Goal: Task Accomplishment & Management: Use online tool/utility

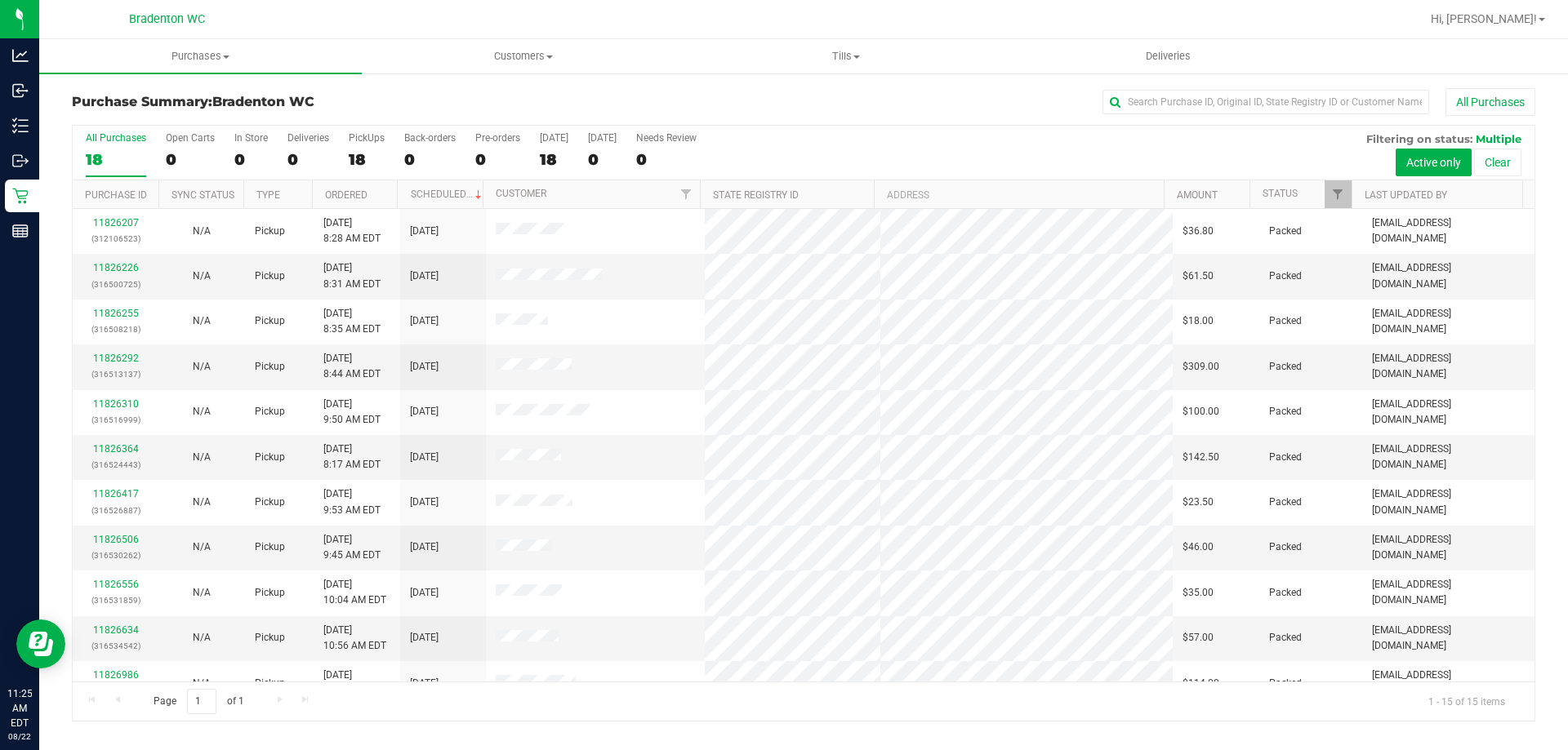
click at [345, 155] on div "All Purchases 18 Open Carts 0 In Store 0 Deliveries 0 PickUps 18 Back-orders 0 …" at bounding box center [804, 153] width 1462 height 55
click at [356, 158] on div "18" at bounding box center [366, 159] width 36 height 19
click at [0, 0] on input "PickUps 18" at bounding box center [0, 0] width 0 height 0
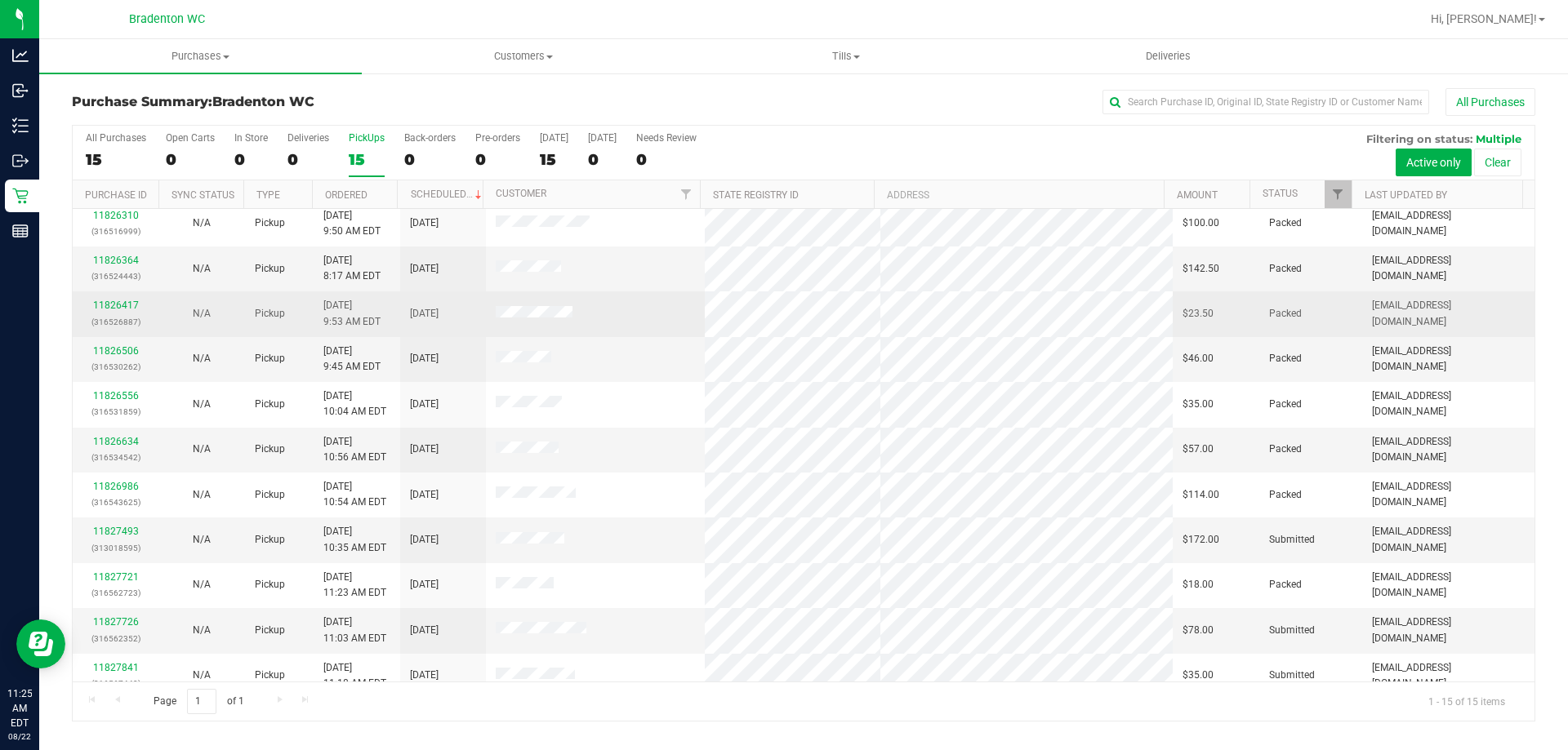
scroll to position [205, 0]
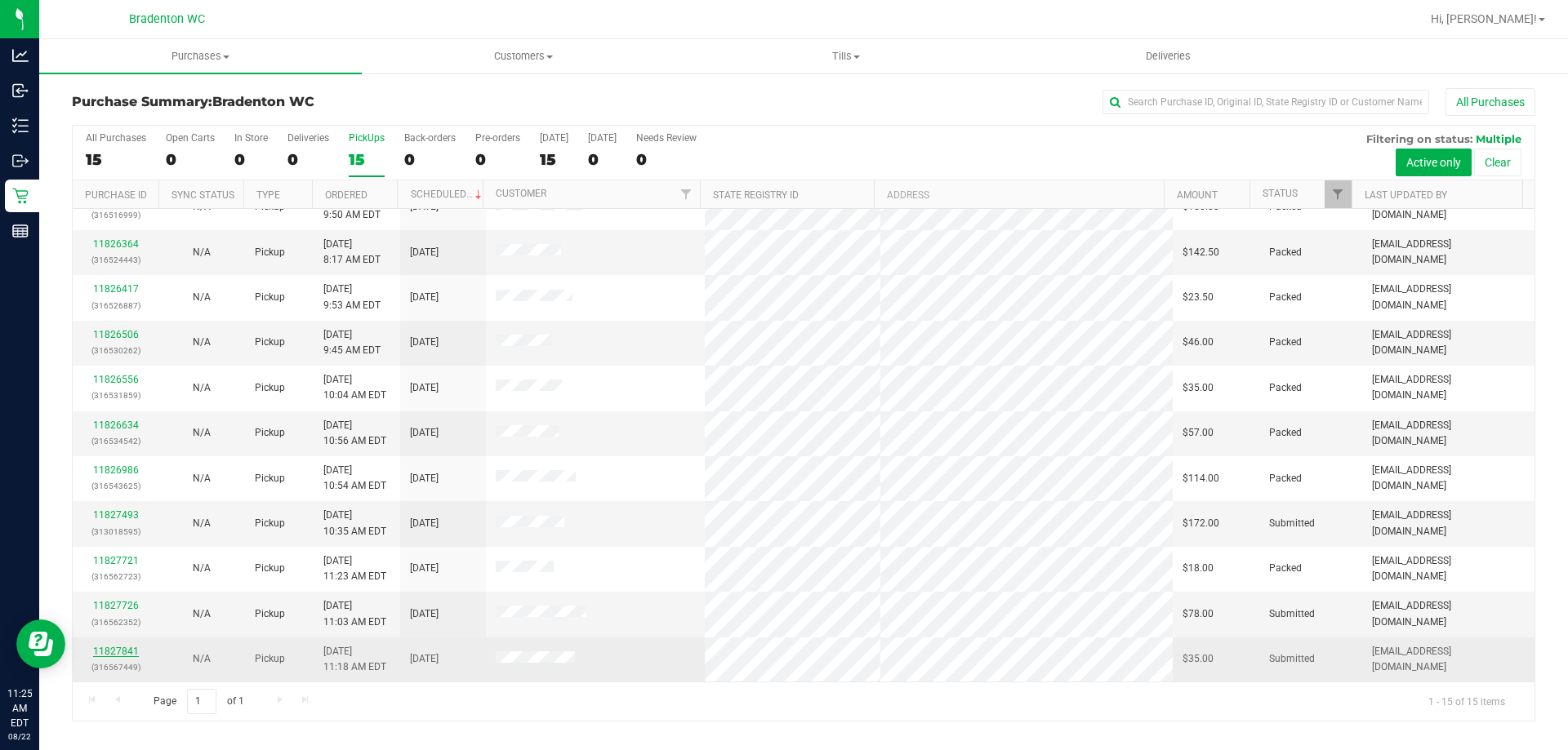
click at [118, 648] on link "11827841" at bounding box center [116, 652] width 46 height 12
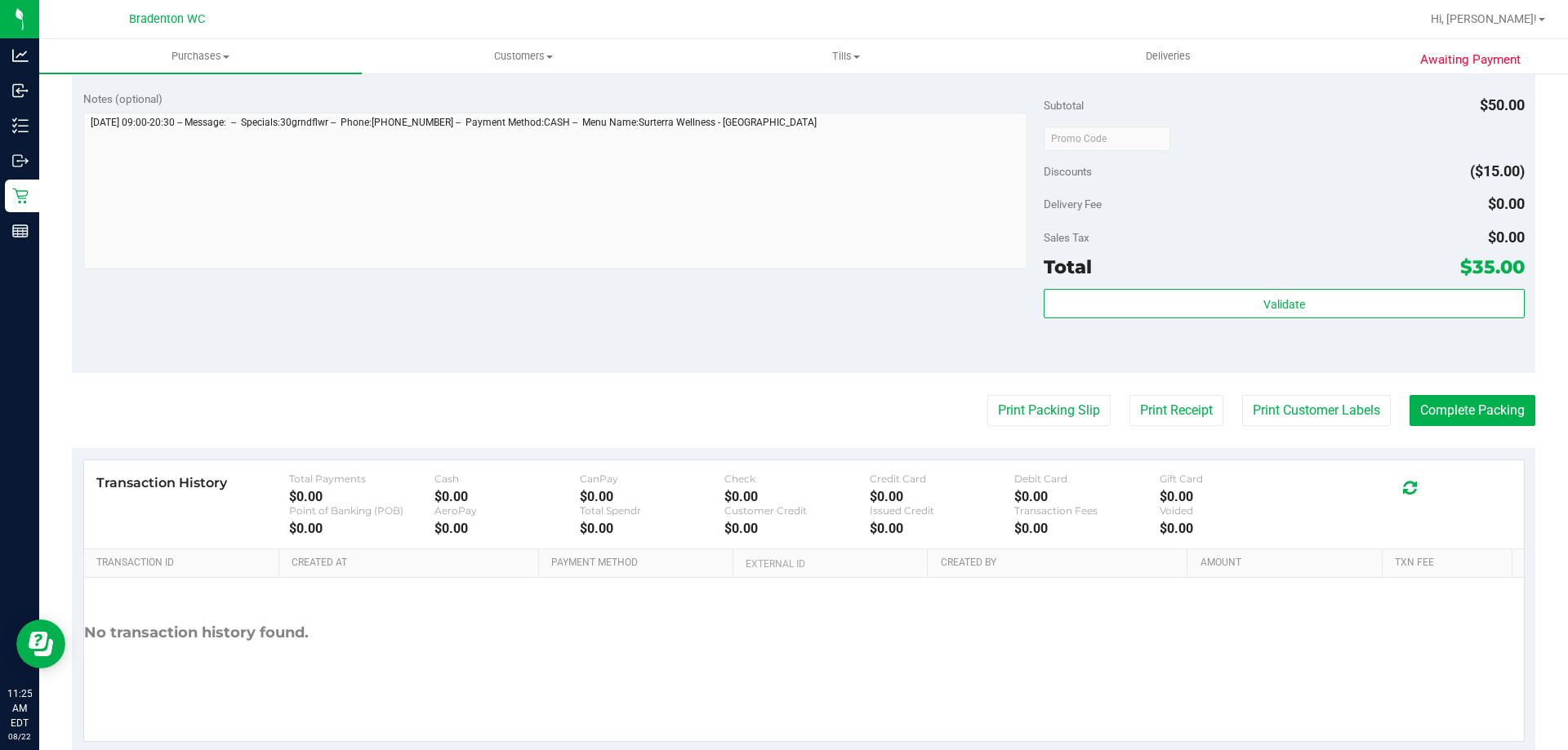
scroll to position [547, 0]
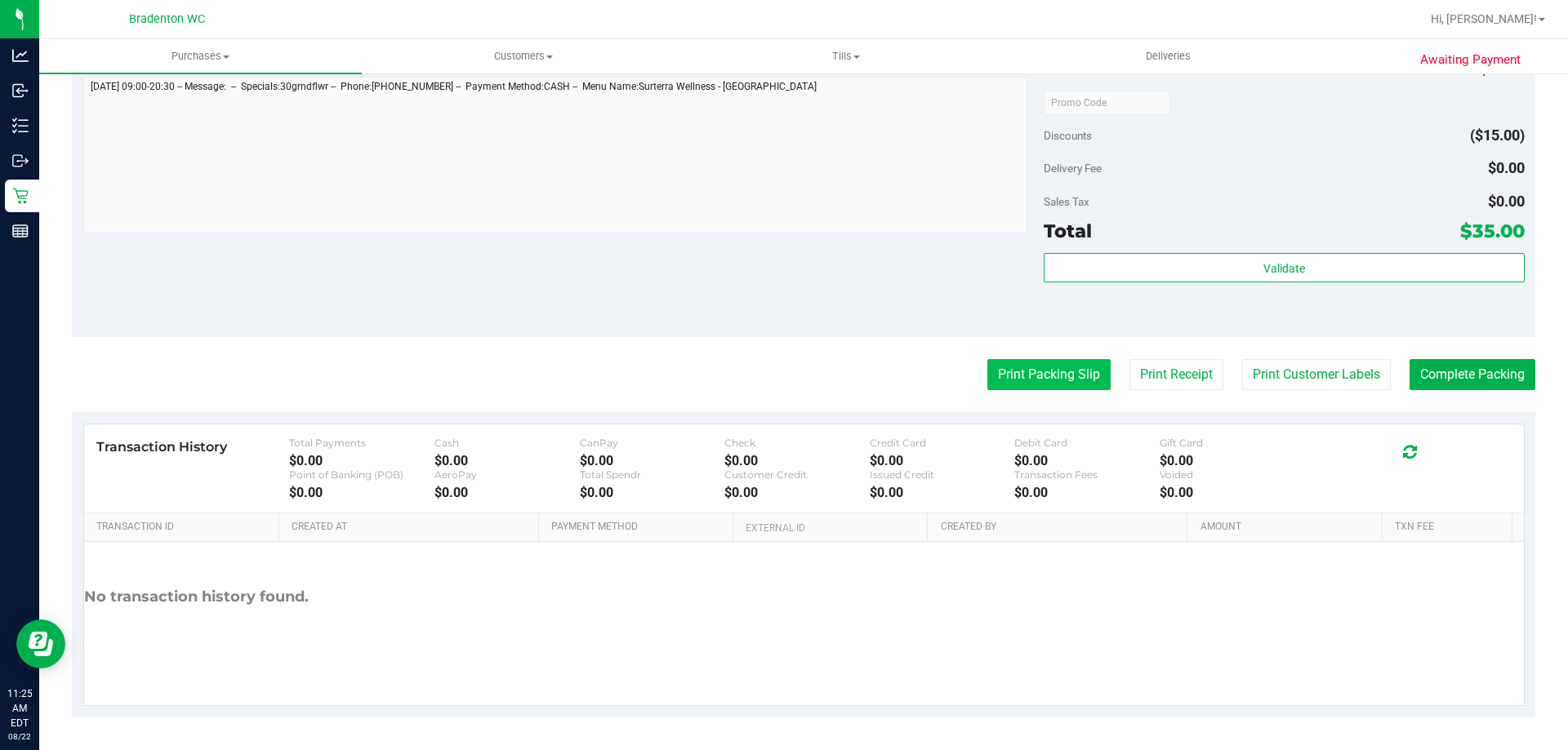
click at [1053, 387] on button "Print Packing Slip" at bounding box center [1049, 375] width 123 height 31
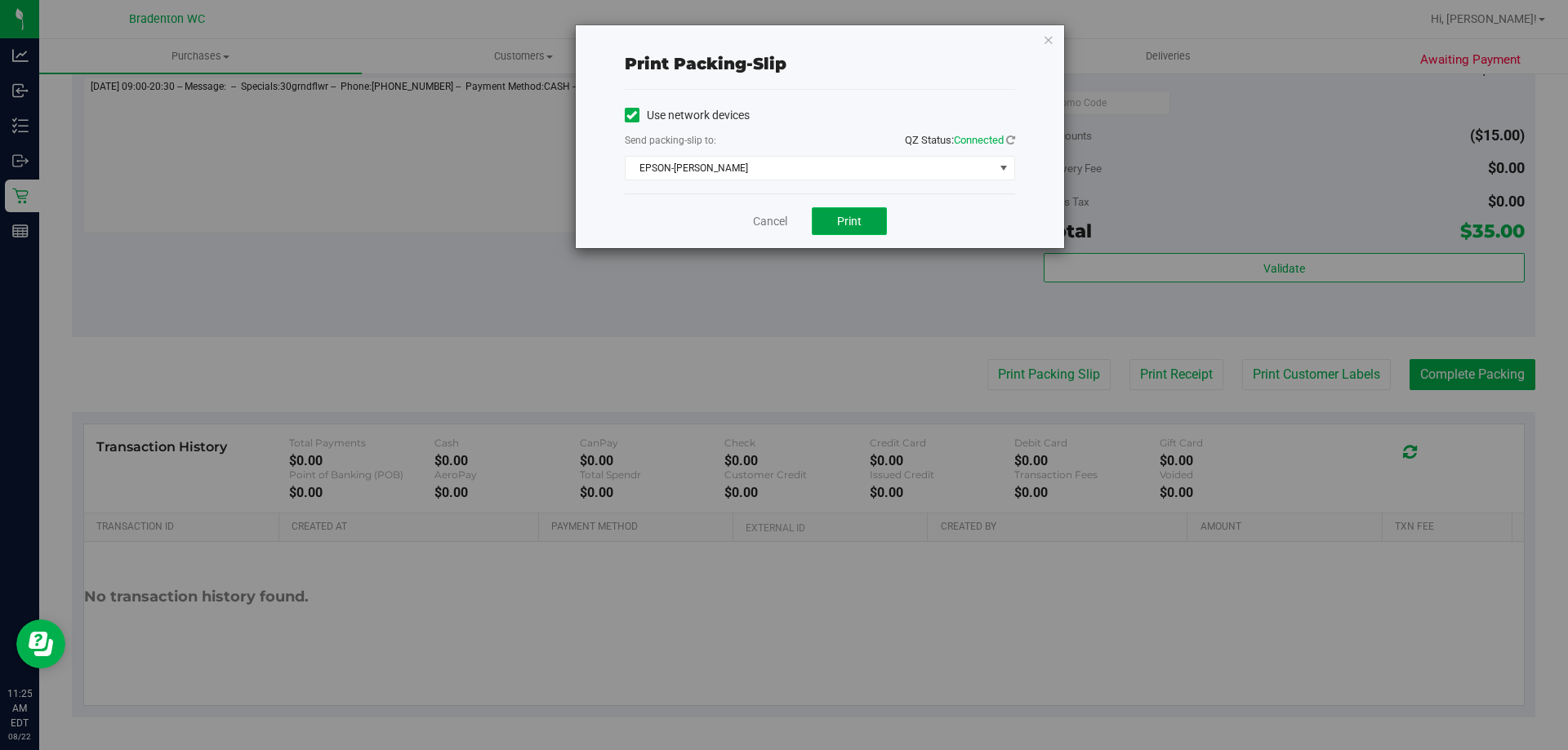
click at [836, 227] on button "Print" at bounding box center [849, 221] width 75 height 27
click at [1049, 38] on icon "button" at bounding box center [1049, 39] width 12 height 20
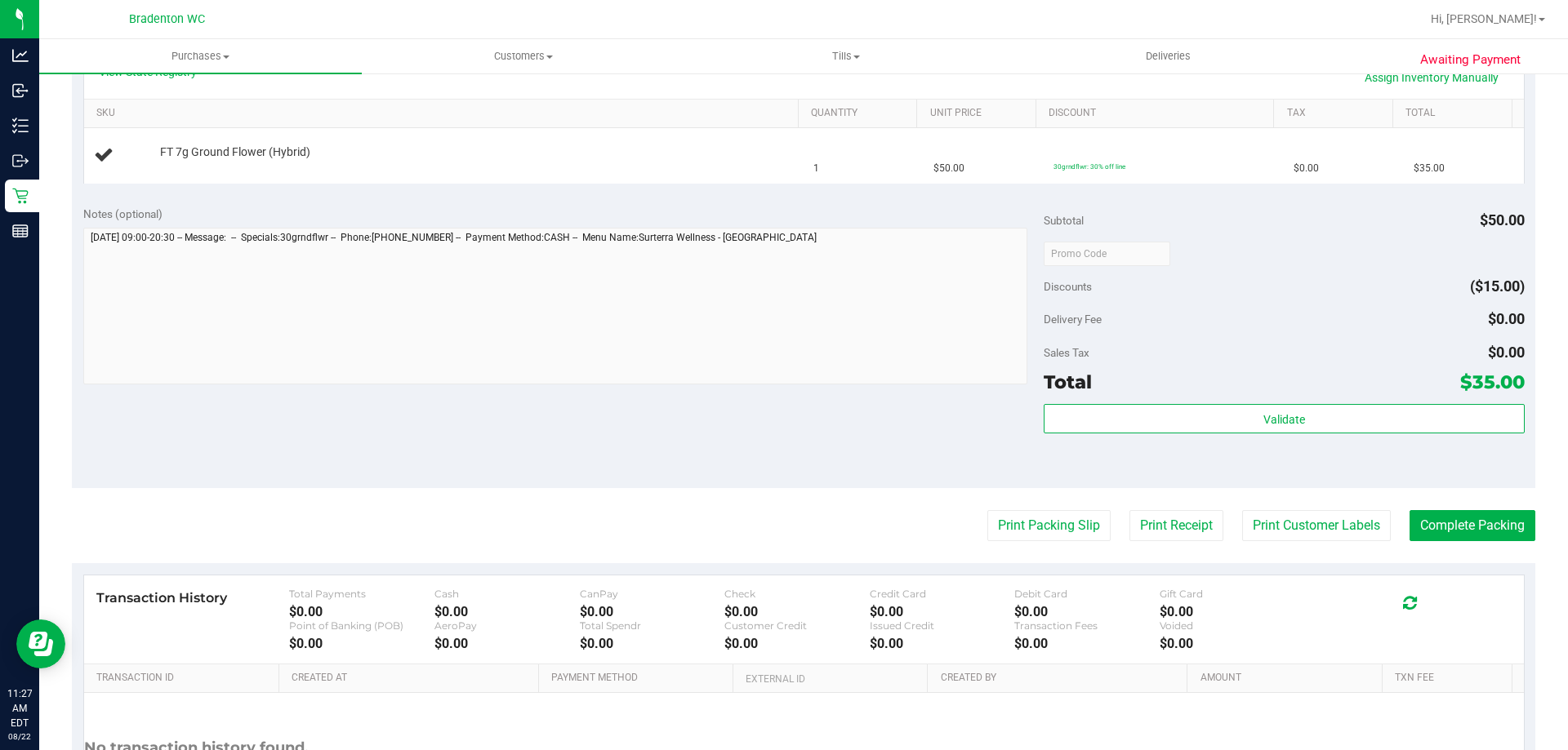
scroll to position [408, 0]
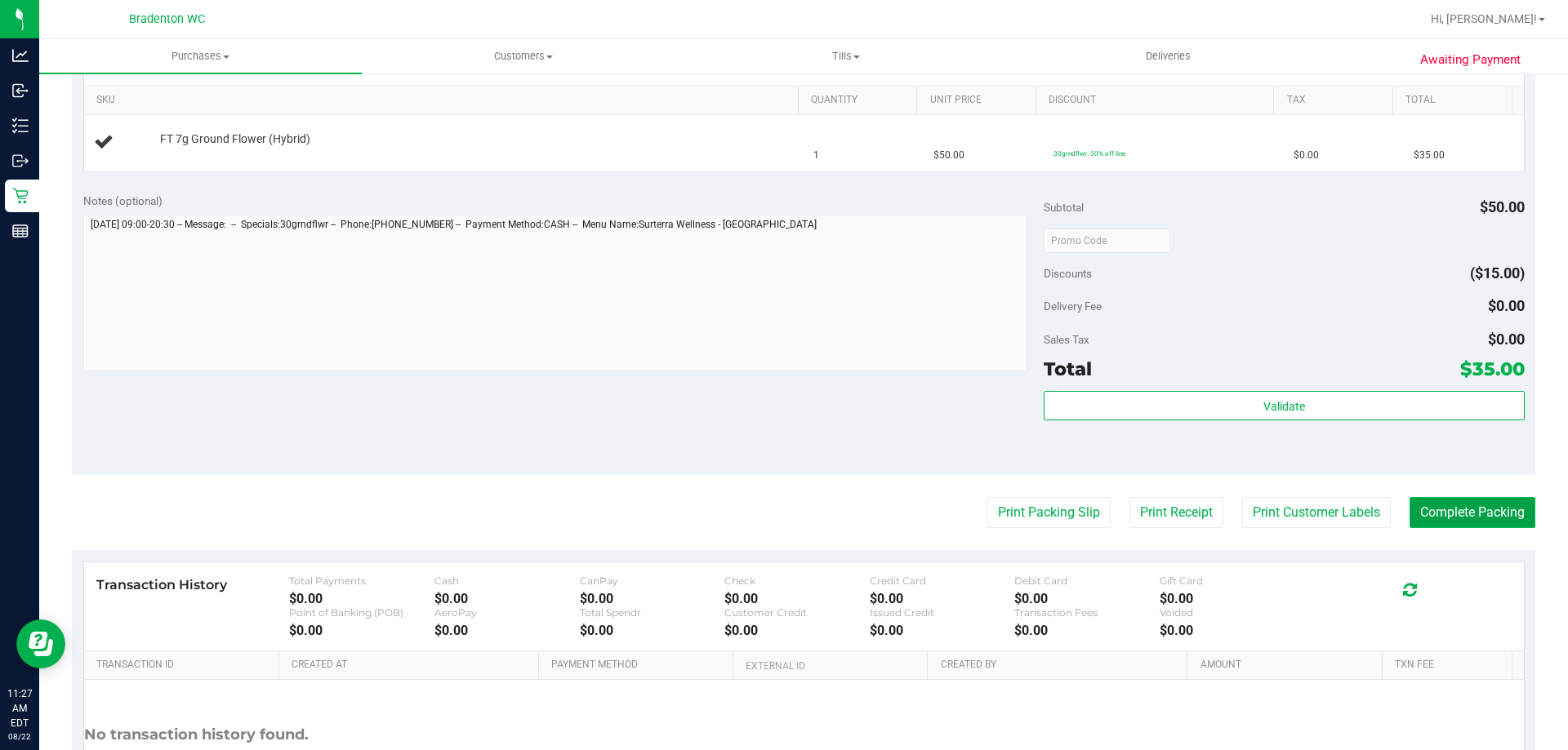
click at [1426, 509] on button "Complete Packing" at bounding box center [1472, 512] width 125 height 31
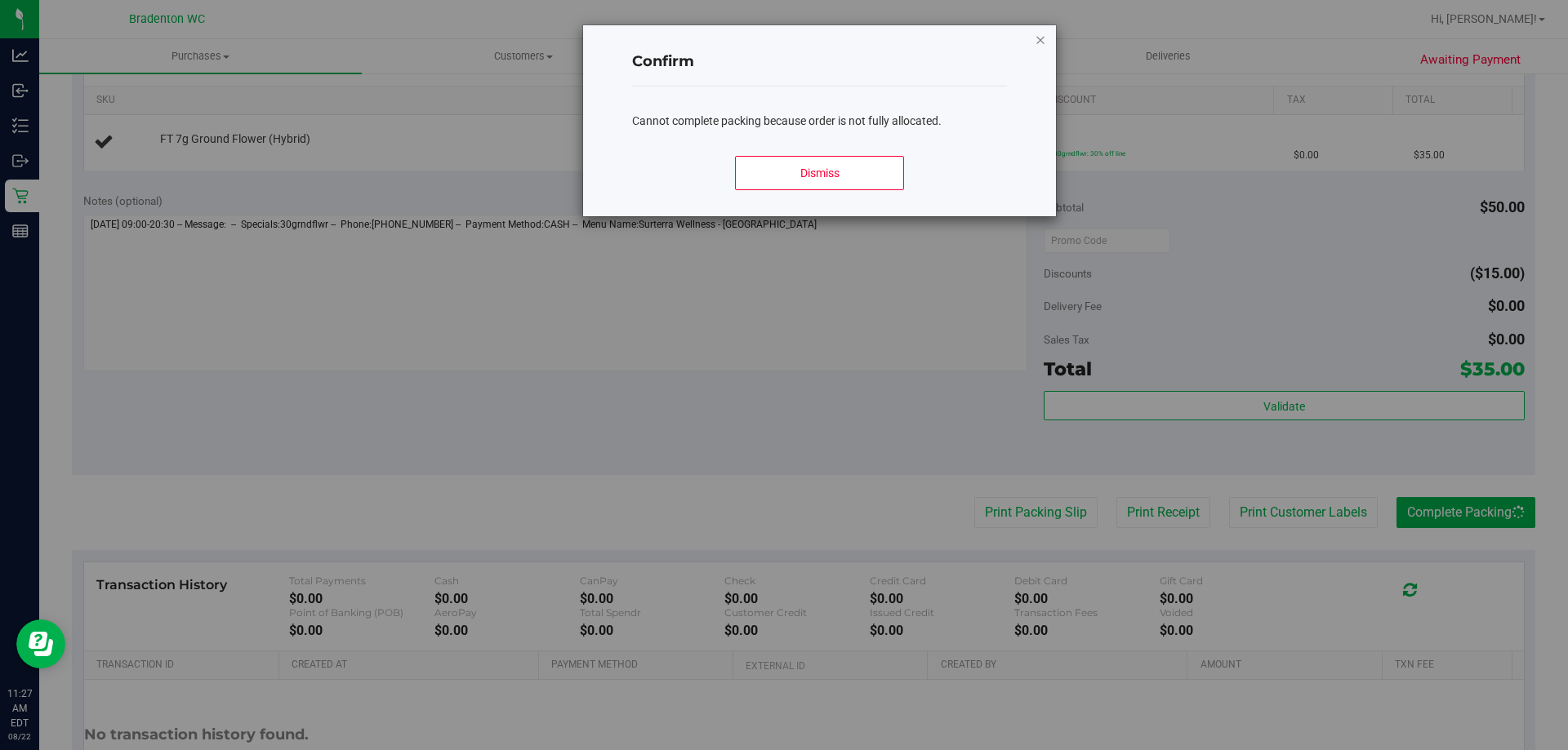
click at [1043, 33] on icon "Close modal" at bounding box center [1040, 39] width 12 height 20
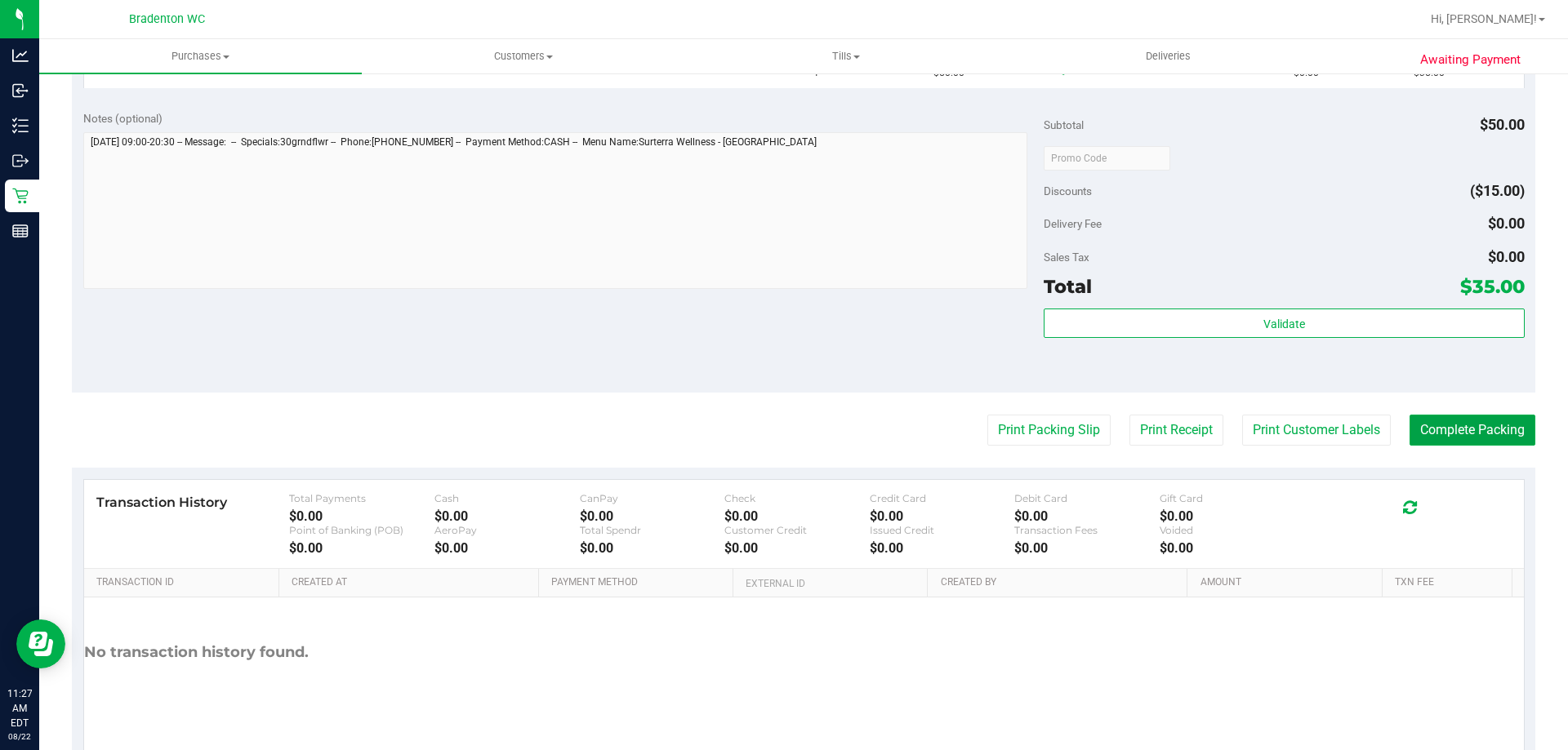
scroll to position [547, 0]
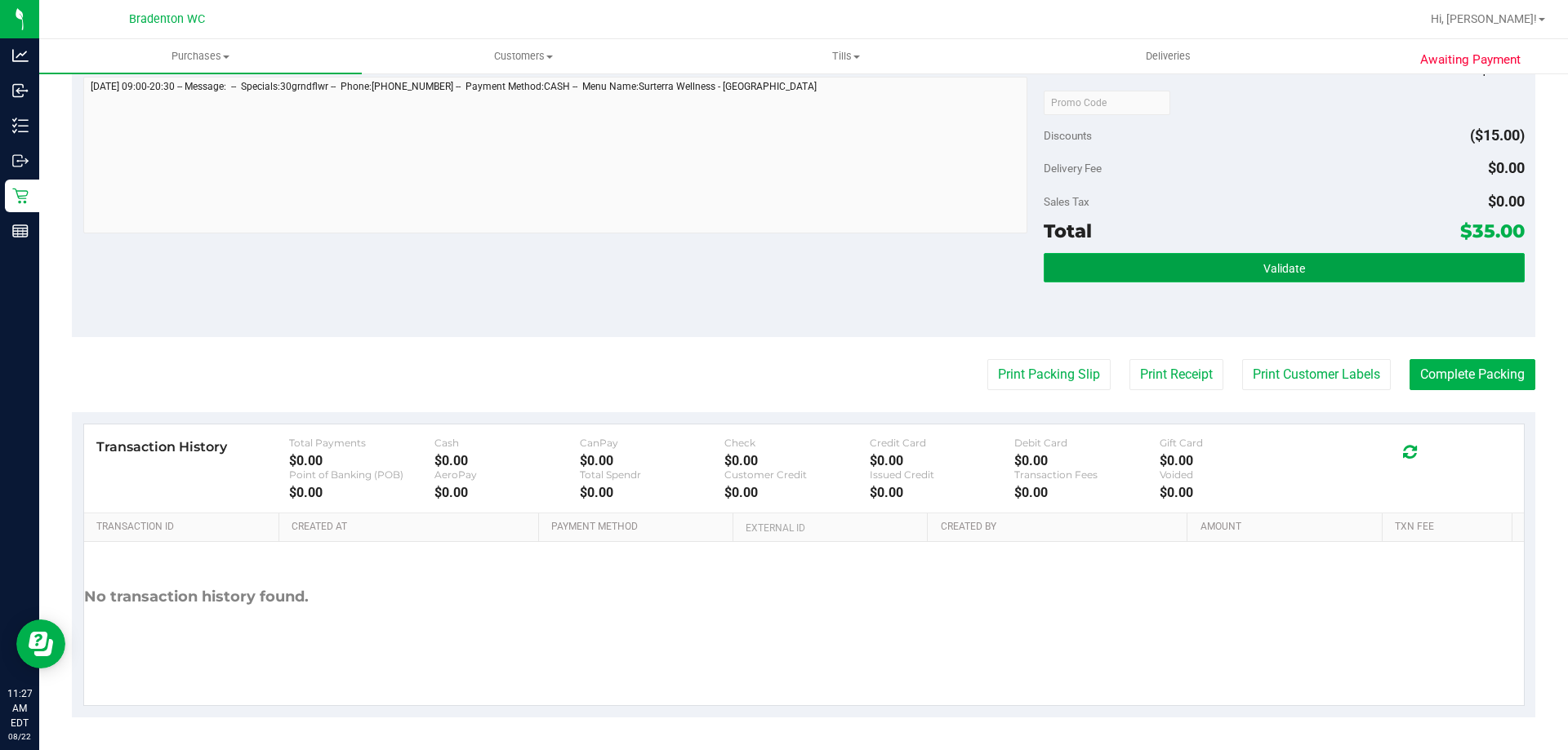
click at [1271, 269] on span "Validate" at bounding box center [1285, 269] width 42 height 13
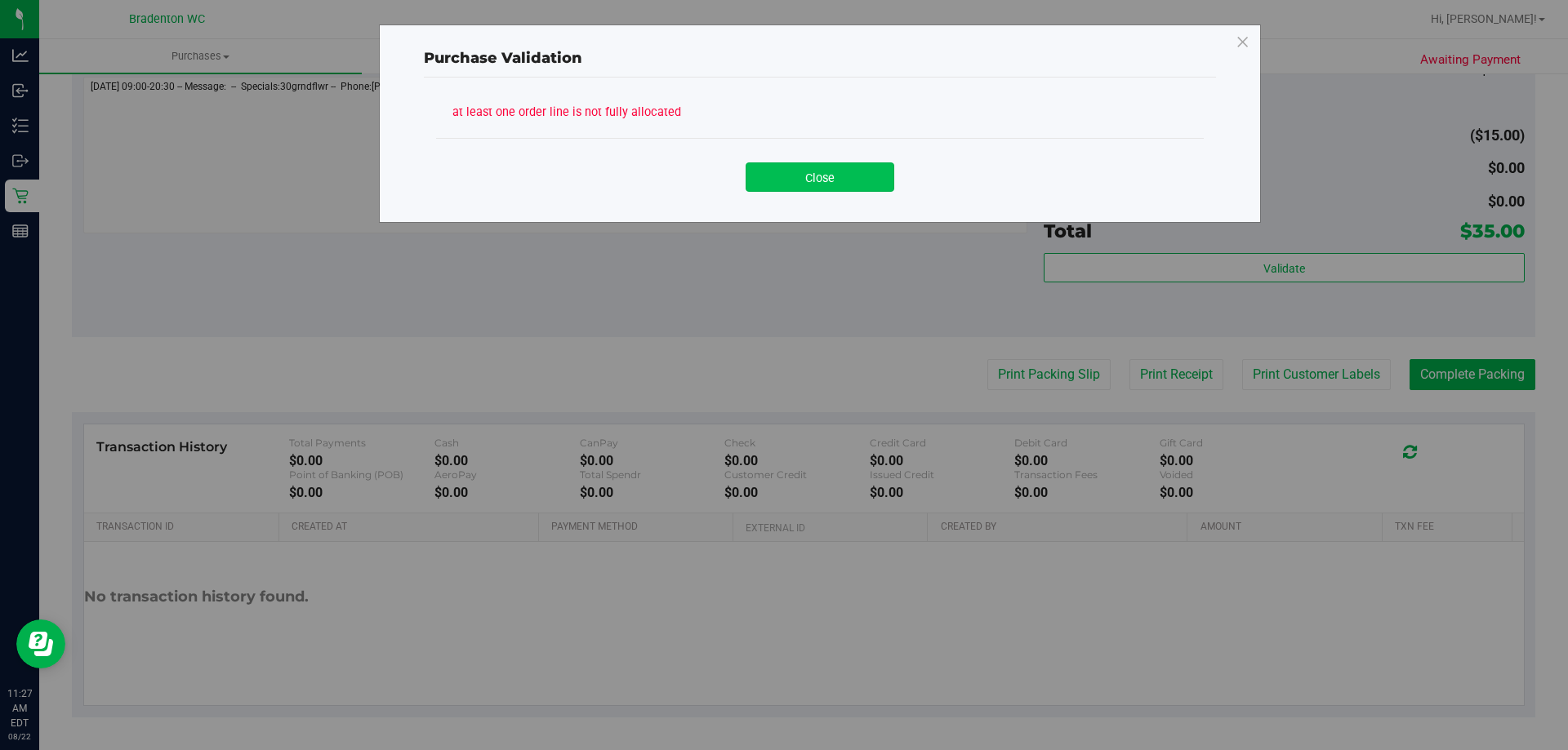
click at [835, 180] on button "Close" at bounding box center [819, 177] width 149 height 29
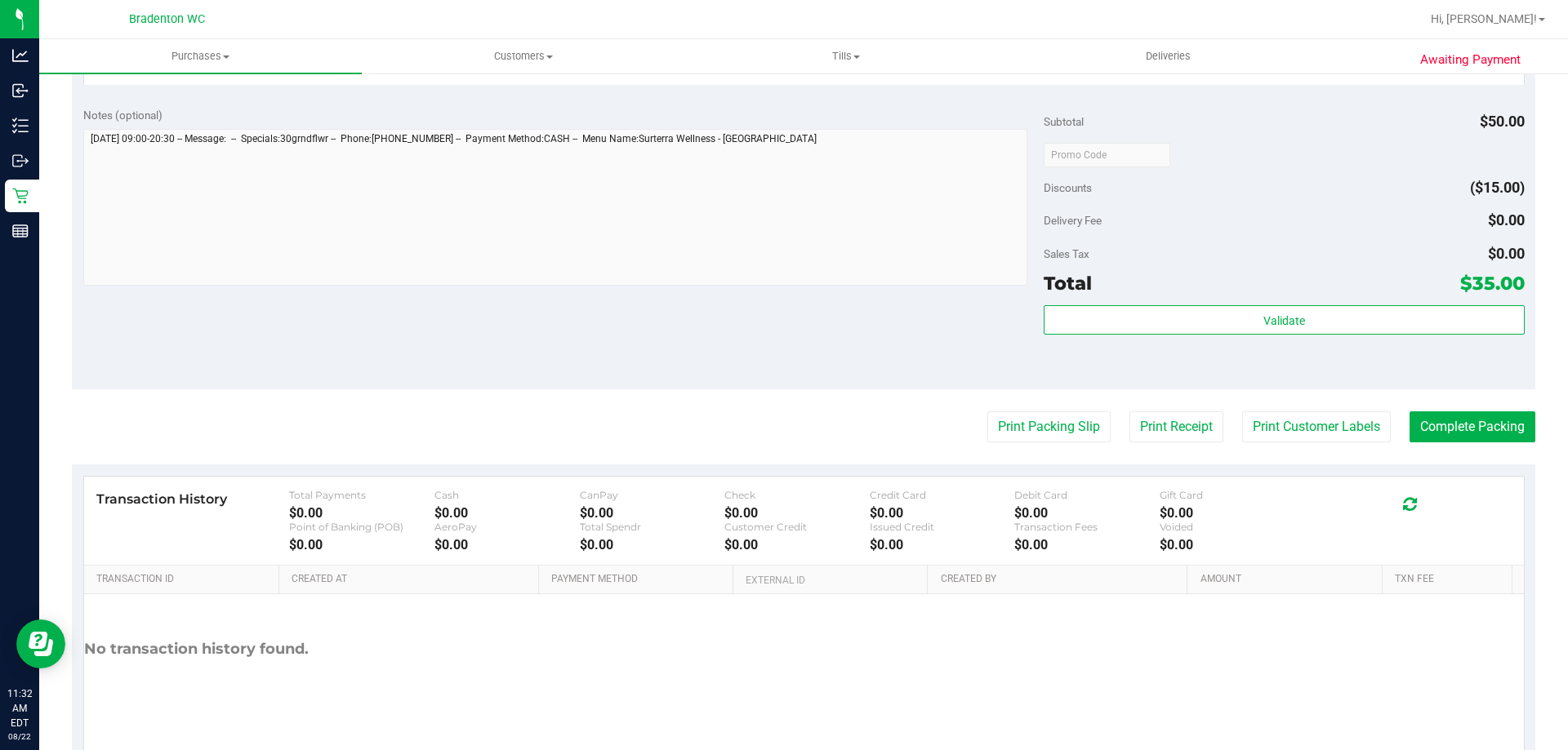
scroll to position [464, 0]
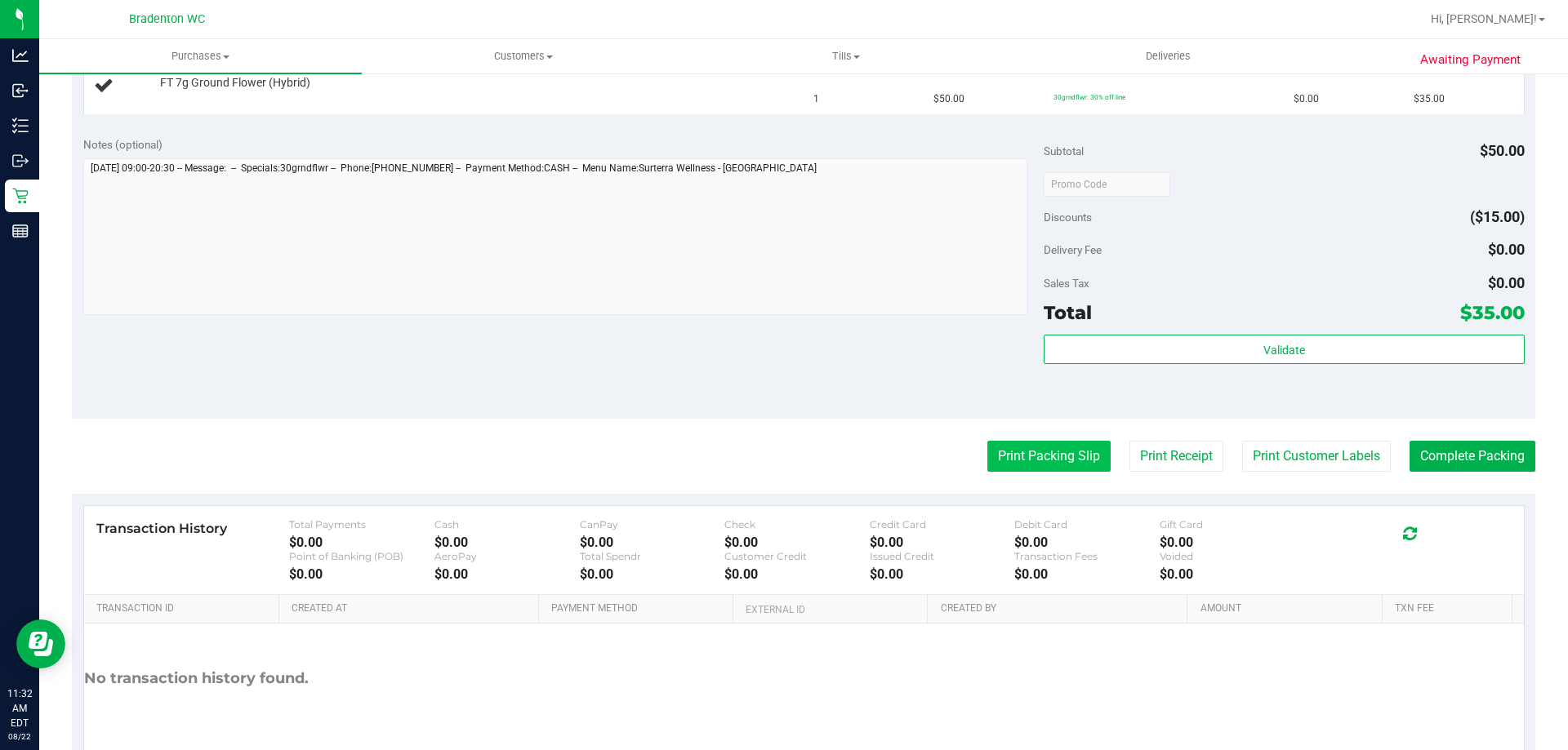
click at [1064, 450] on button "Print Packing Slip" at bounding box center [1049, 456] width 123 height 31
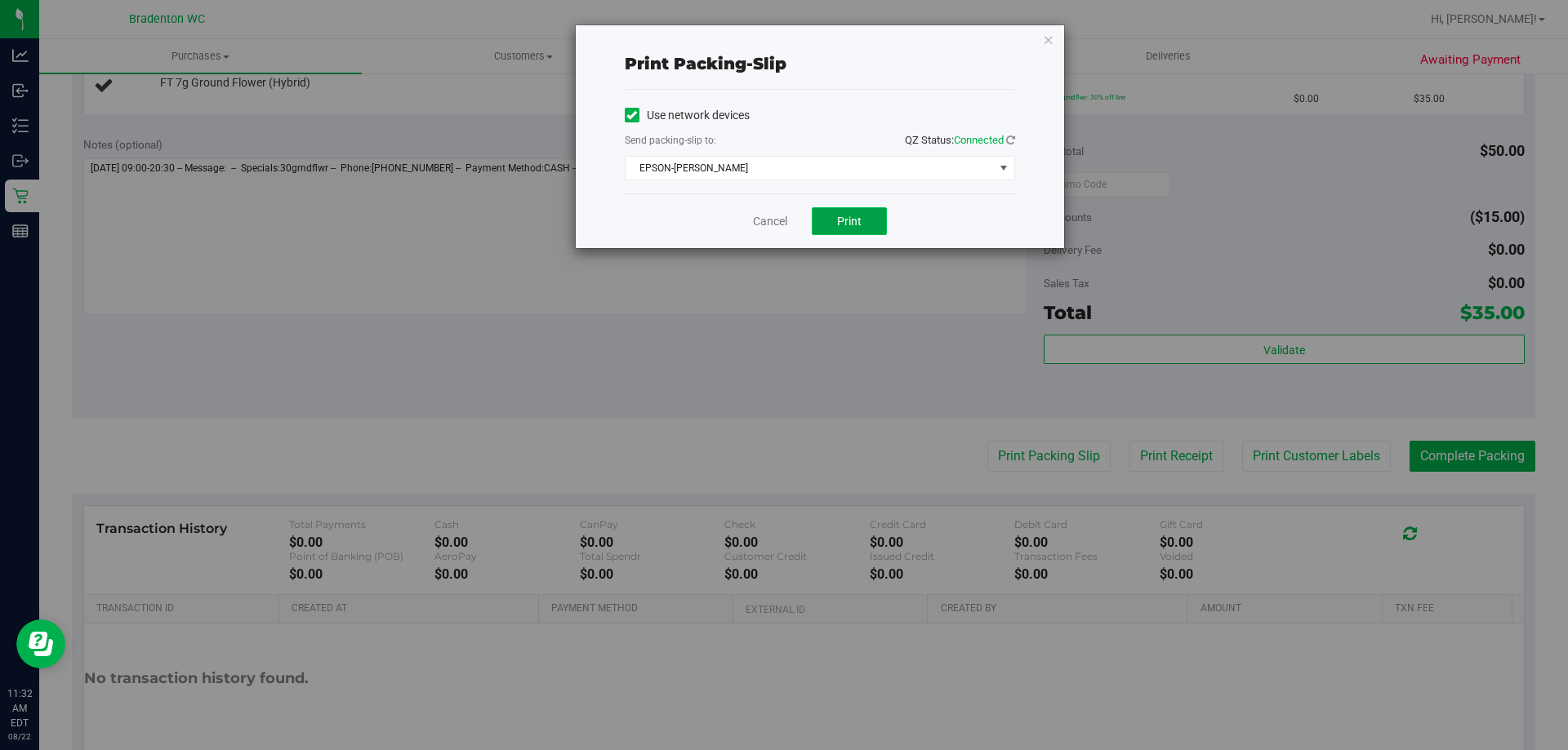
click at [864, 221] on button "Print" at bounding box center [849, 221] width 75 height 27
click at [1051, 42] on icon "button" at bounding box center [1049, 39] width 12 height 20
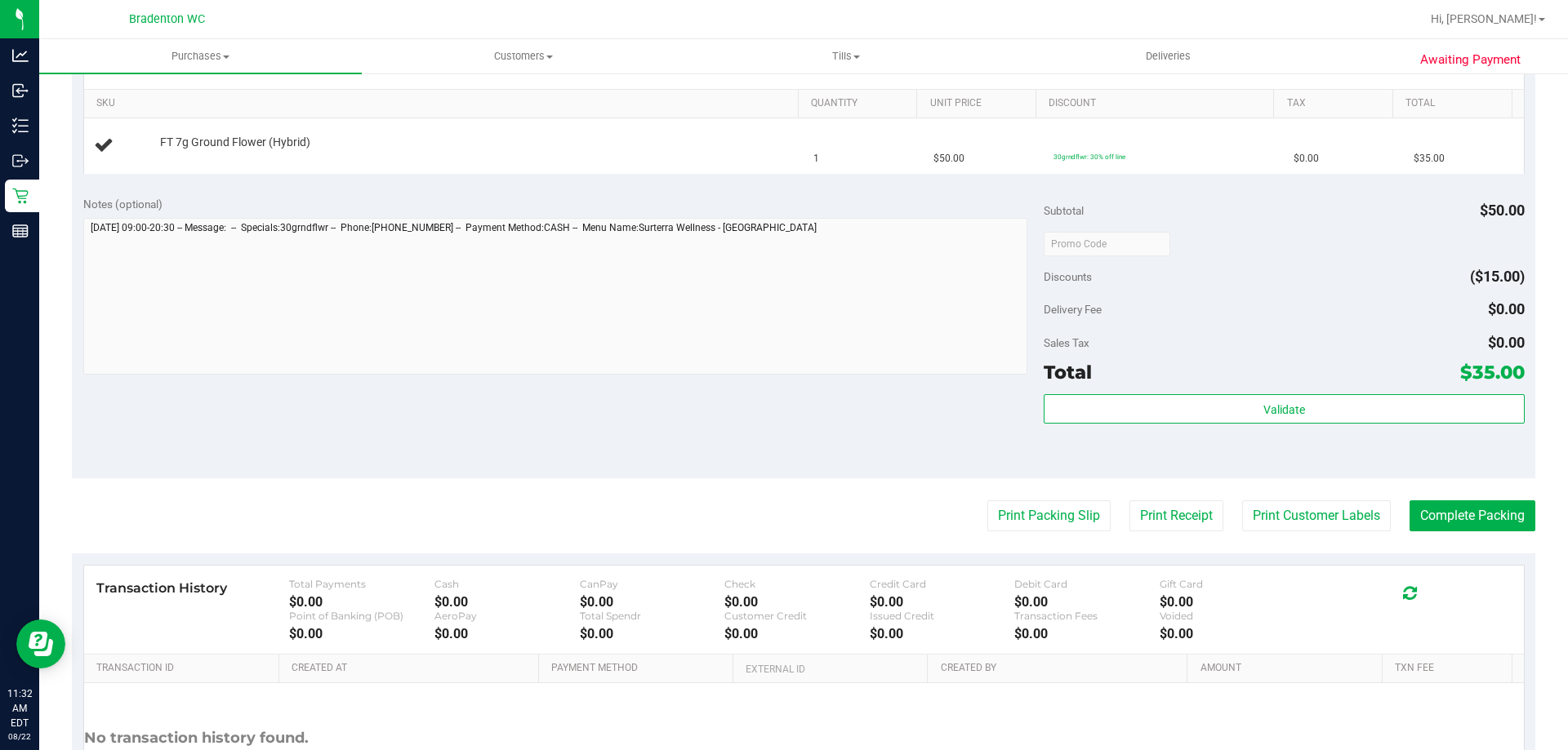
scroll to position [408, 0]
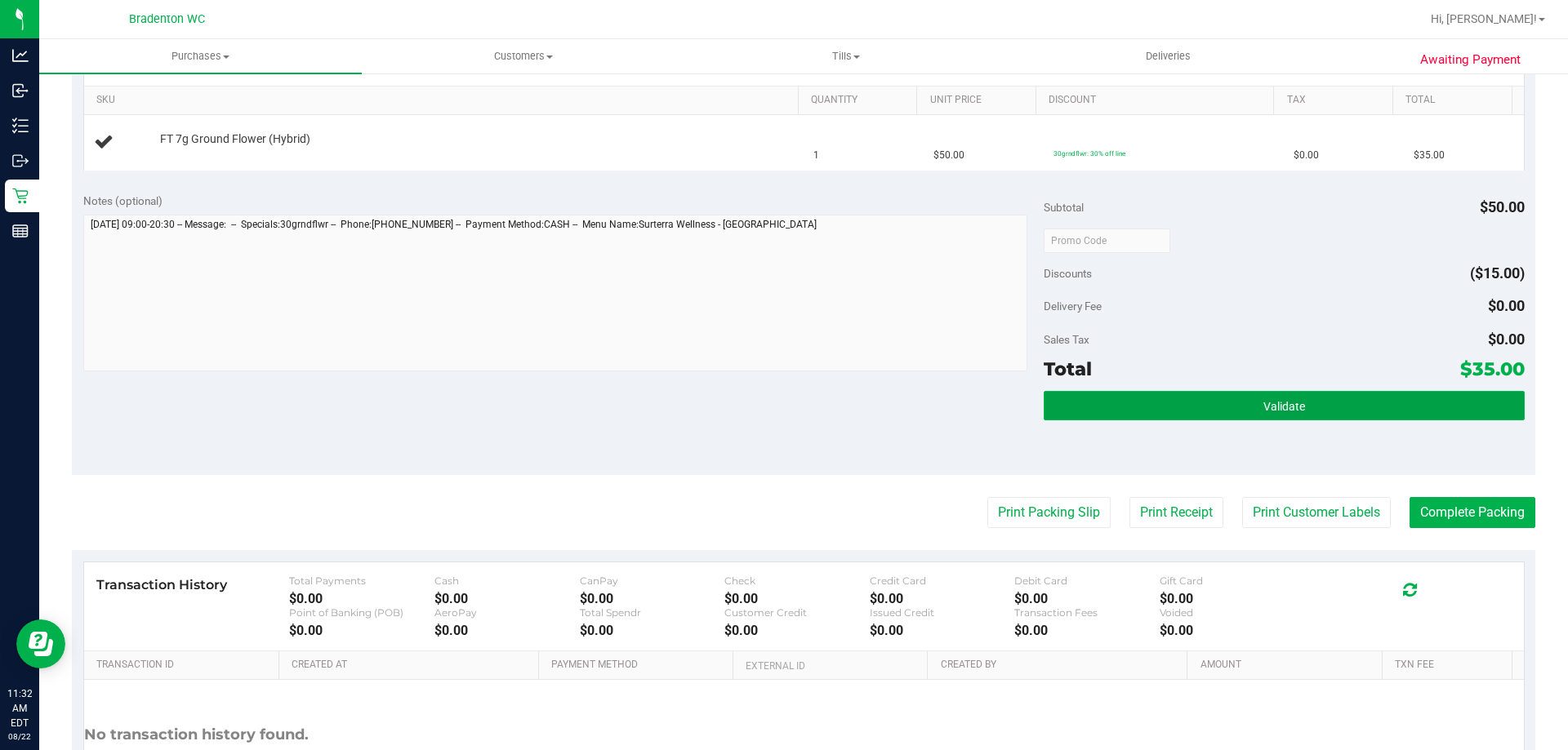
click at [1143, 402] on button "Validate" at bounding box center [1284, 405] width 480 height 29
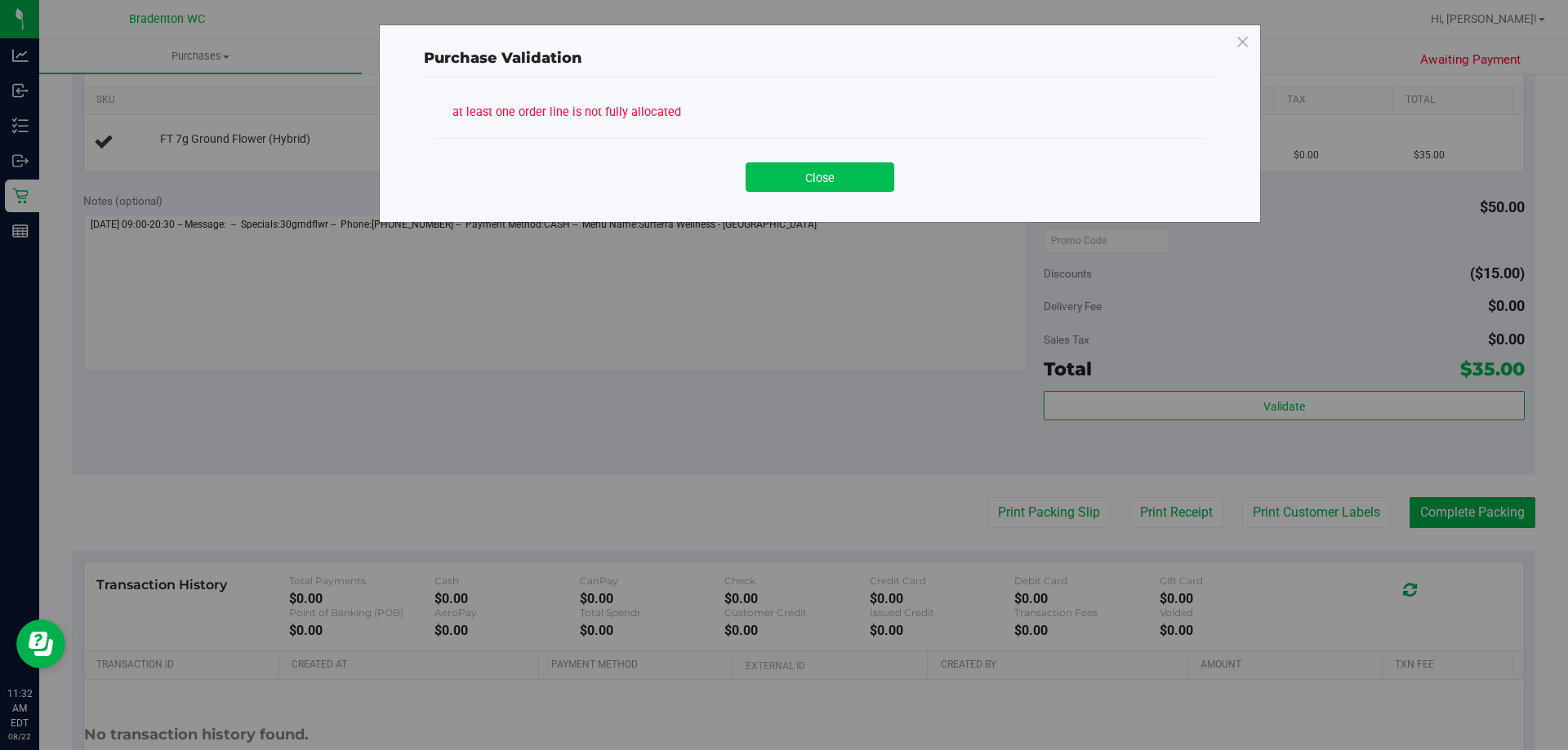
click at [843, 181] on button "Close" at bounding box center [819, 177] width 149 height 29
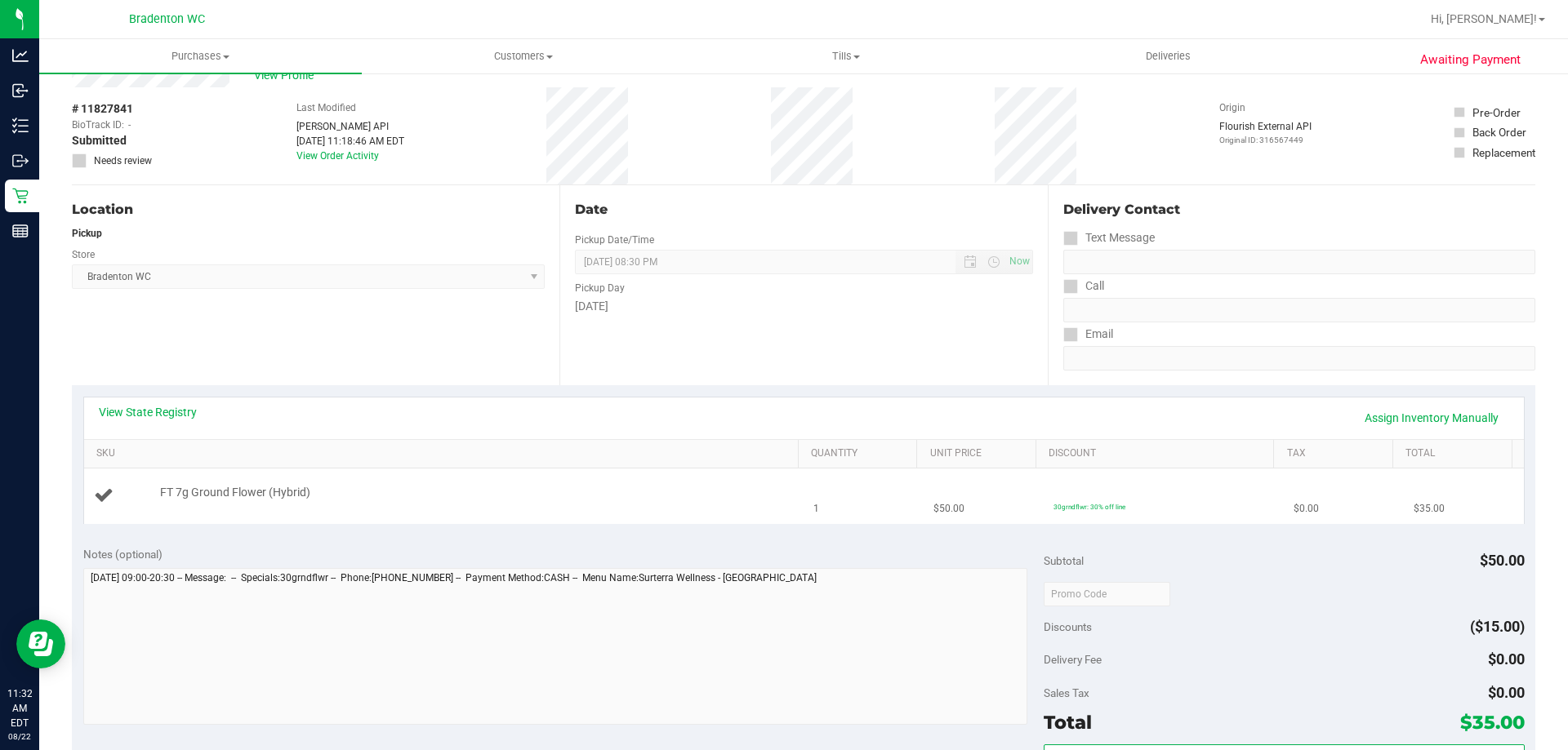
scroll to position [81, 0]
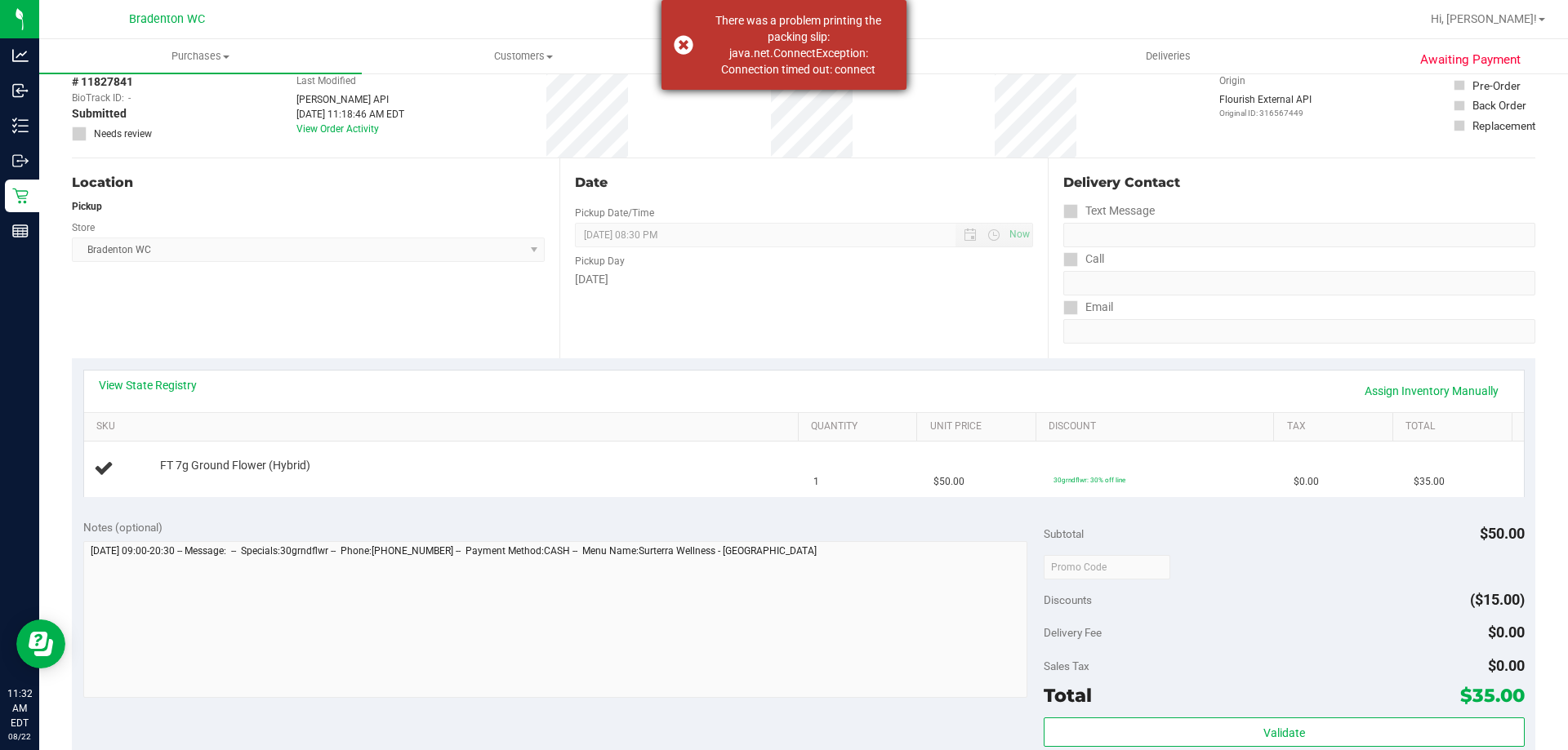
click at [703, 14] on div "There was a problem printing the packing slip: java.net.ConnectException: Conne…" at bounding box center [798, 45] width 192 height 66
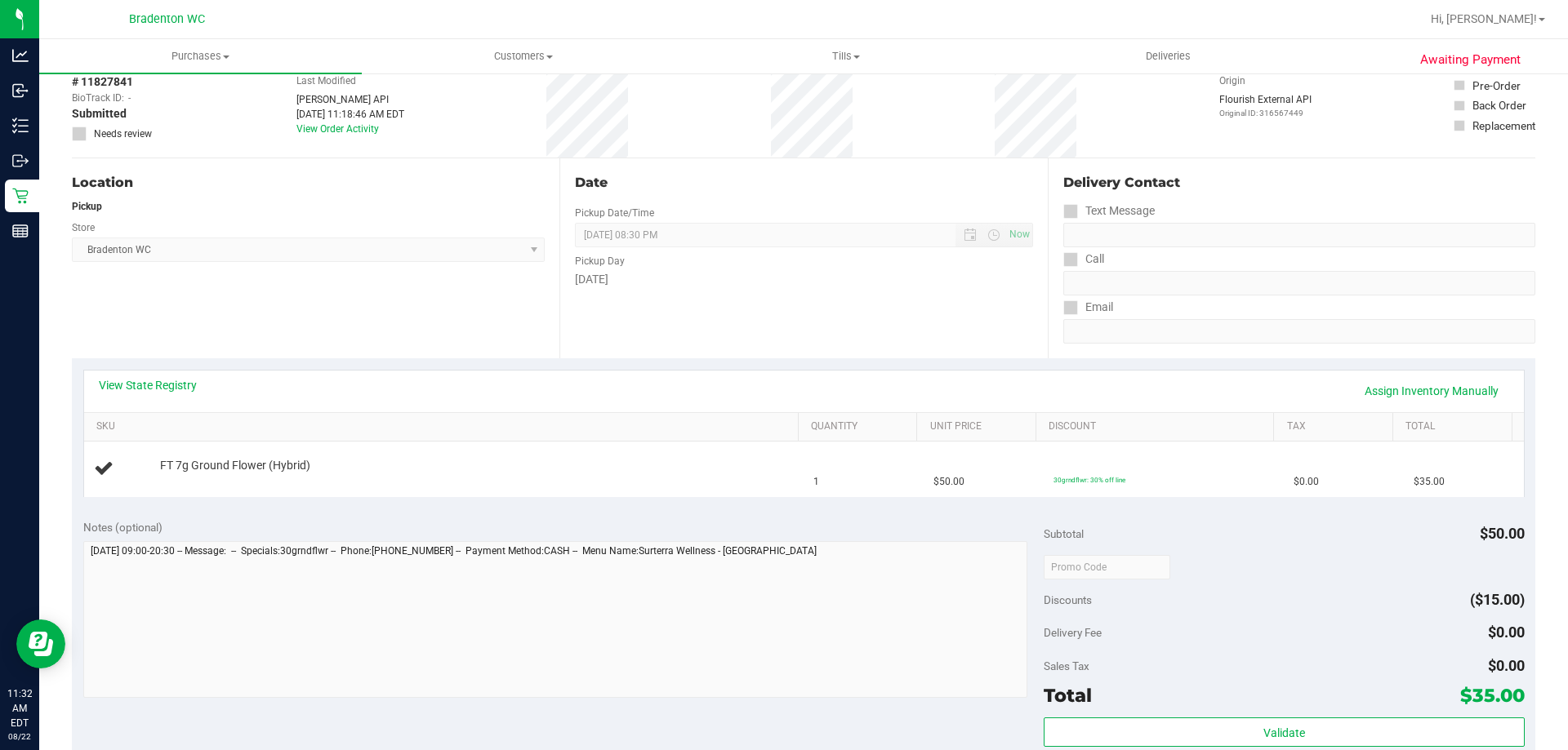
click at [268, 312] on div "Location Pickup Store Bradenton WC Select Store Bonita Springs WC Boynton Beach…" at bounding box center [316, 258] width 488 height 200
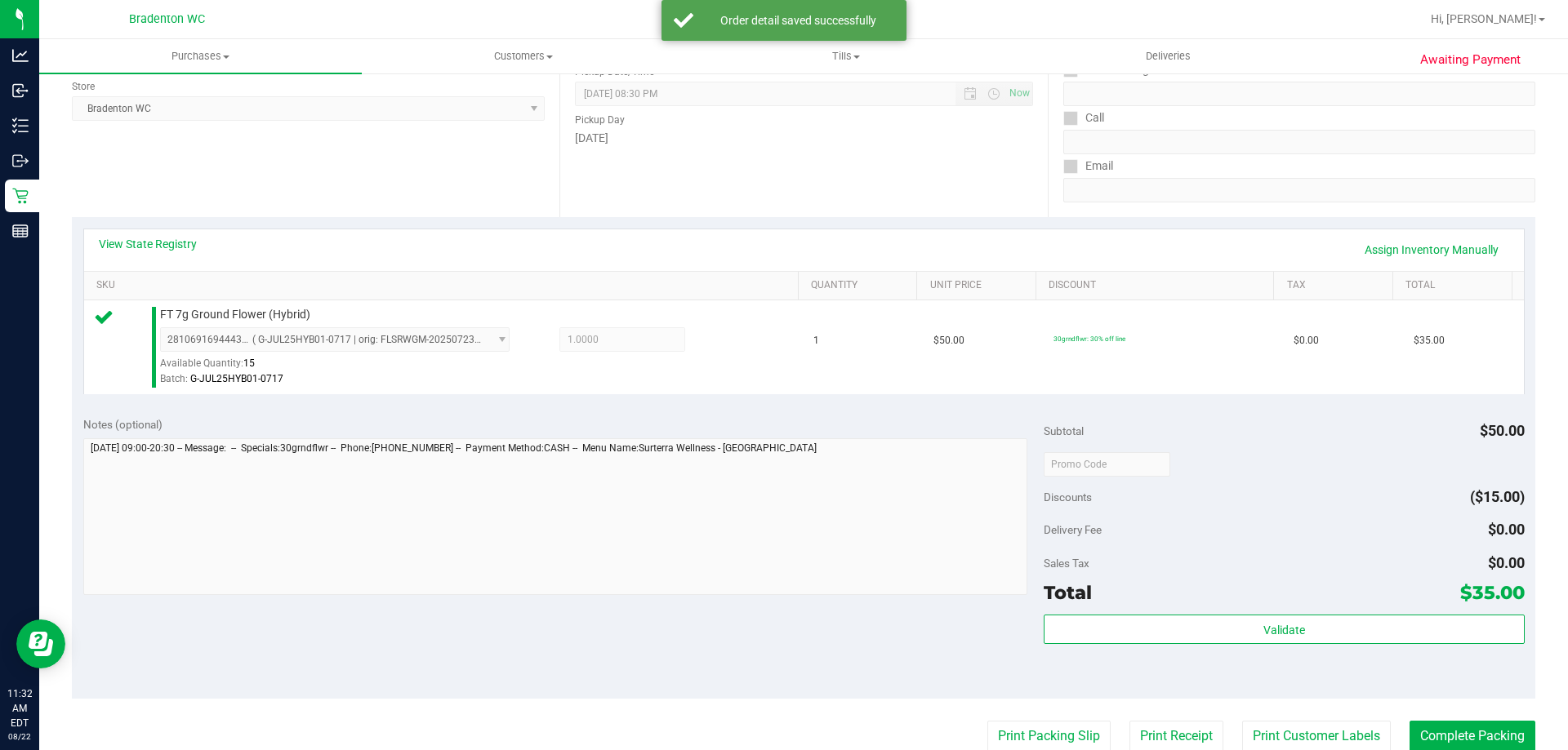
scroll to position [408, 0]
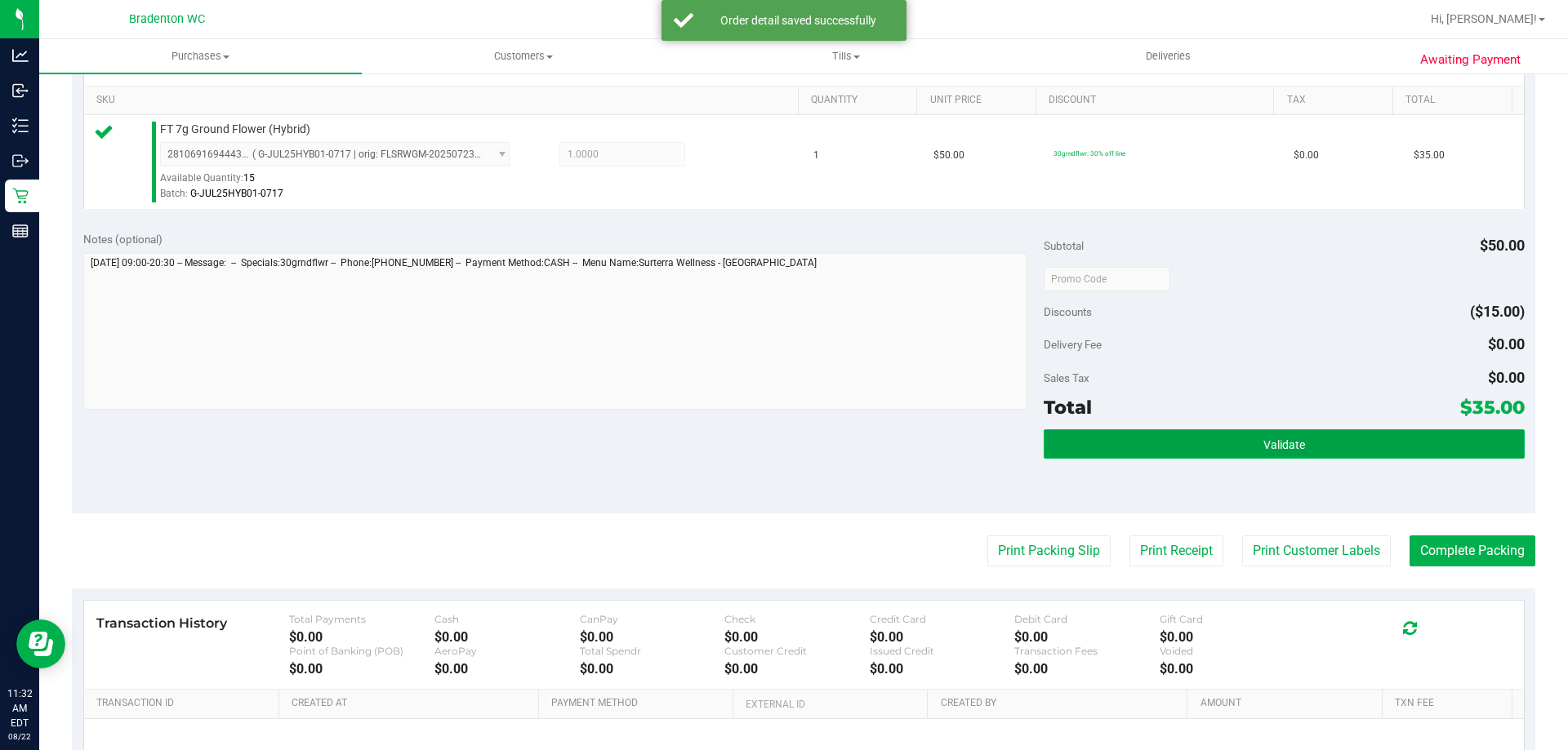
click at [1250, 448] on button "Validate" at bounding box center [1284, 444] width 480 height 29
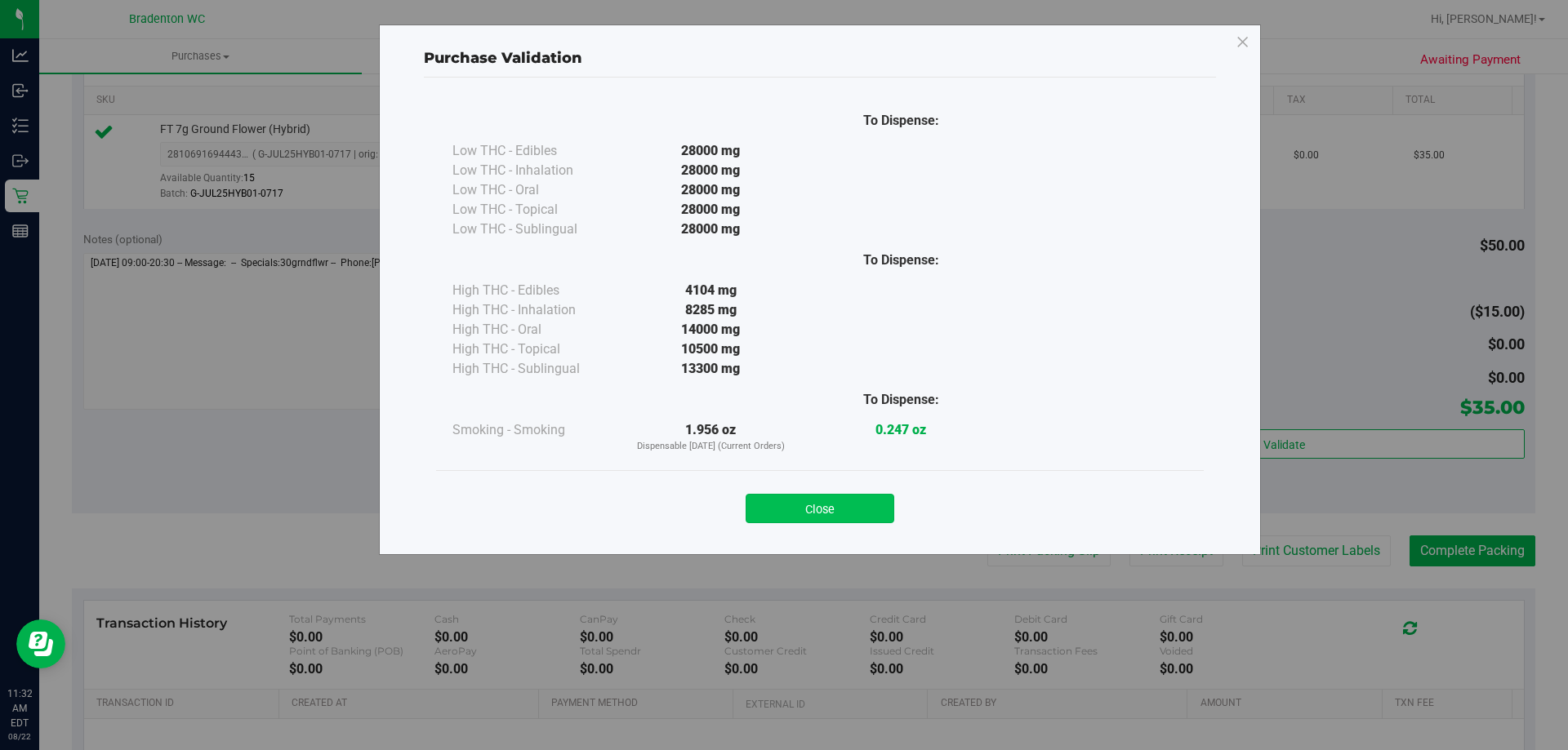
click at [848, 512] on button "Close" at bounding box center [819, 508] width 149 height 29
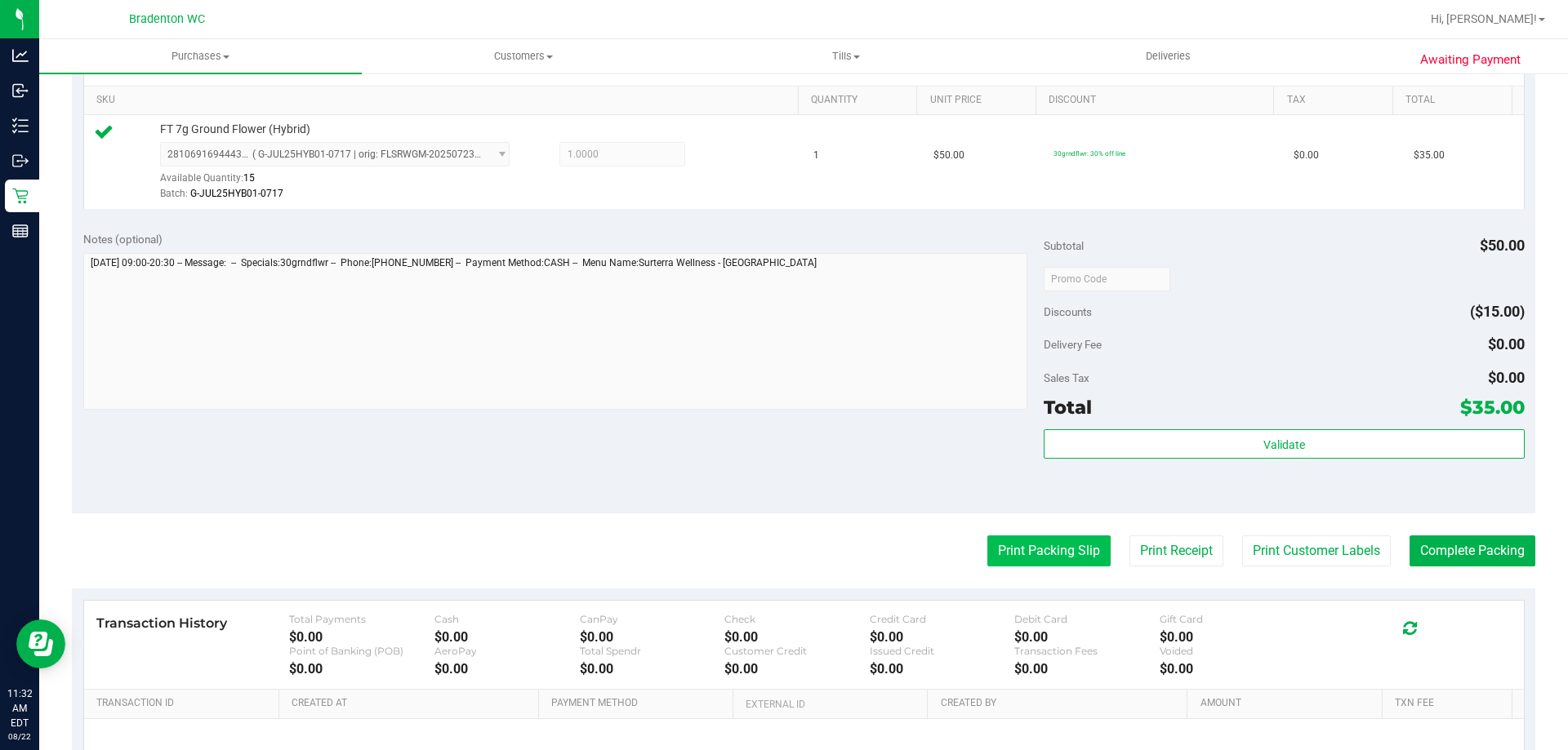
click at [1014, 551] on button "Print Packing Slip" at bounding box center [1049, 551] width 123 height 31
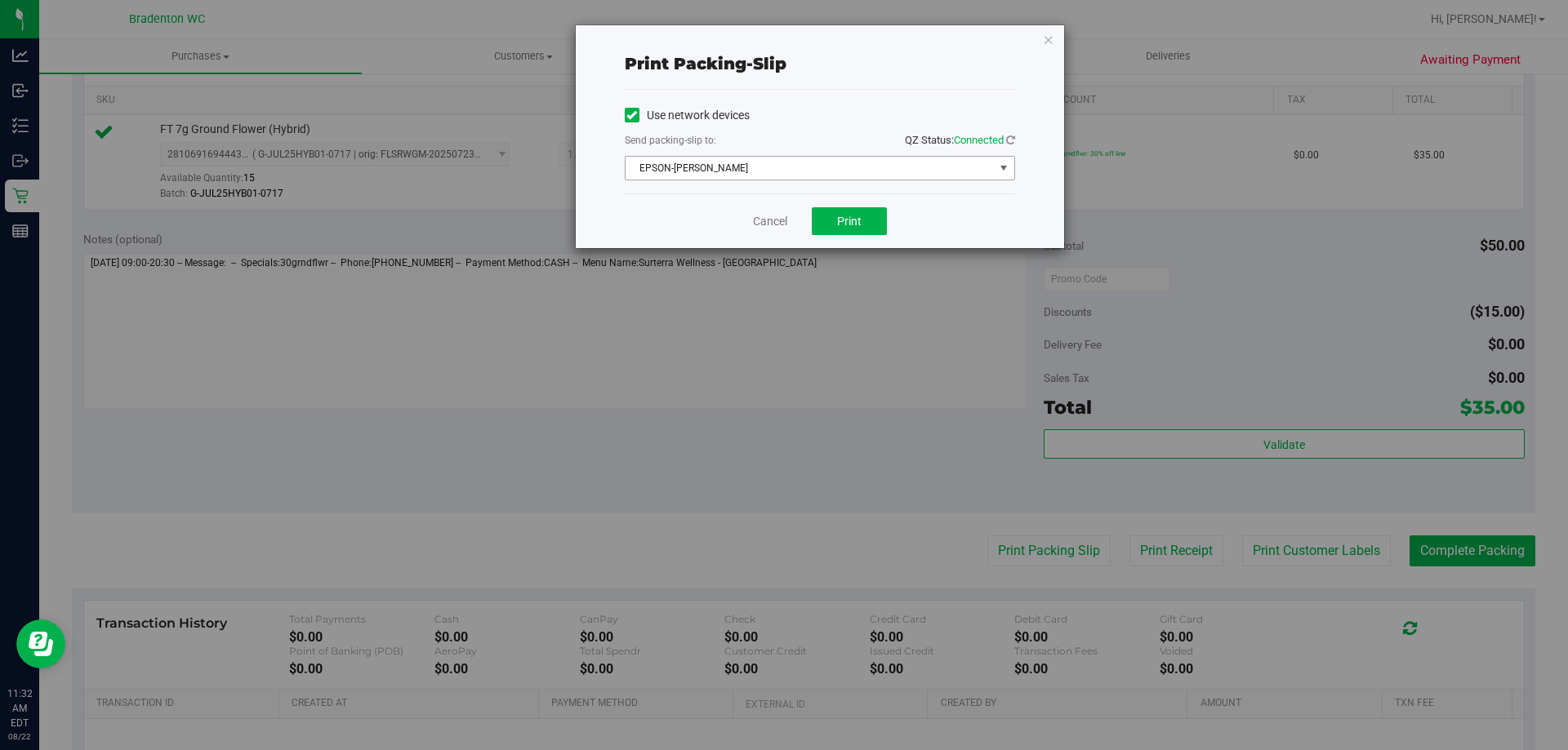
click at [771, 168] on span "EPSON-[PERSON_NAME]" at bounding box center [809, 169] width 368 height 23
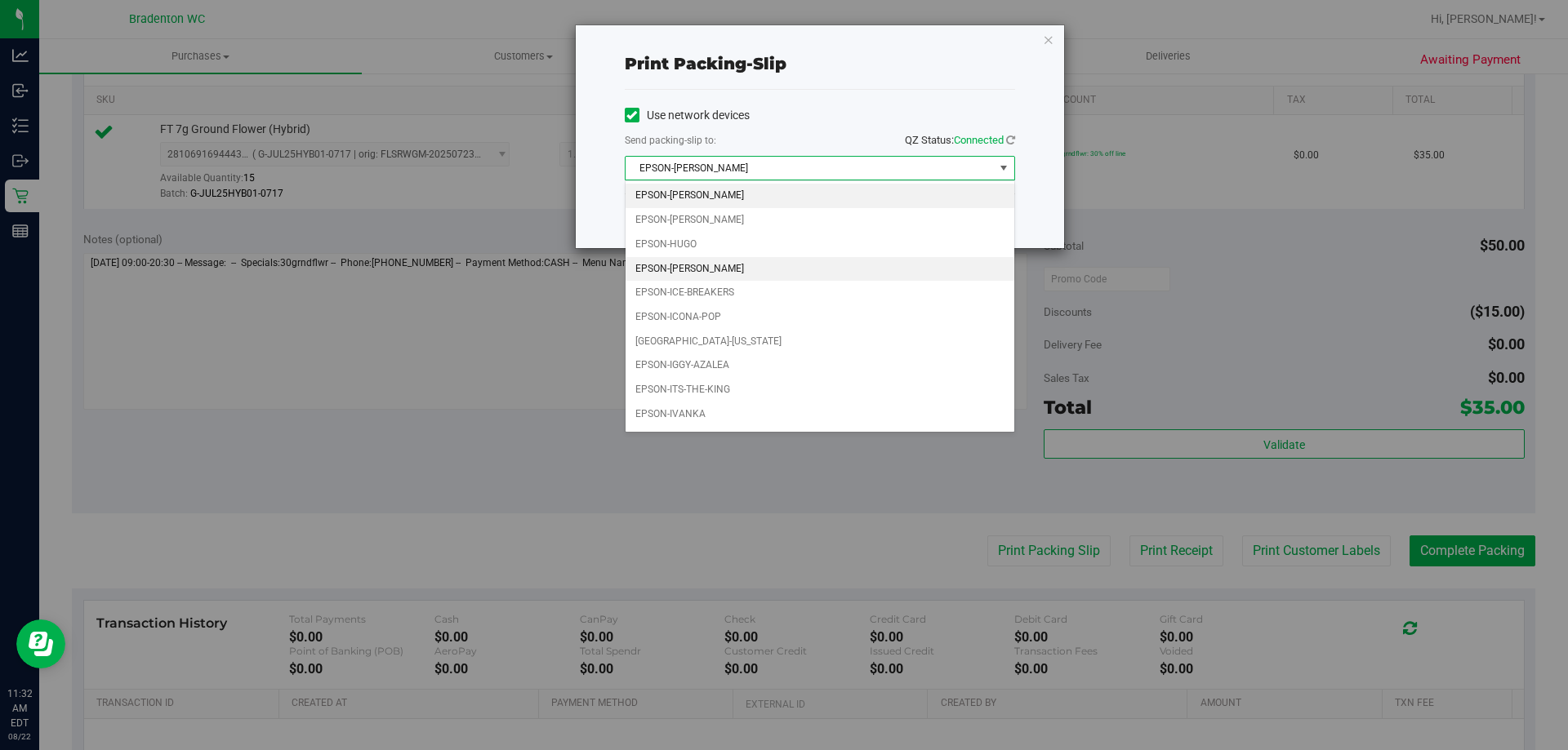
click at [739, 265] on li "EPSON-[PERSON_NAME]" at bounding box center [820, 269] width 389 height 24
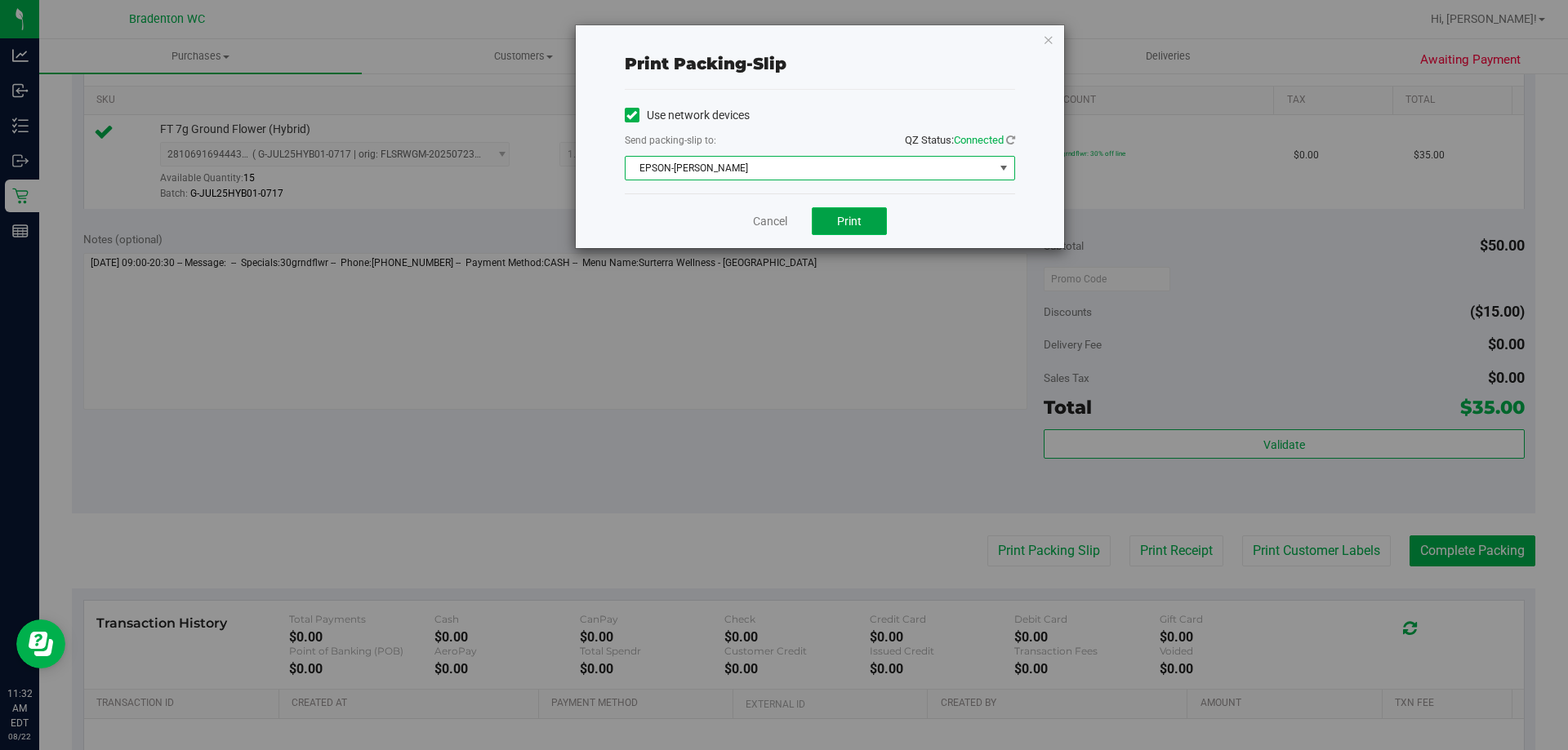
click at [841, 221] on span "Print" at bounding box center [849, 222] width 24 height 13
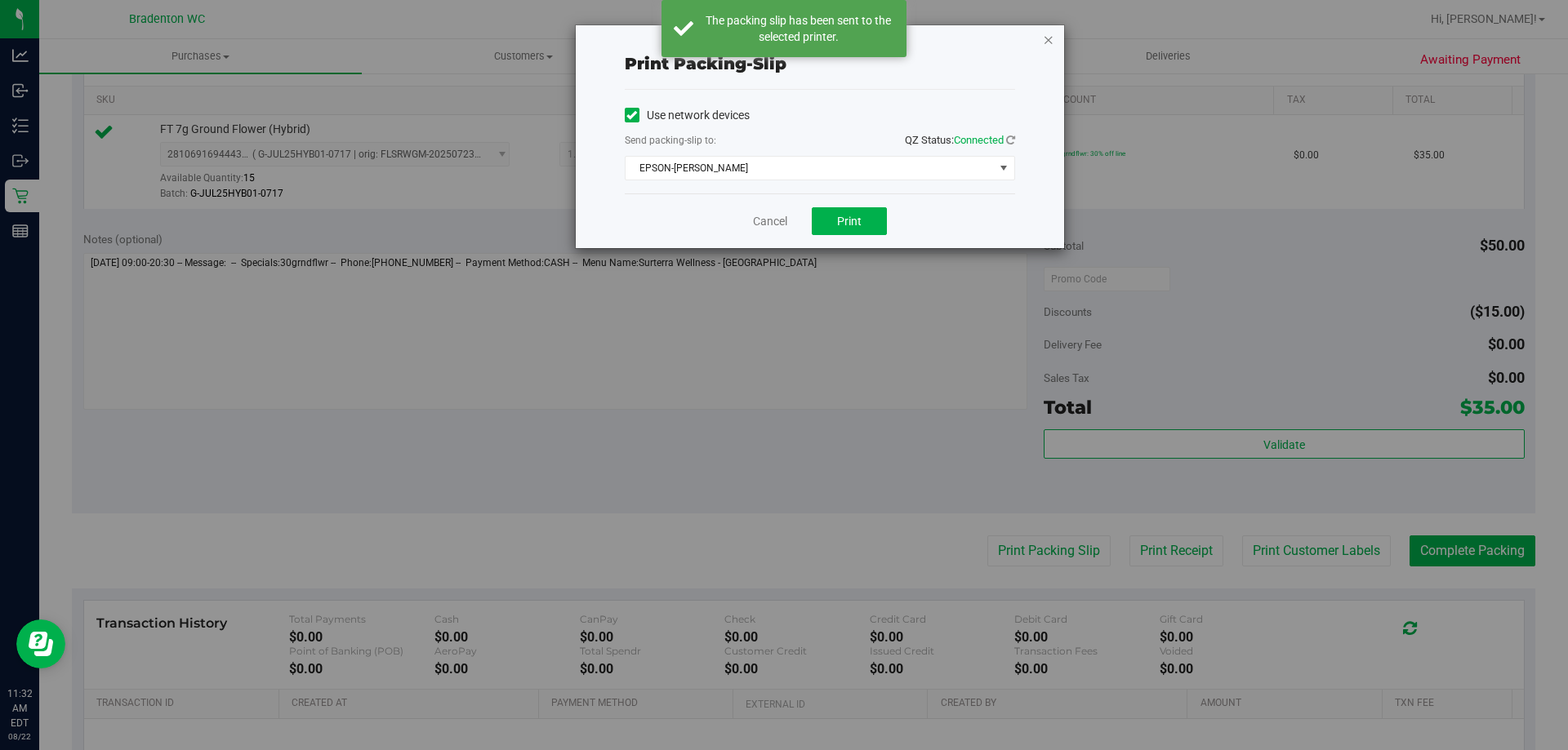
click at [1050, 37] on icon "button" at bounding box center [1049, 39] width 12 height 20
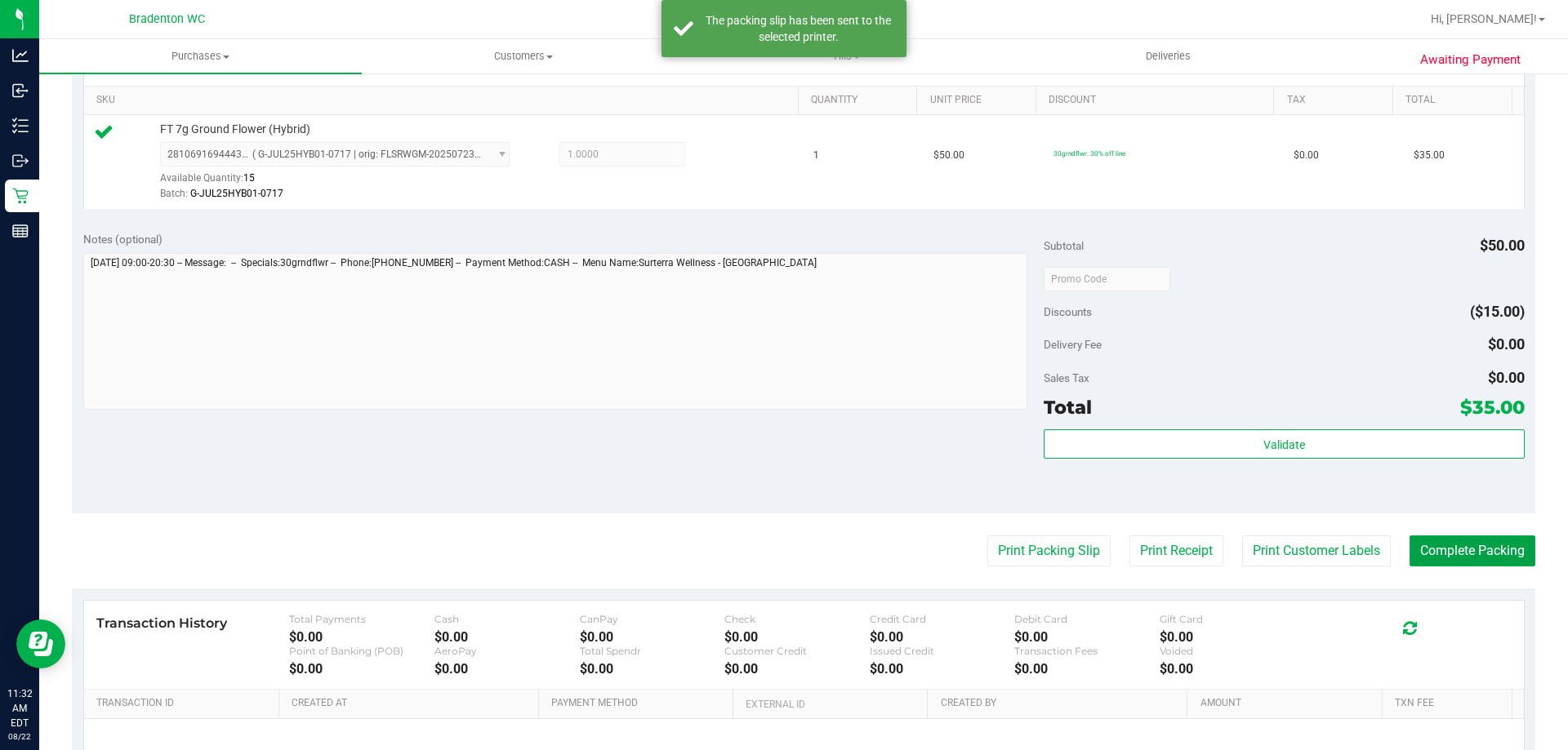
drag, startPoint x: 1423, startPoint y: 538, endPoint x: 1423, endPoint y: 528, distance: 10.0
click at [1423, 528] on purchase-details "Back Edit Purchase Cancel Purchase View Profile # 11827841 BioTrack ID: - Submi…" at bounding box center [804, 287] width 1464 height 1214
click at [1413, 548] on button "Complete Packing" at bounding box center [1472, 551] width 125 height 31
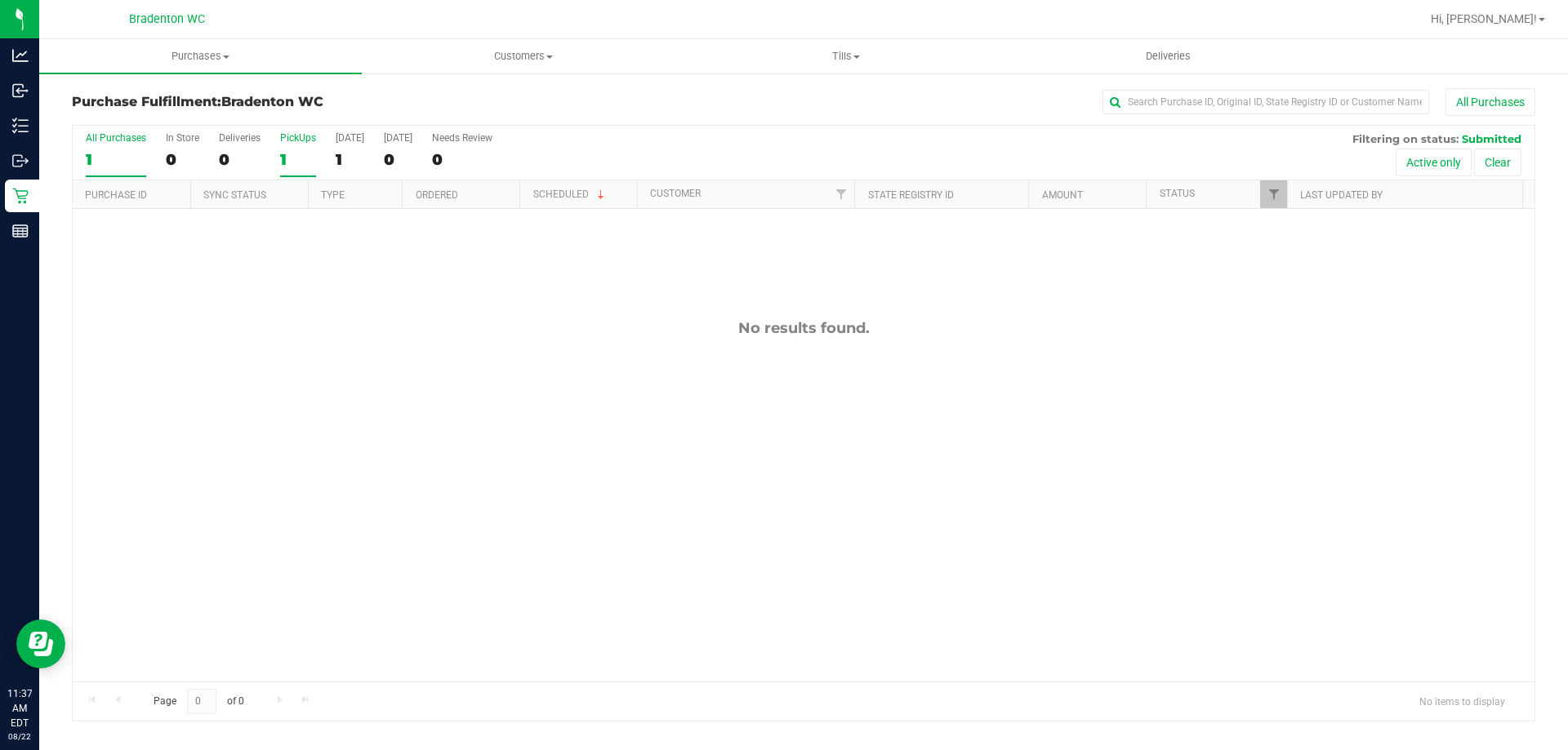
click at [290, 143] on div "PickUps" at bounding box center [297, 138] width 36 height 12
click at [0, 0] on input "PickUps 1" at bounding box center [0, 0] width 0 height 0
click at [130, 144] on label "All Purchases 0" at bounding box center [116, 154] width 61 height 45
click at [0, 0] on input "All Purchases 0" at bounding box center [0, 0] width 0 height 0
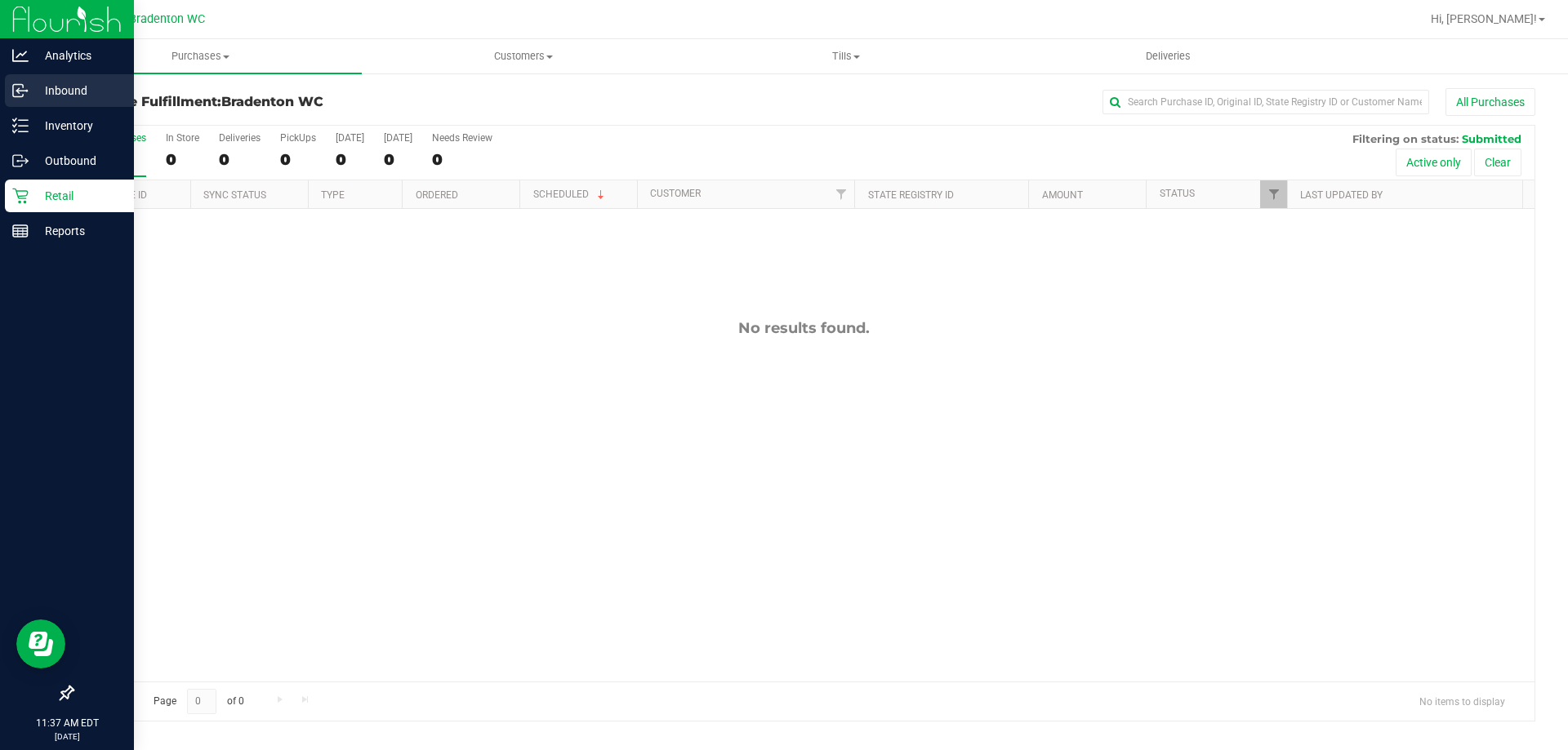
click at [46, 94] on p "Inbound" at bounding box center [77, 91] width 98 height 20
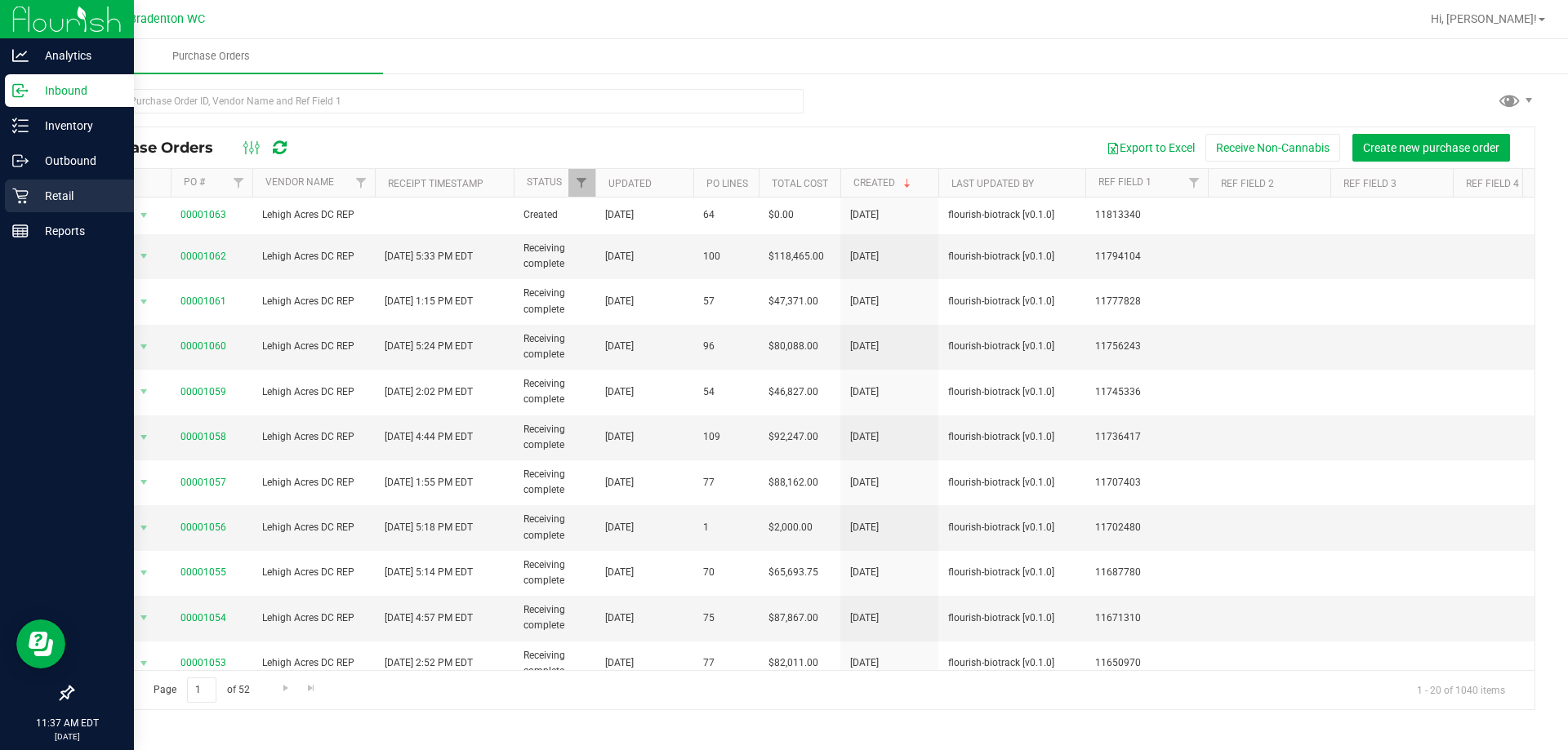
click at [31, 193] on p "Retail" at bounding box center [77, 196] width 98 height 20
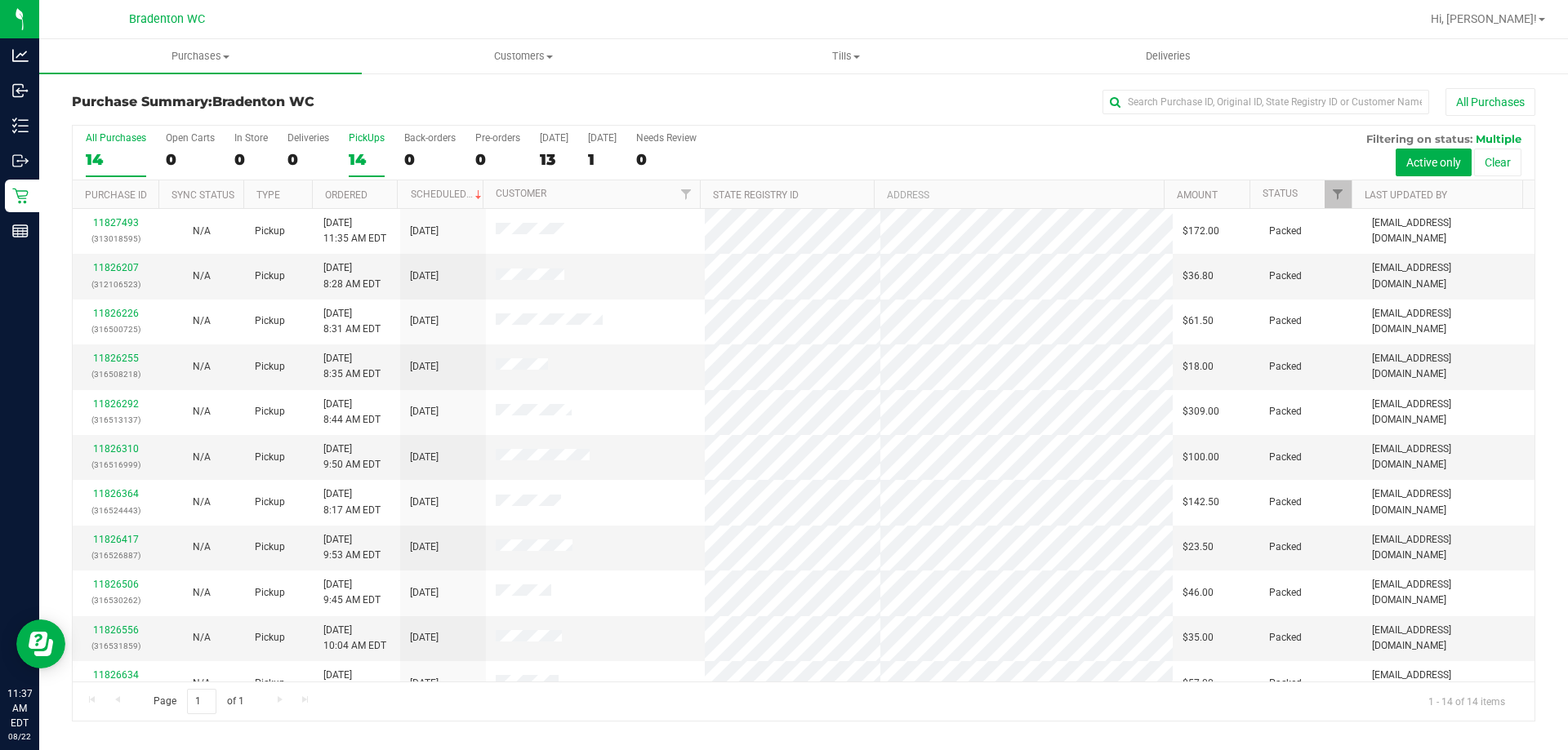
click at [371, 144] on label "PickUps 14" at bounding box center [366, 154] width 36 height 45
click at [0, 0] on input "PickUps 14" at bounding box center [0, 0] width 0 height 0
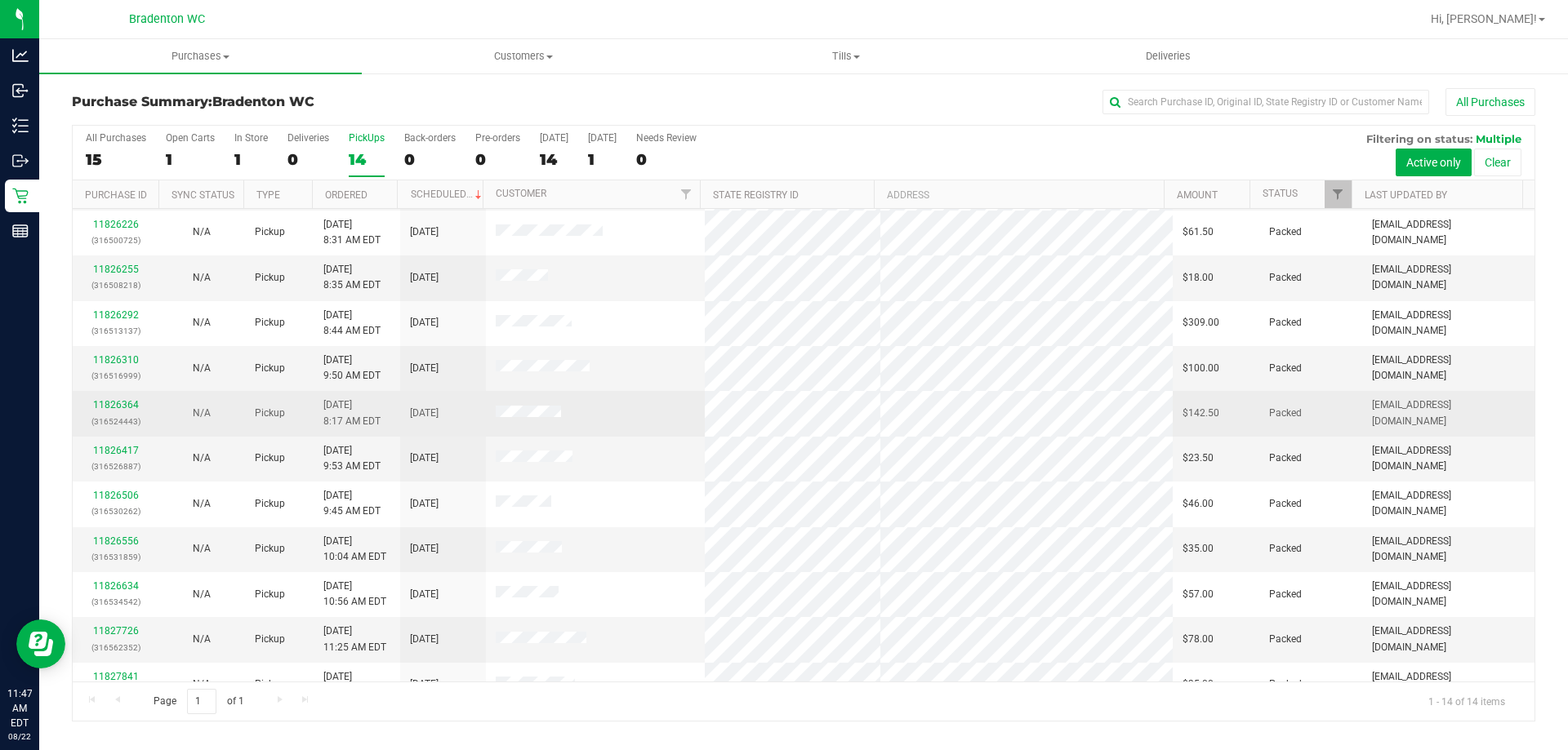
scroll to position [160, 0]
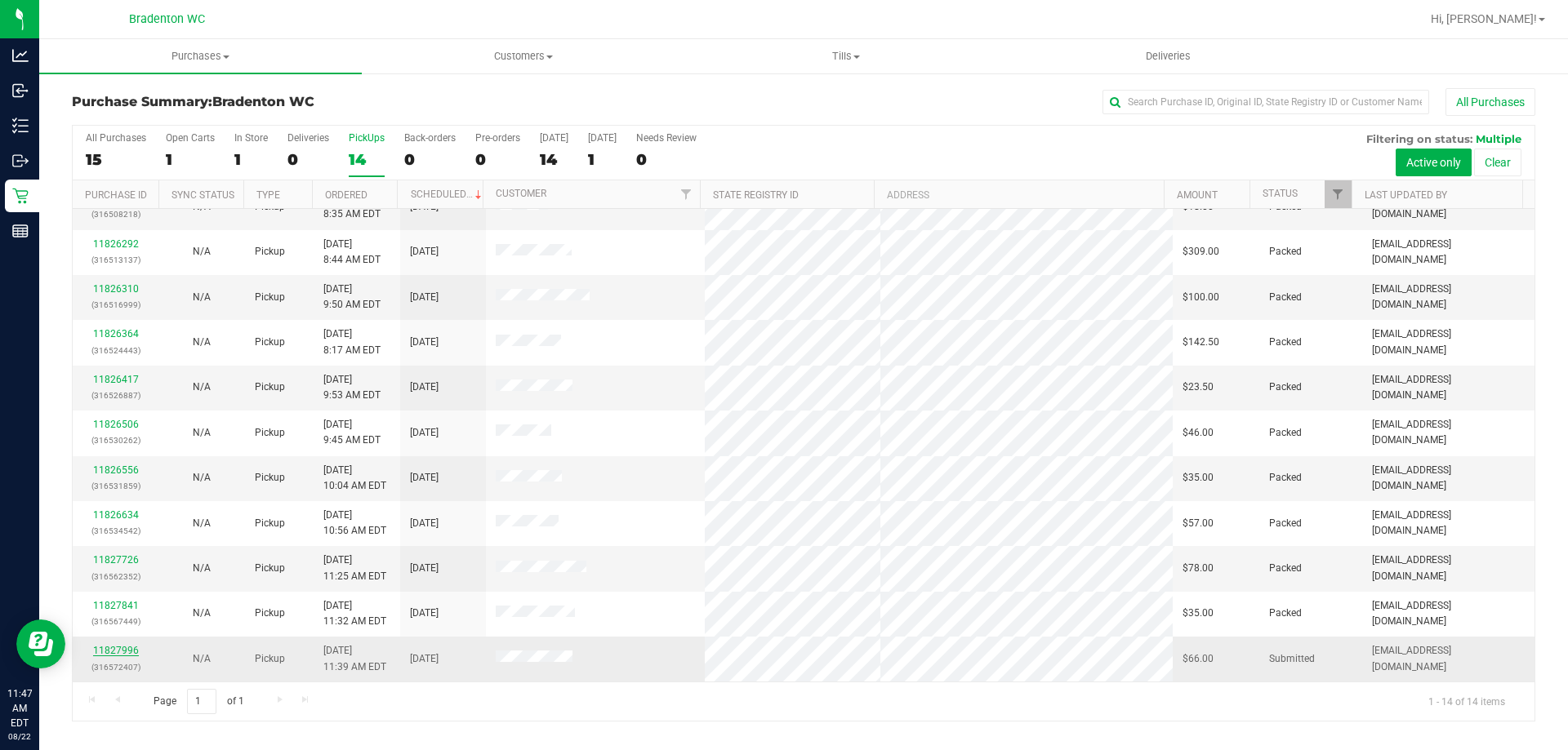
click at [110, 653] on link "11827996" at bounding box center [116, 651] width 46 height 12
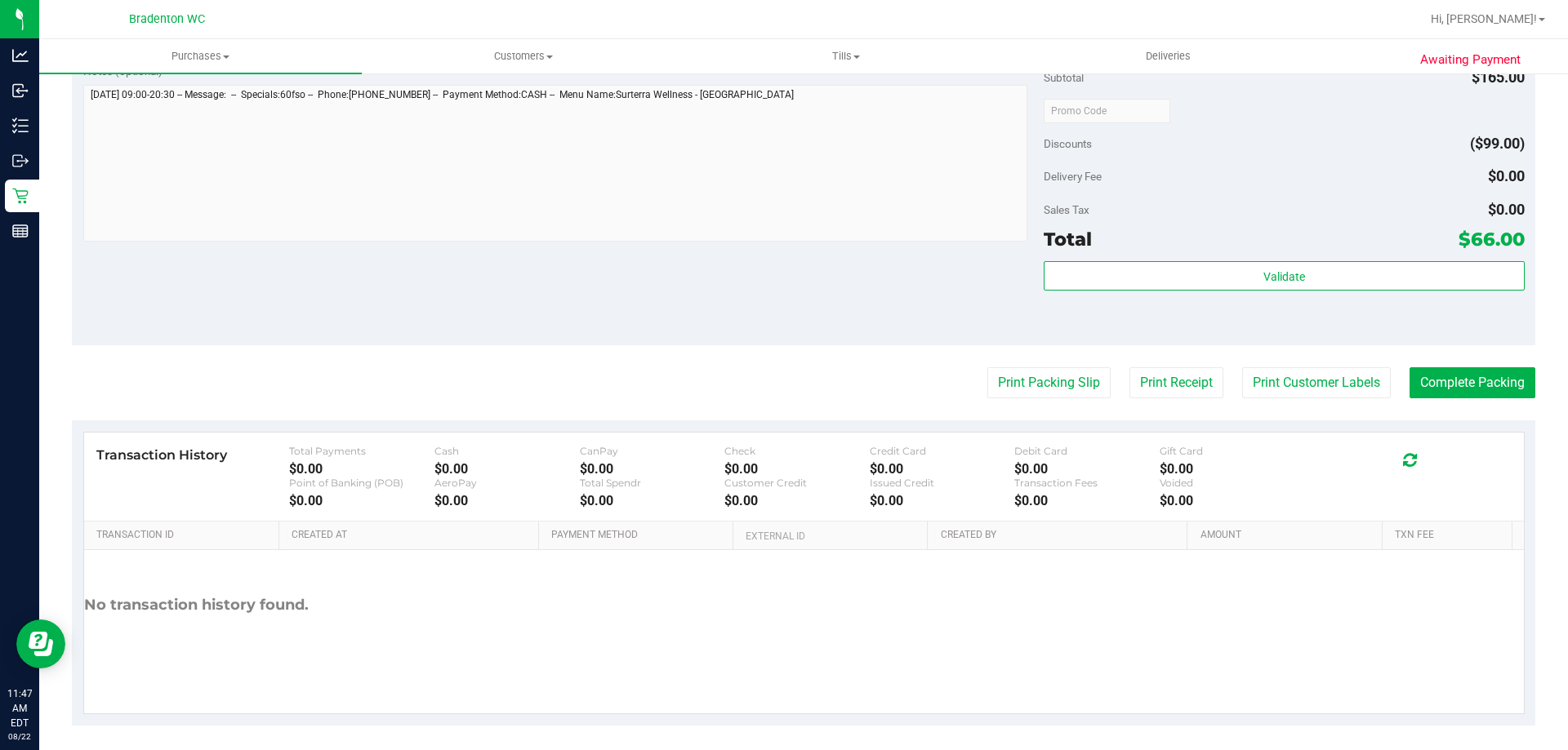
scroll to position [547, 0]
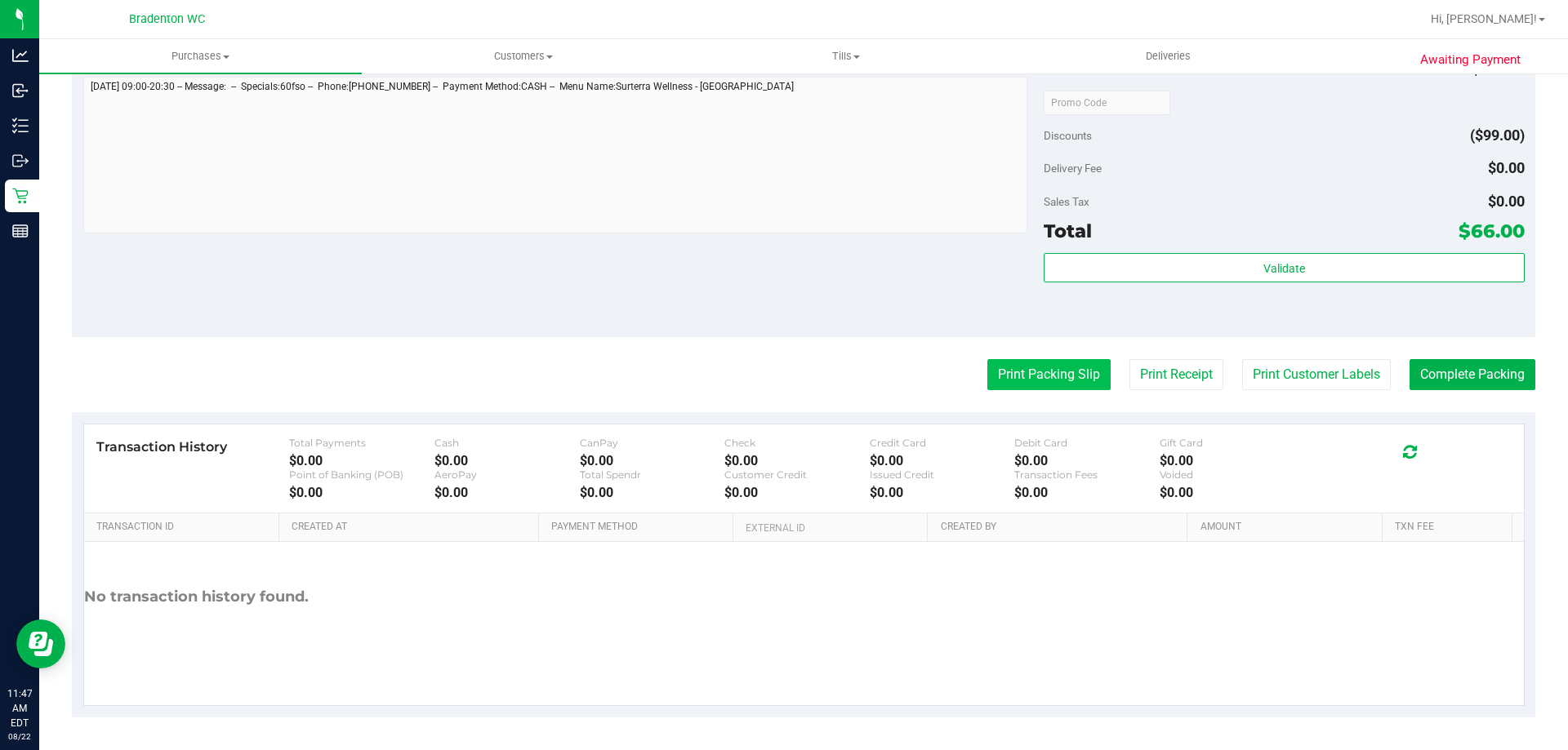
click at [1015, 387] on button "Print Packing Slip" at bounding box center [1049, 375] width 123 height 31
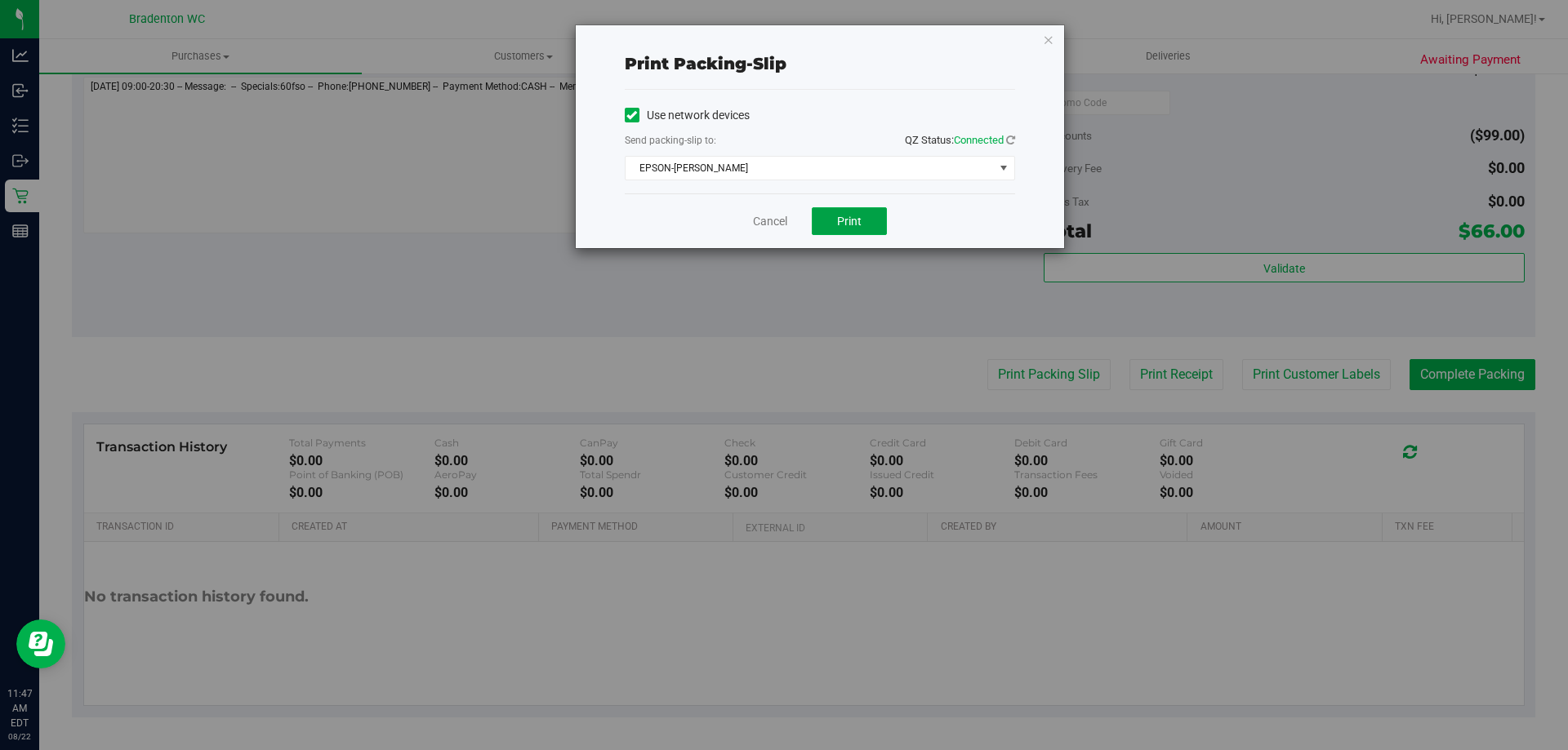
drag, startPoint x: 853, startPoint y: 216, endPoint x: 894, endPoint y: 190, distance: 48.5
click at [879, 201] on div "Cancel Print" at bounding box center [820, 221] width 391 height 55
click at [1049, 40] on icon "button" at bounding box center [1049, 39] width 12 height 20
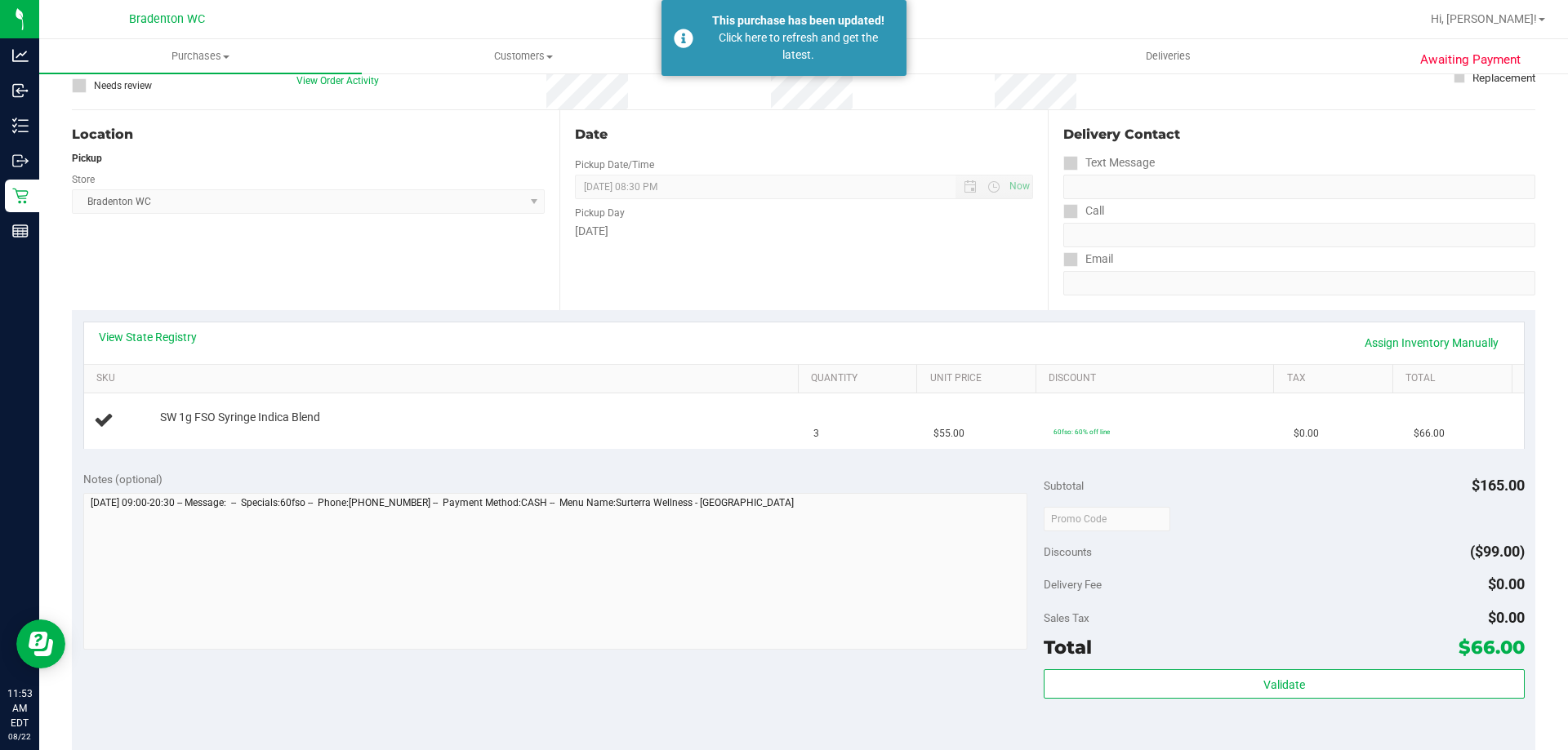
scroll to position [0, 0]
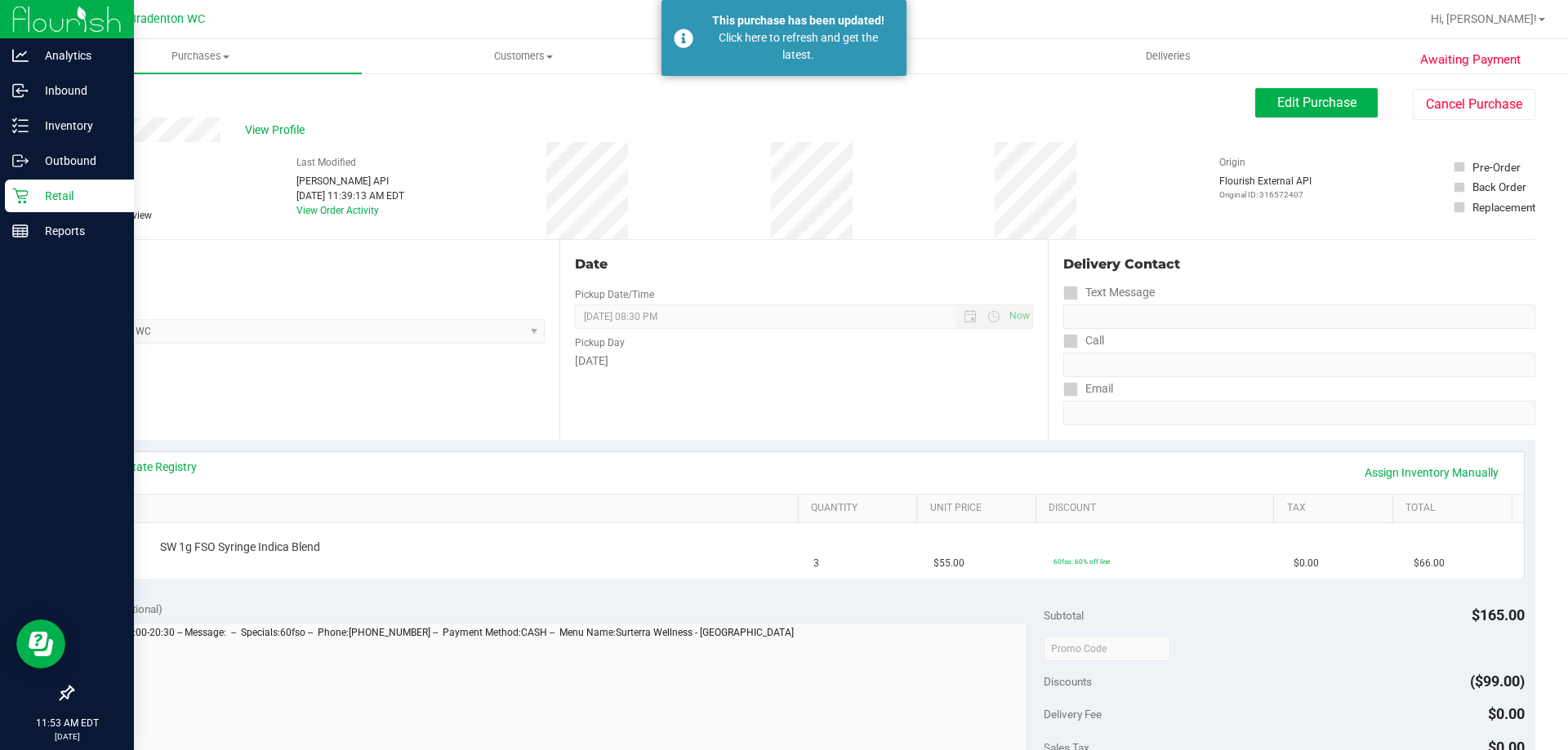
click at [57, 200] on p "Retail" at bounding box center [77, 196] width 98 height 20
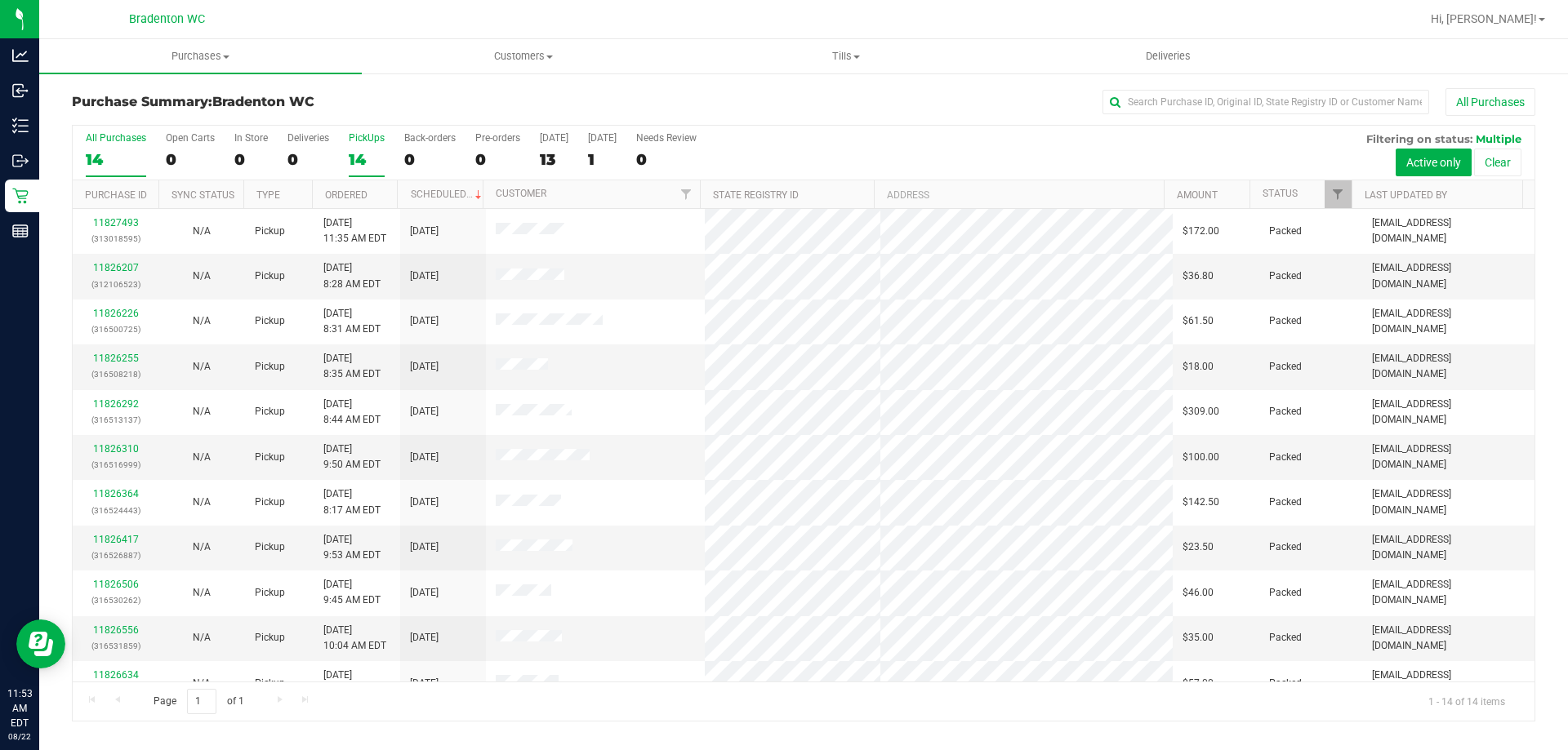
click at [360, 154] on div "14" at bounding box center [366, 159] width 36 height 19
click at [0, 0] on input "PickUps 14" at bounding box center [0, 0] width 0 height 0
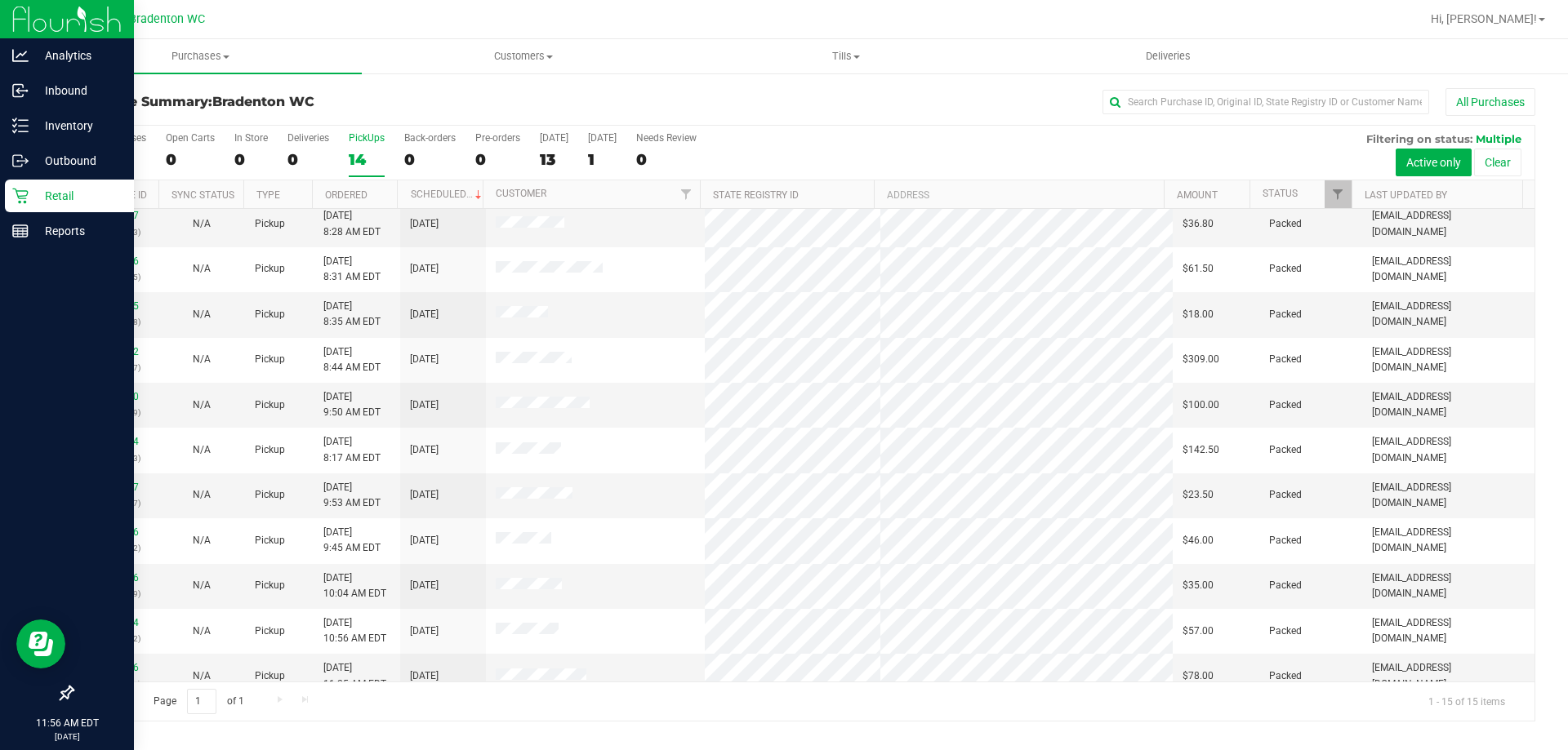
scroll to position [205, 0]
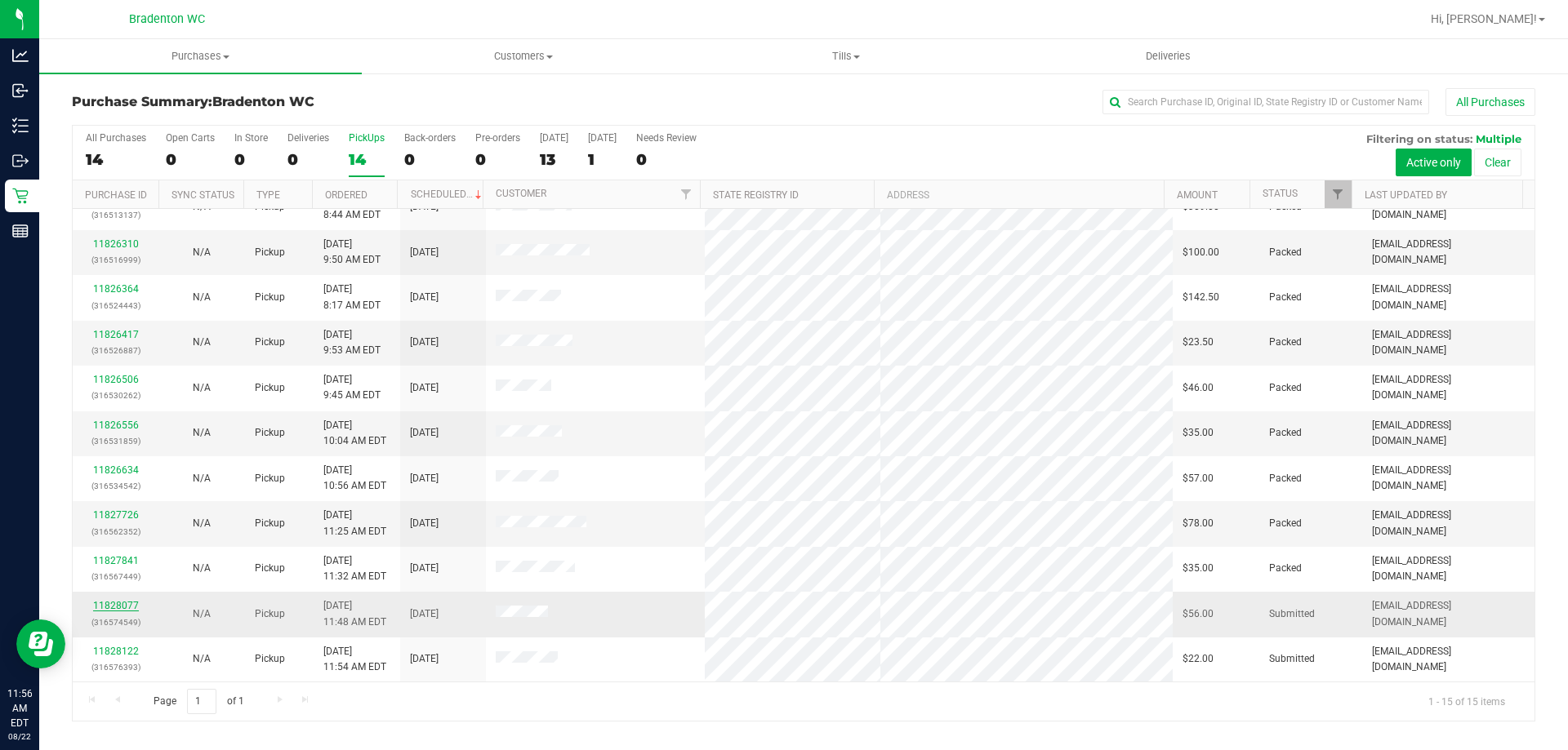
click at [118, 609] on link "11828077" at bounding box center [116, 605] width 46 height 12
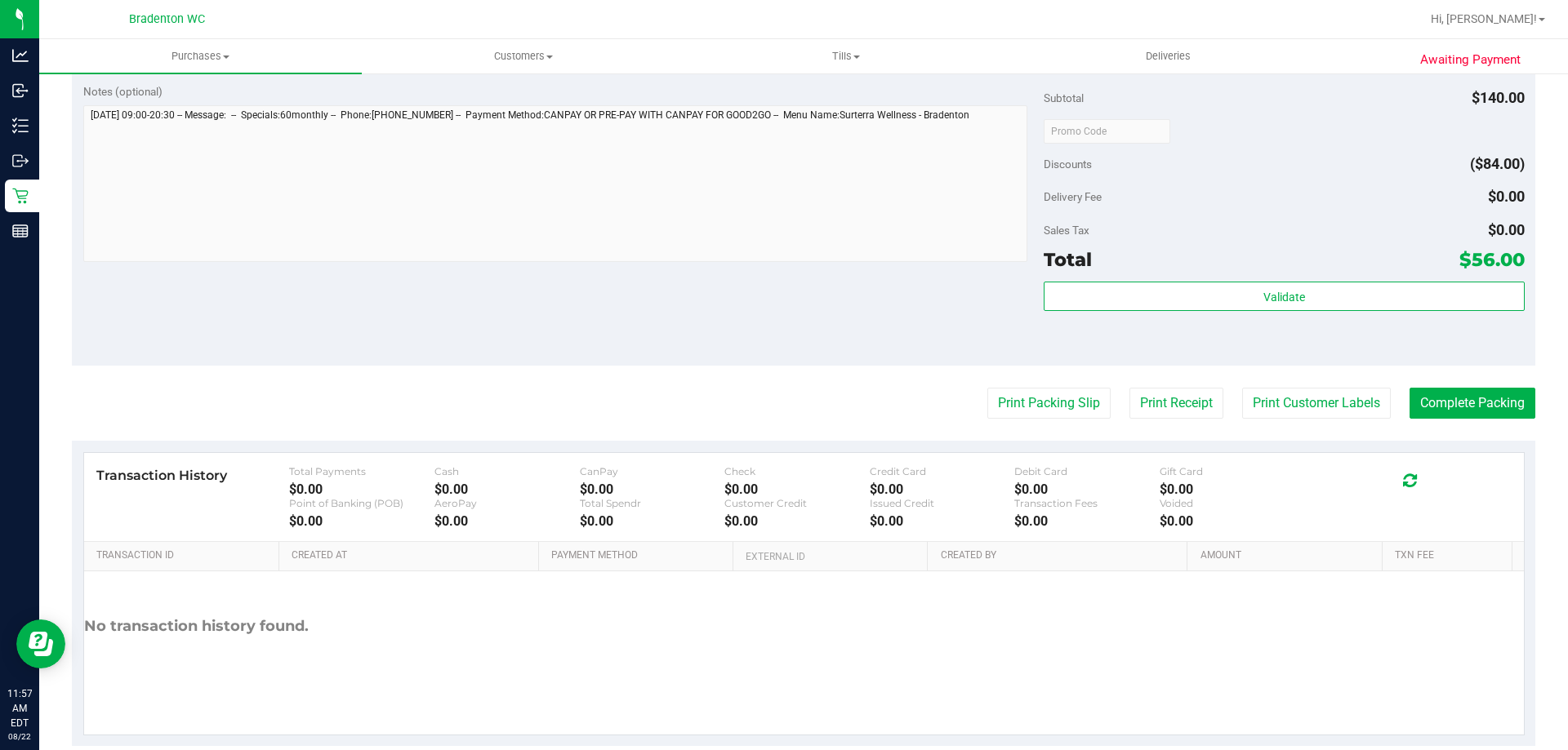
scroll to position [710, 0]
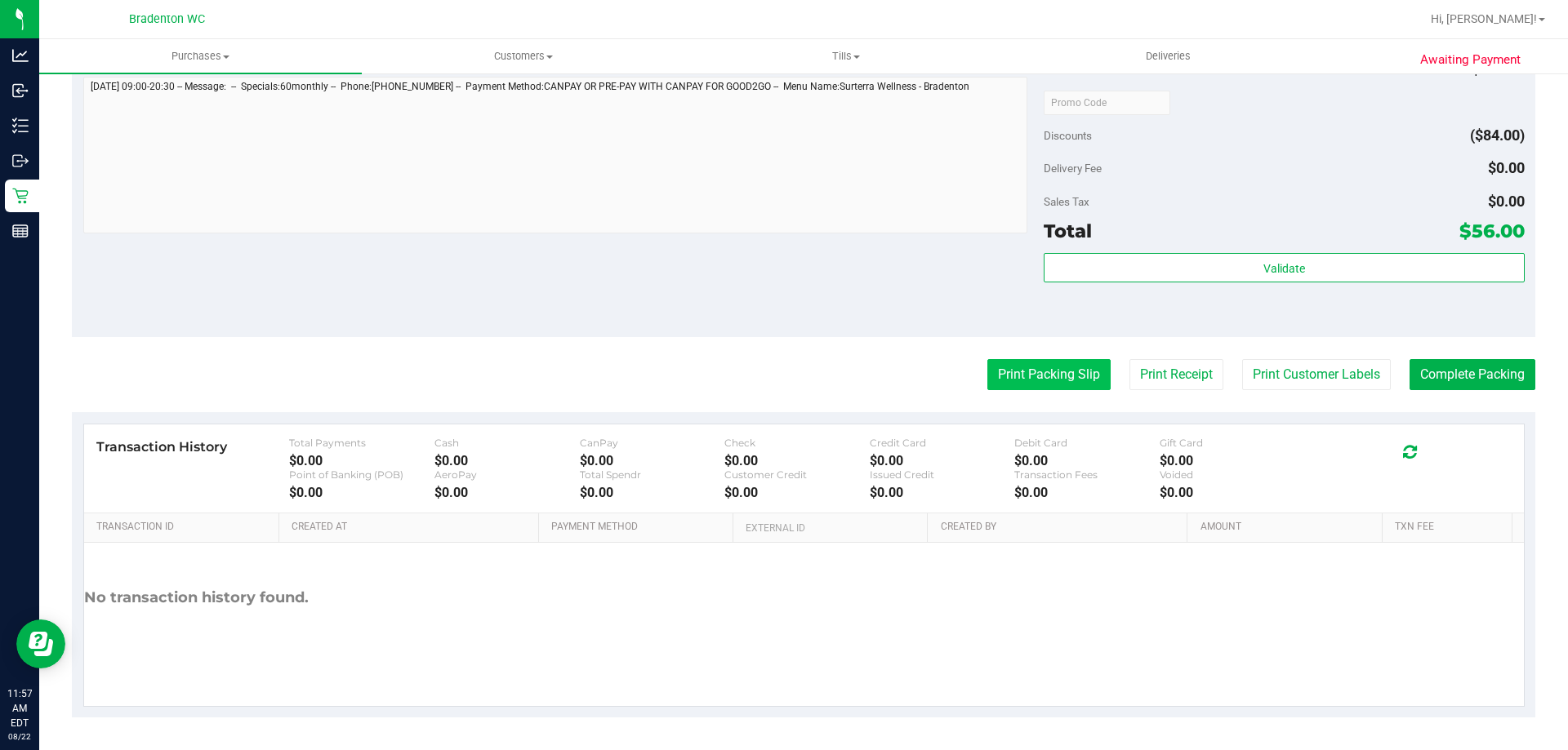
click at [1032, 369] on button "Print Packing Slip" at bounding box center [1049, 375] width 123 height 31
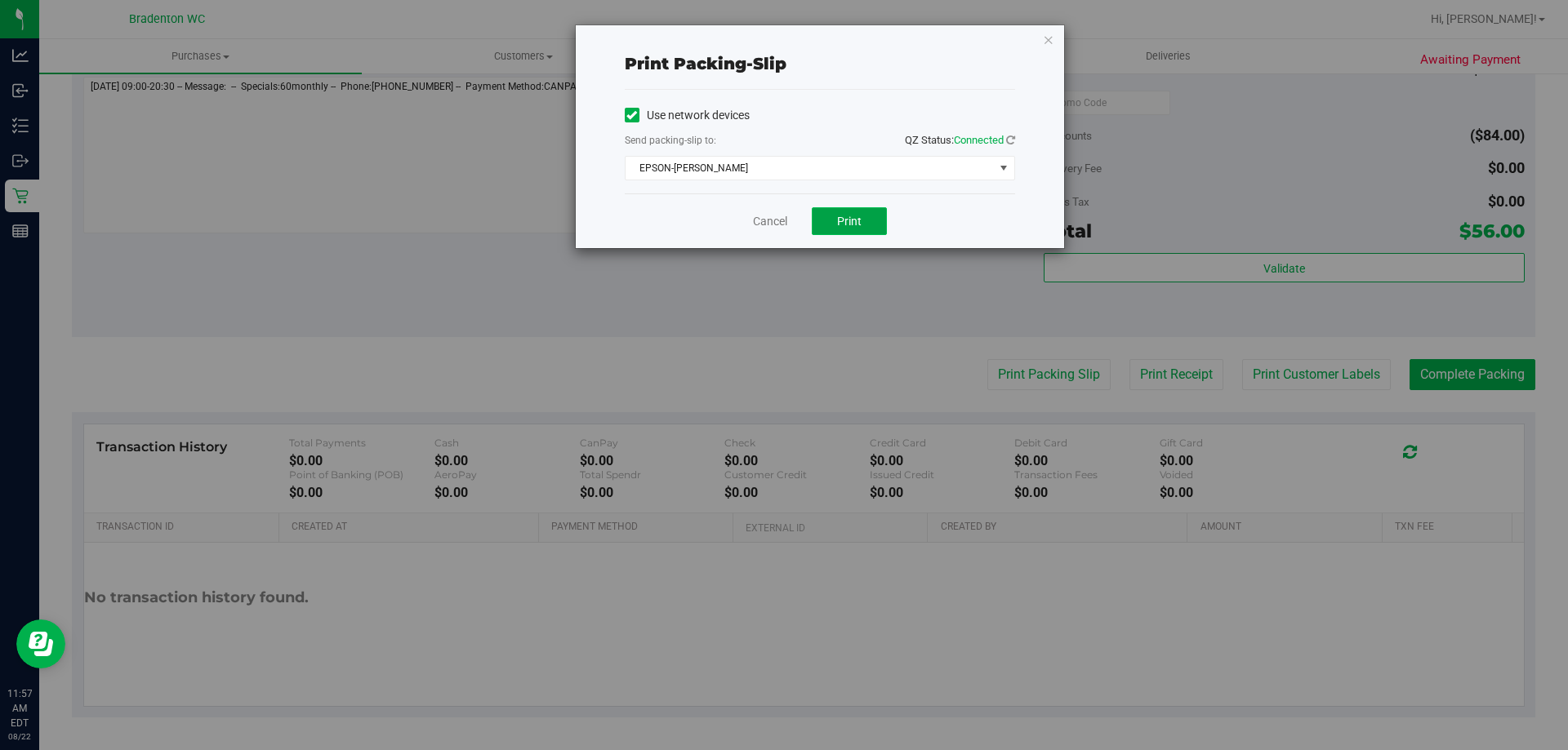
click at [863, 221] on button "Print" at bounding box center [849, 221] width 75 height 27
click at [1049, 35] on icon "button" at bounding box center [1049, 39] width 12 height 20
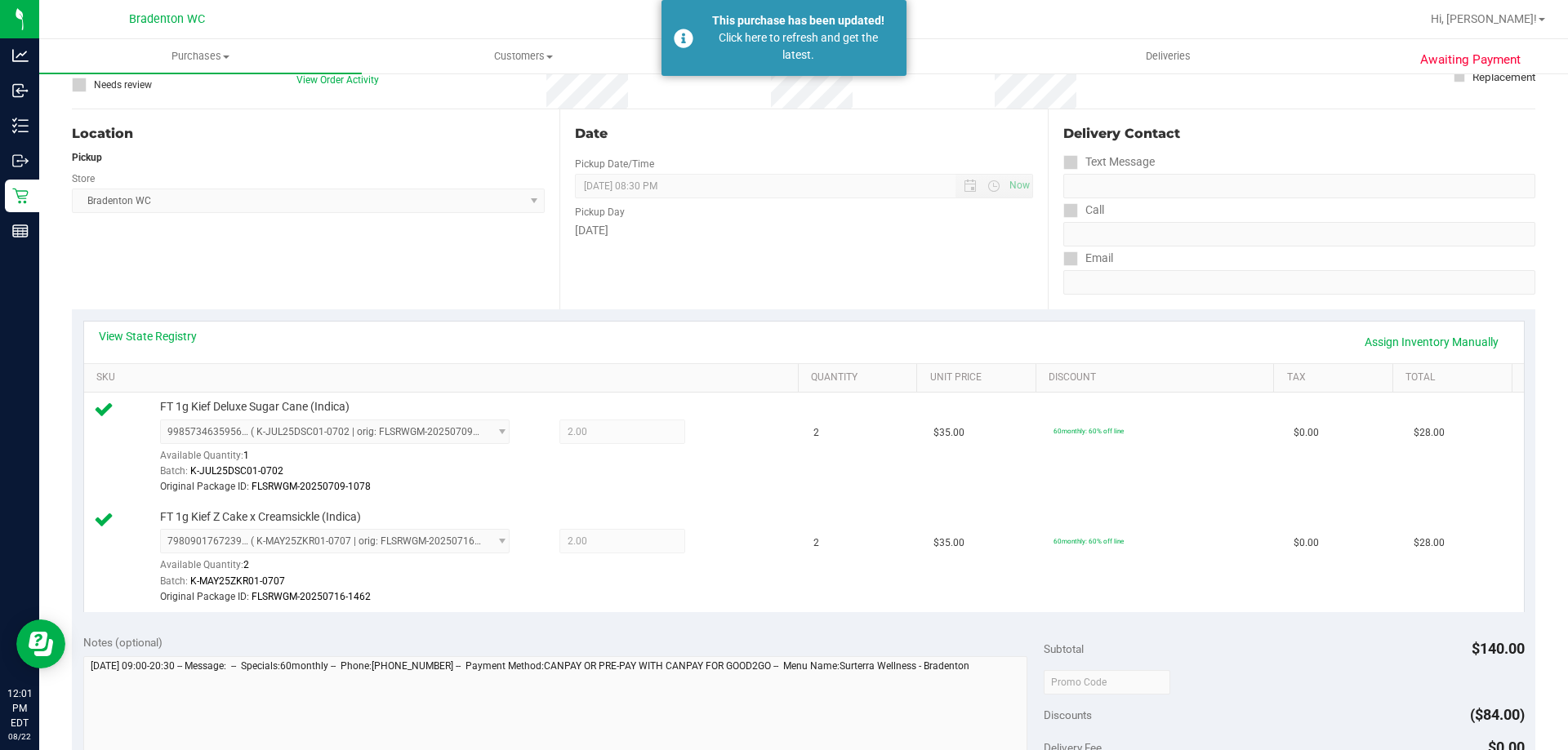
scroll to position [0, 0]
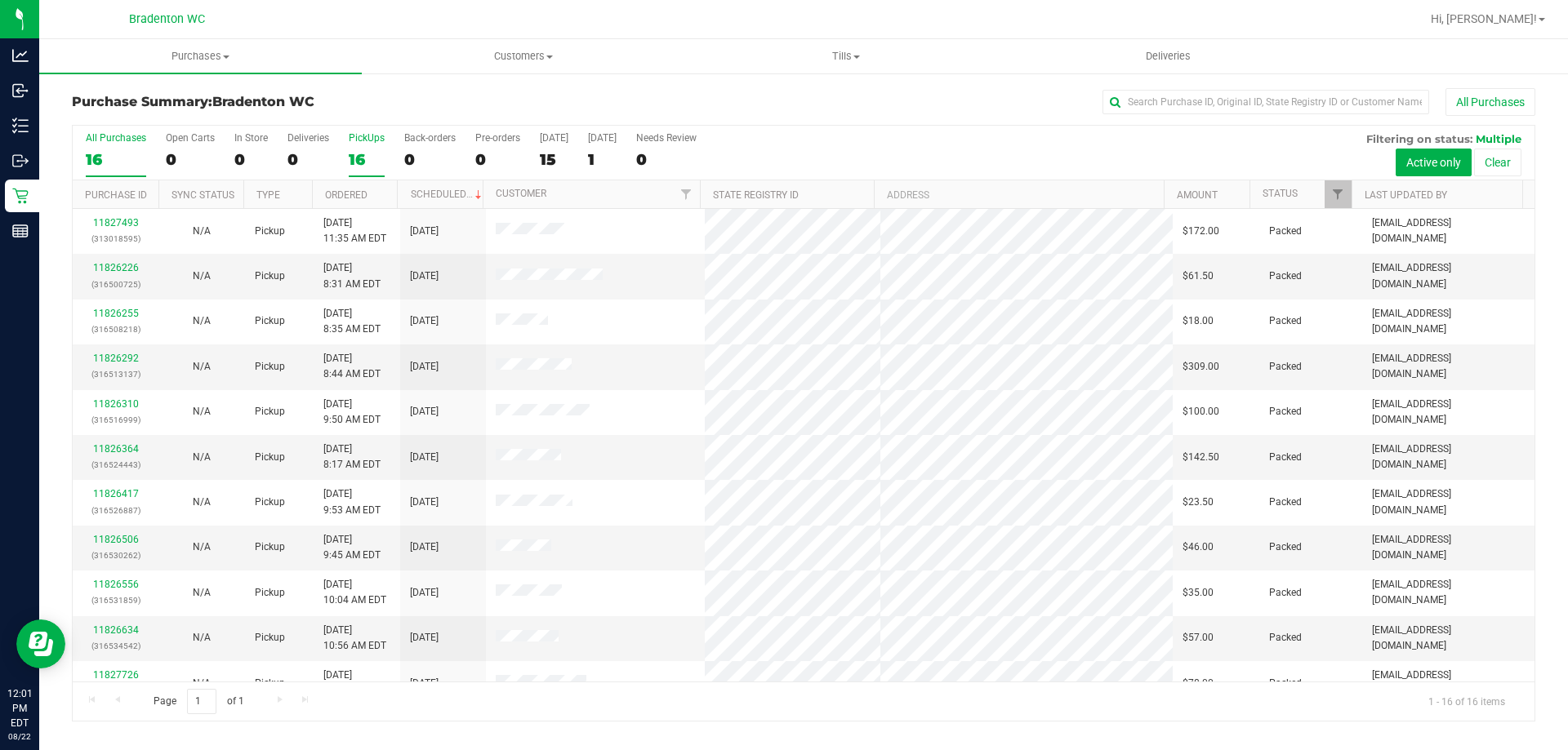
click at [360, 155] on div "16" at bounding box center [366, 159] width 36 height 19
click at [0, 0] on input "PickUps 16" at bounding box center [0, 0] width 0 height 0
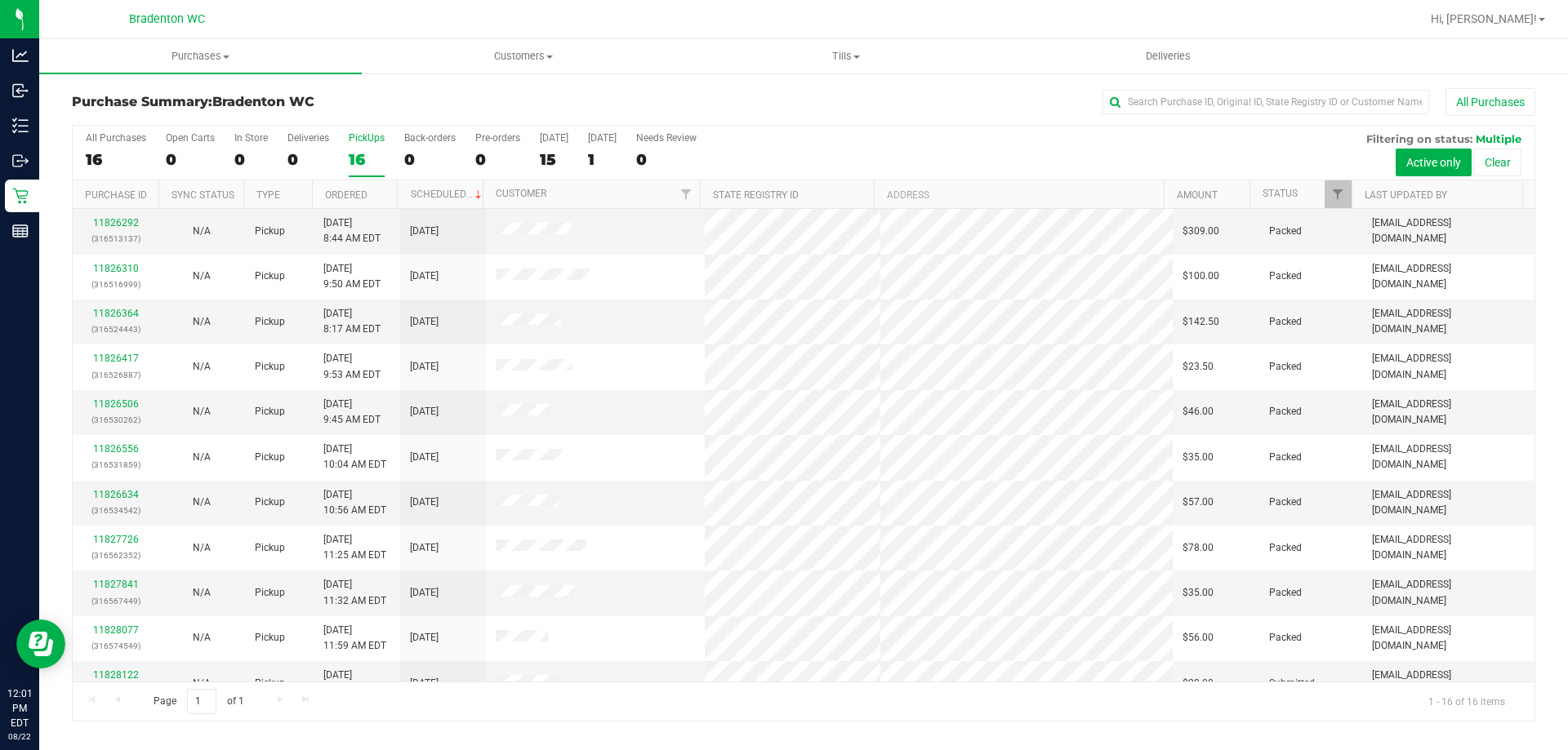
scroll to position [251, 0]
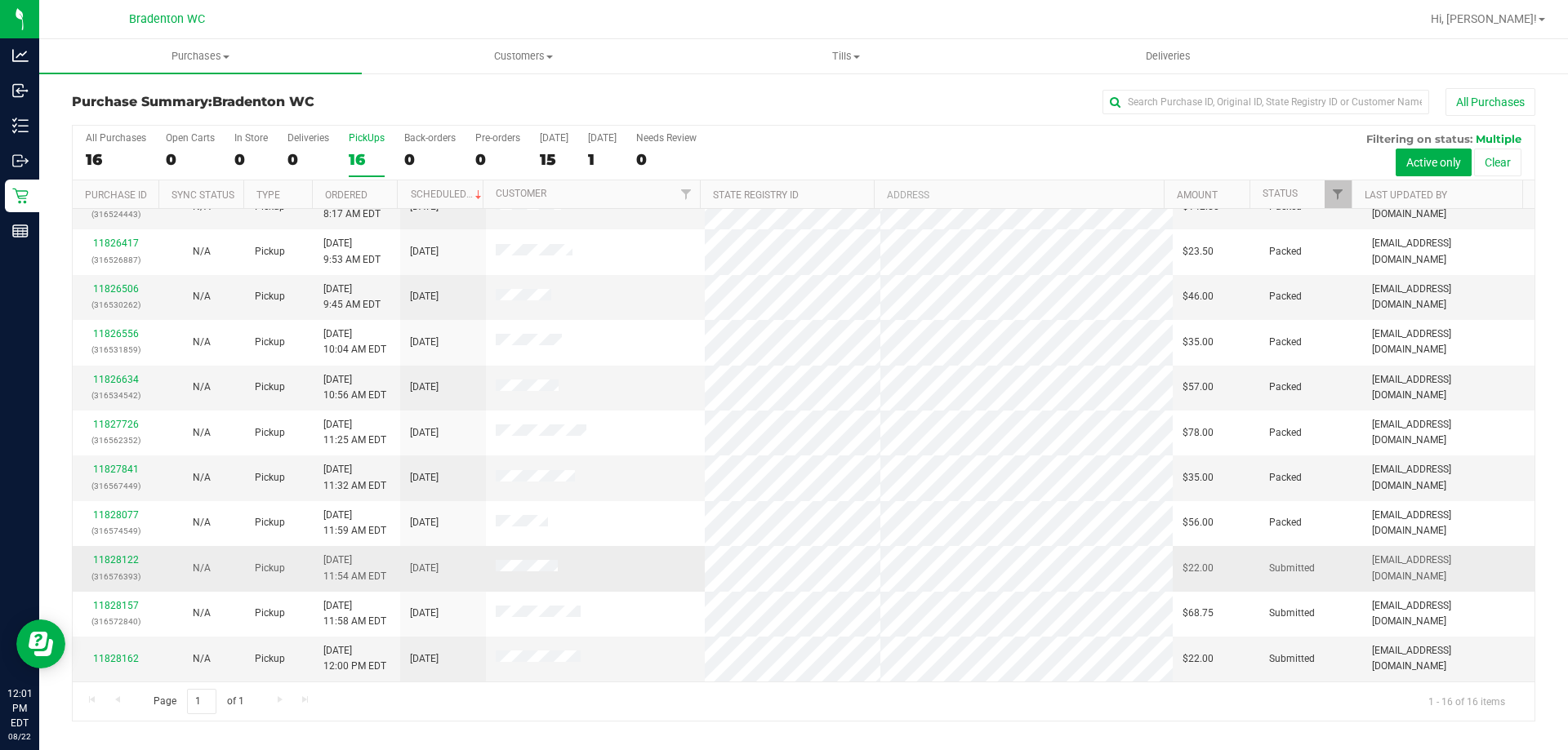
click at [533, 575] on span at bounding box center [527, 568] width 62 height 17
click at [106, 558] on link "11828122" at bounding box center [116, 560] width 46 height 12
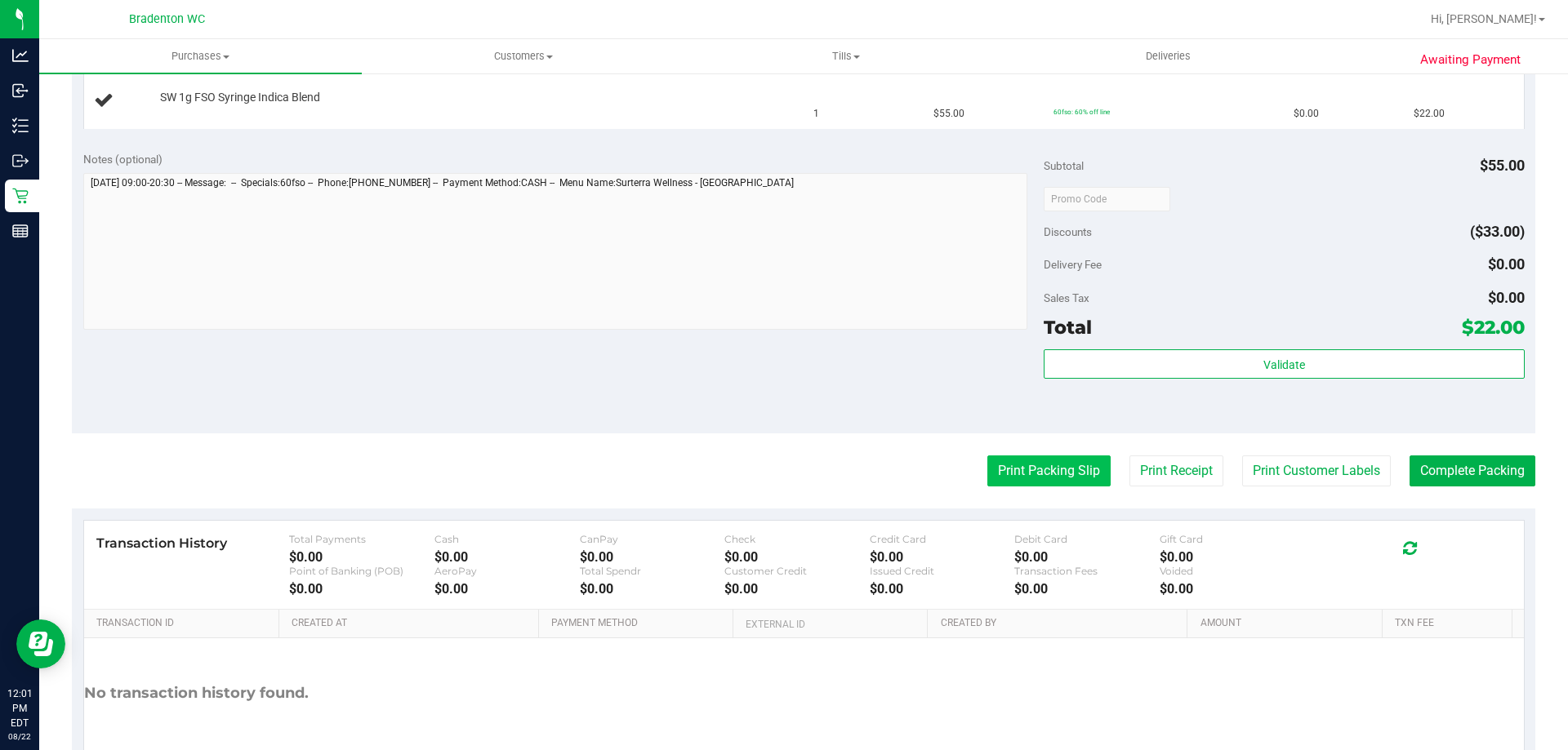
scroll to position [490, 0]
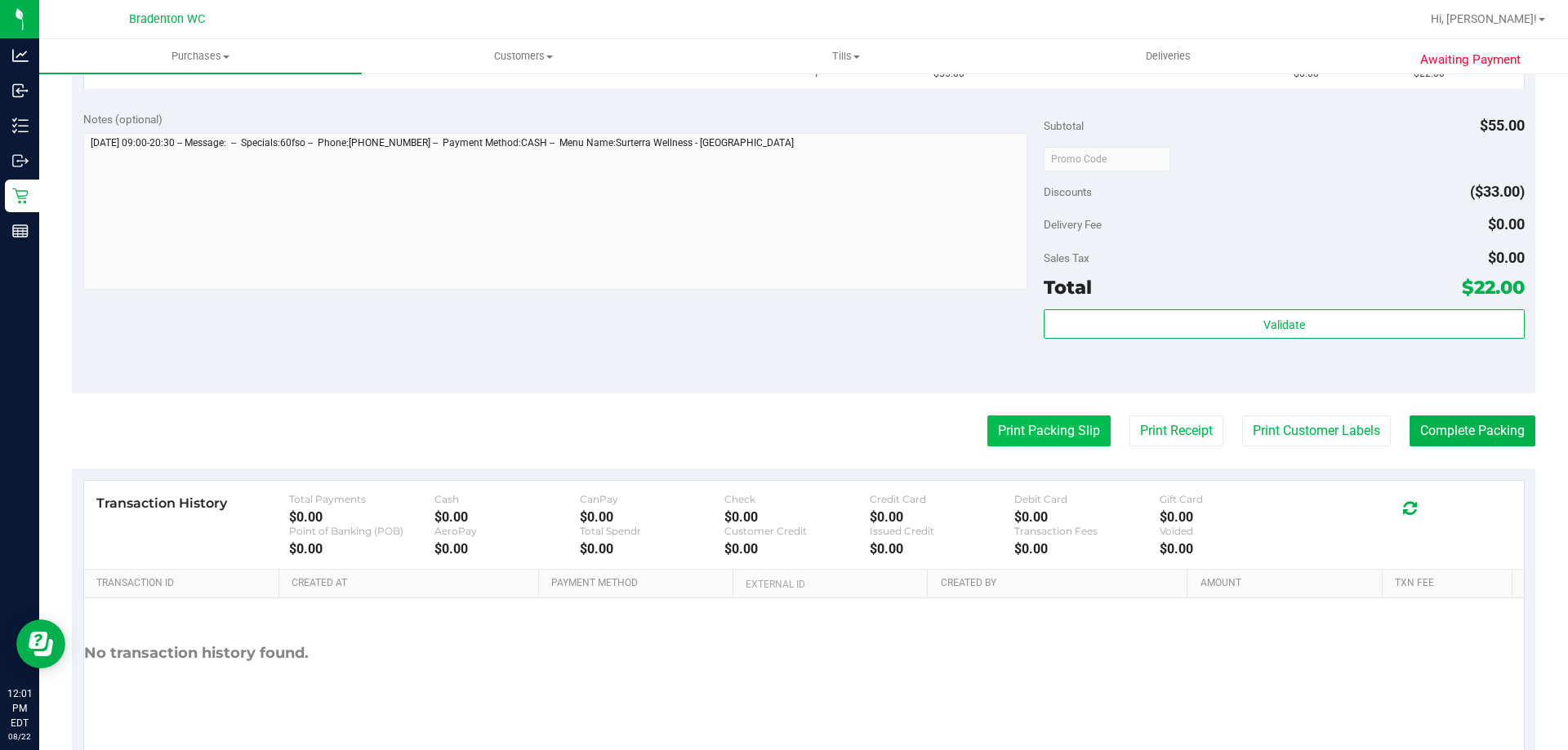
click at [1059, 434] on button "Print Packing Slip" at bounding box center [1049, 430] width 123 height 31
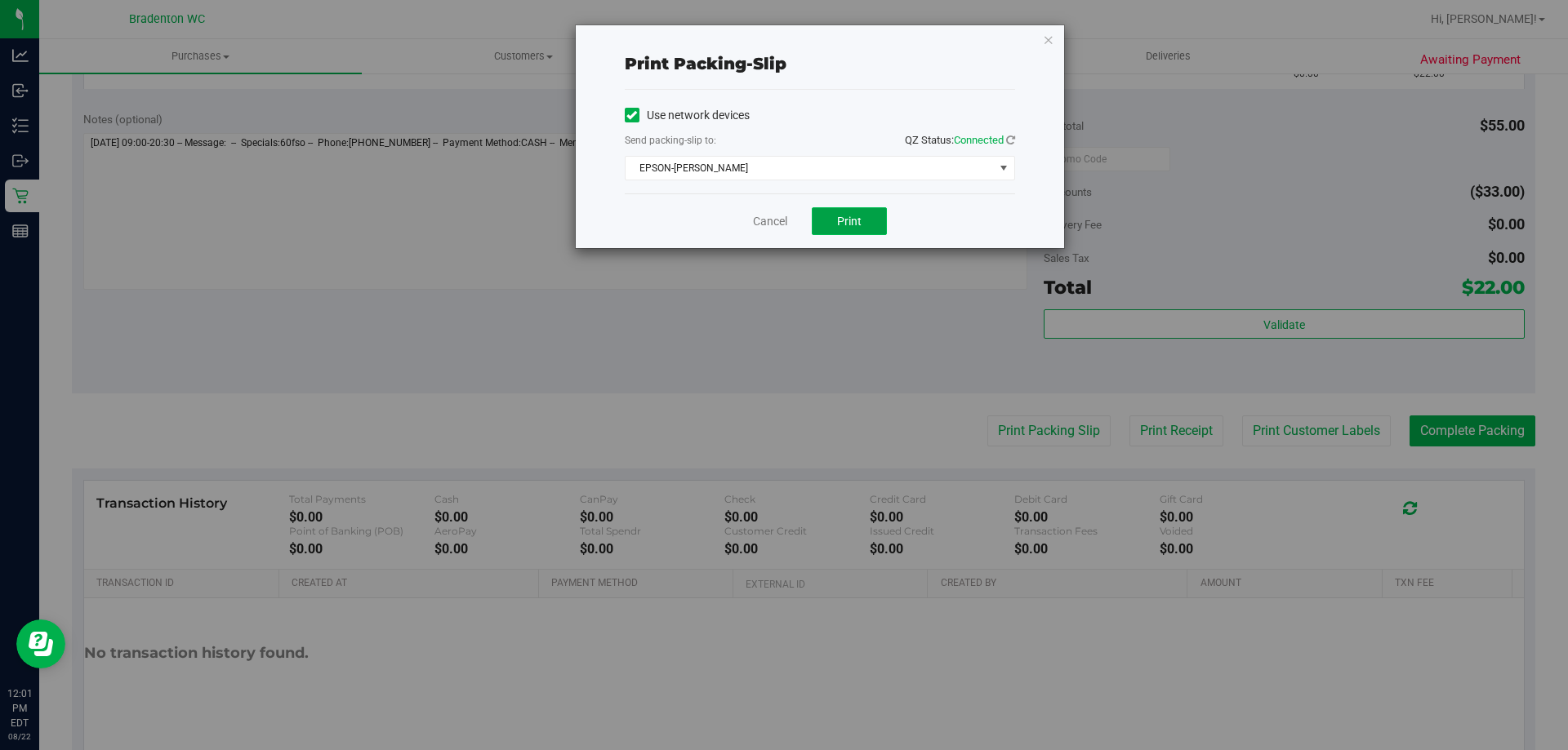
click at [837, 218] on button "Print" at bounding box center [849, 221] width 75 height 27
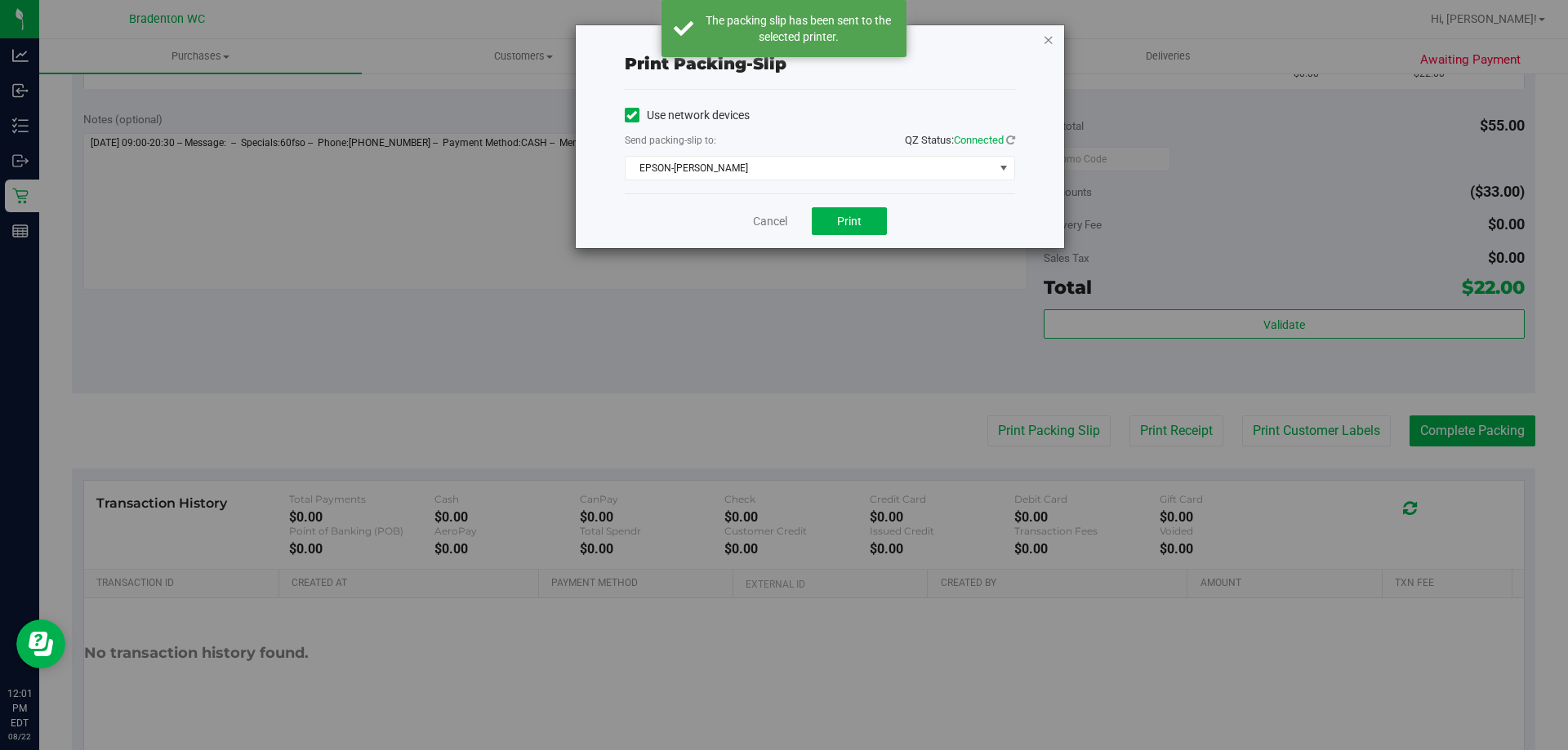
click at [1049, 32] on icon "button" at bounding box center [1049, 39] width 12 height 20
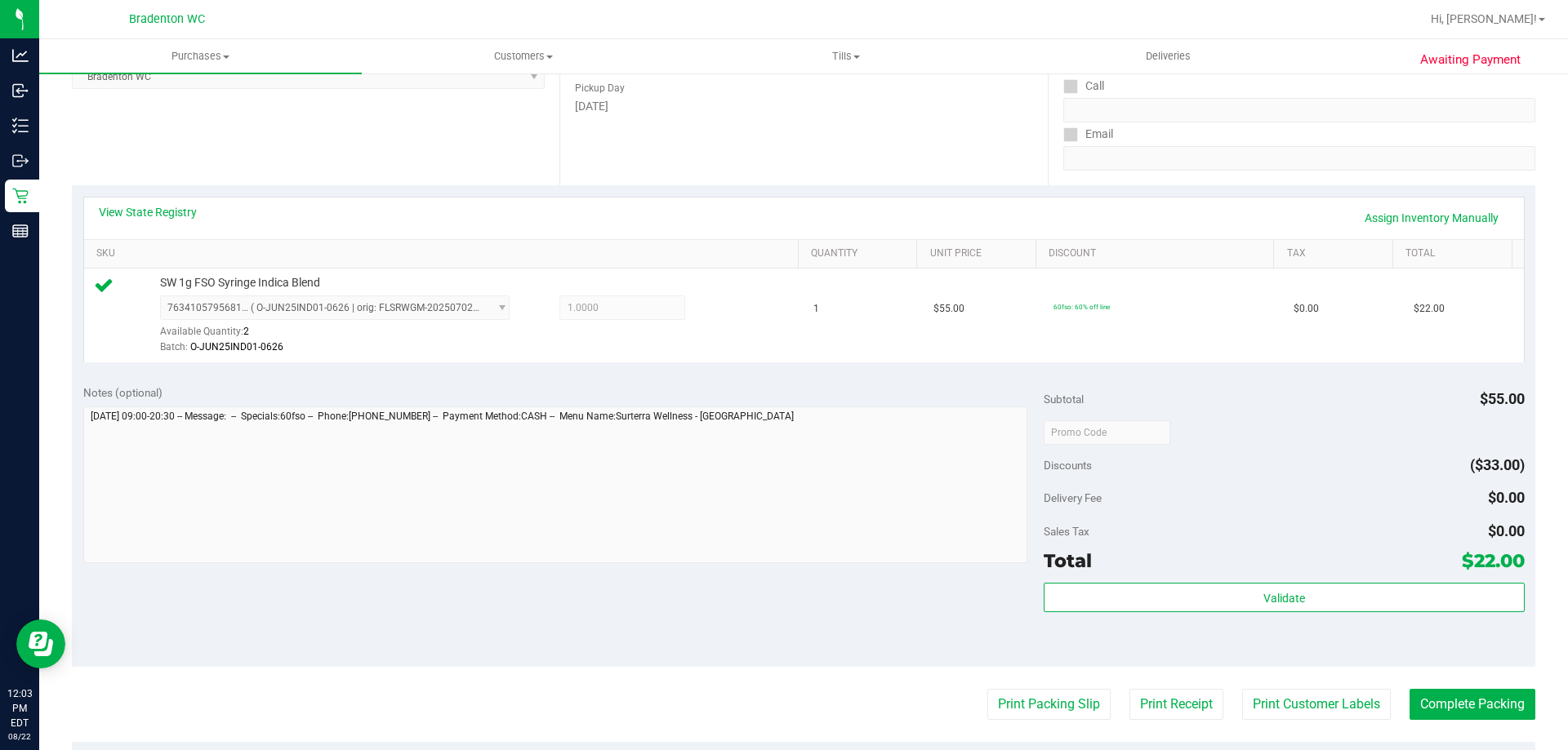
scroll to position [585, 0]
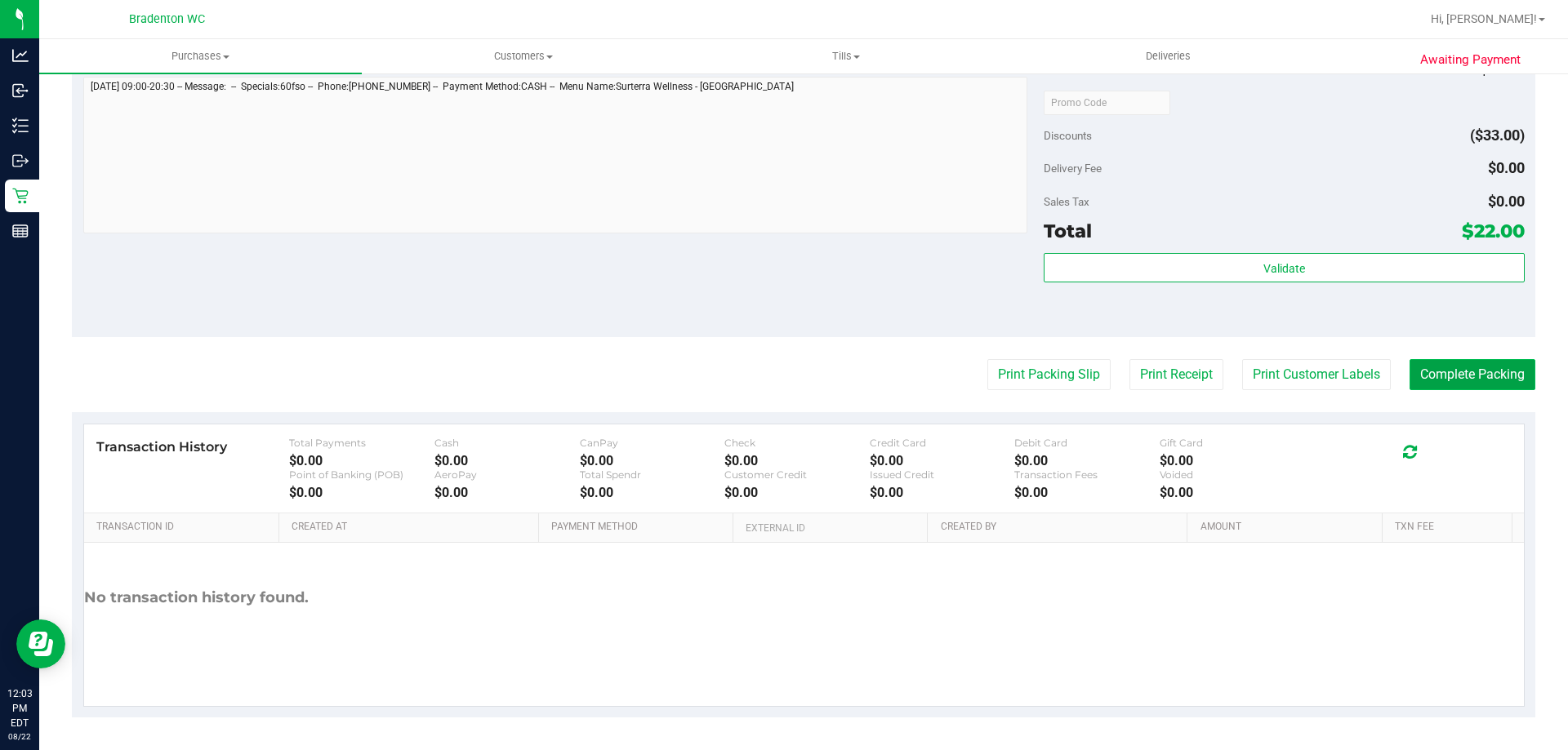
click at [1452, 372] on button "Complete Packing" at bounding box center [1472, 375] width 125 height 31
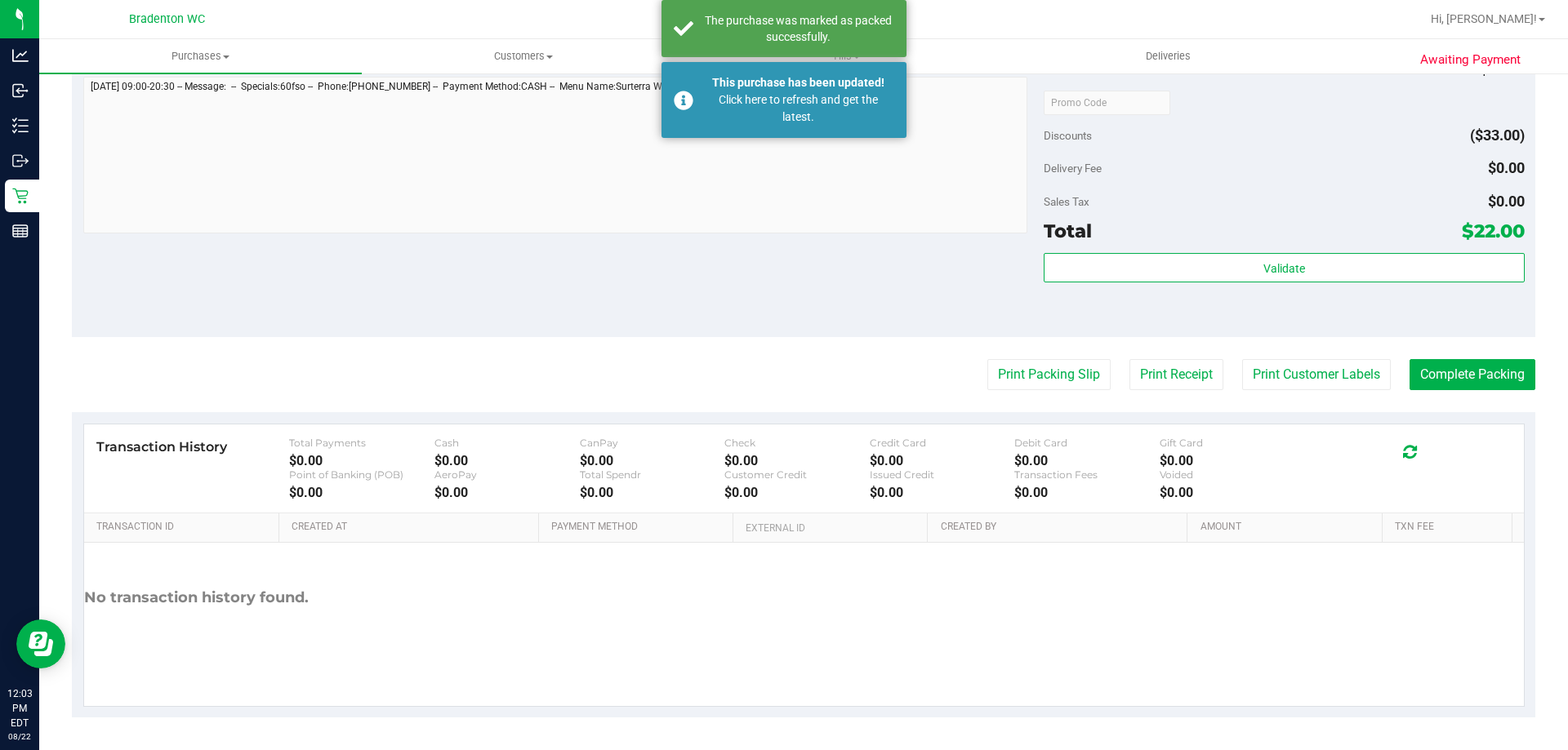
click at [421, 298] on div "Notes (optional) Subtotal $55.00 Discounts ($33.00) Delivery Fee $0.00 Sales Ta…" at bounding box center [804, 190] width 1464 height 294
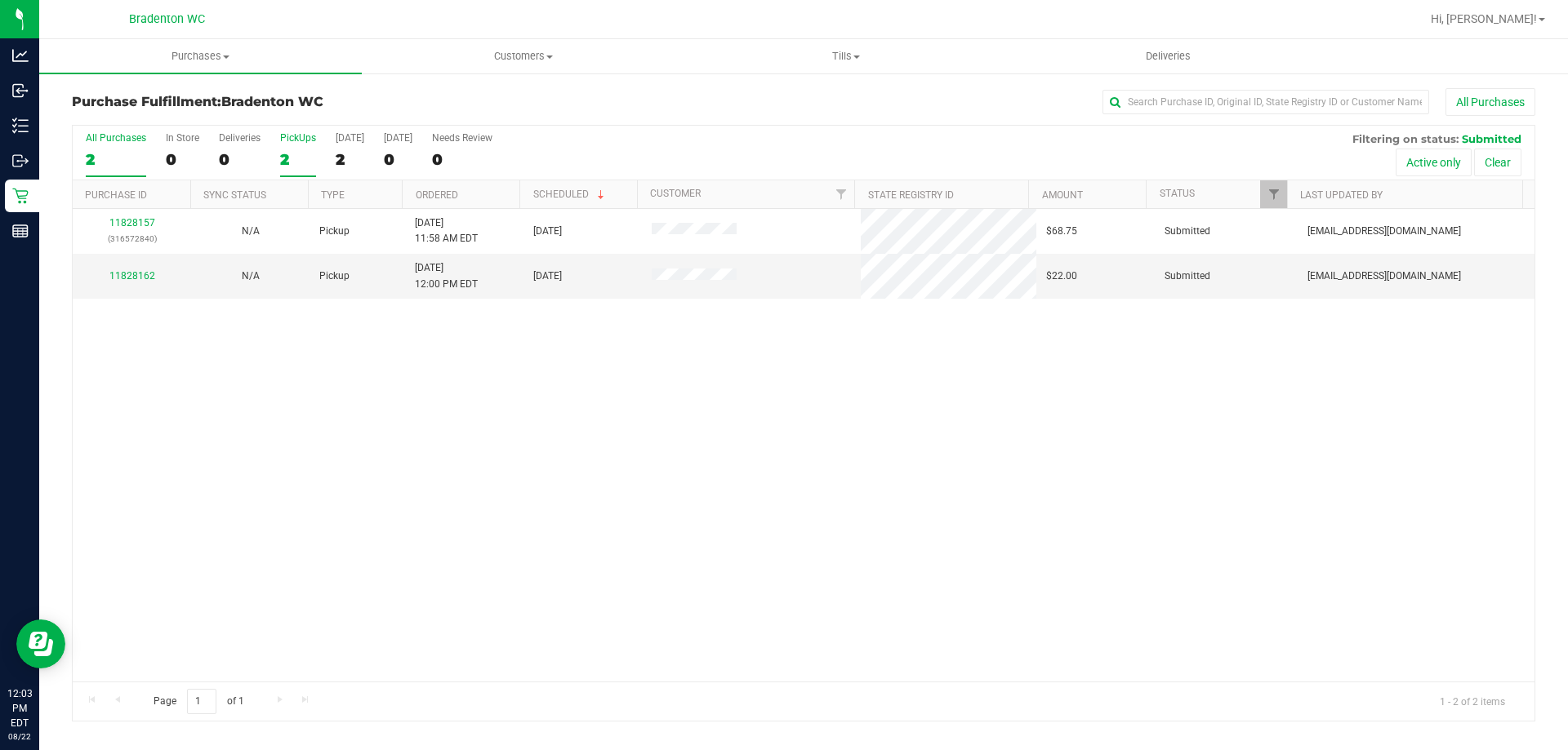
click at [286, 155] on div "2" at bounding box center [297, 159] width 36 height 19
click at [0, 0] on input "PickUps 2" at bounding box center [0, 0] width 0 height 0
click at [117, 275] on link "11828162" at bounding box center [132, 276] width 46 height 12
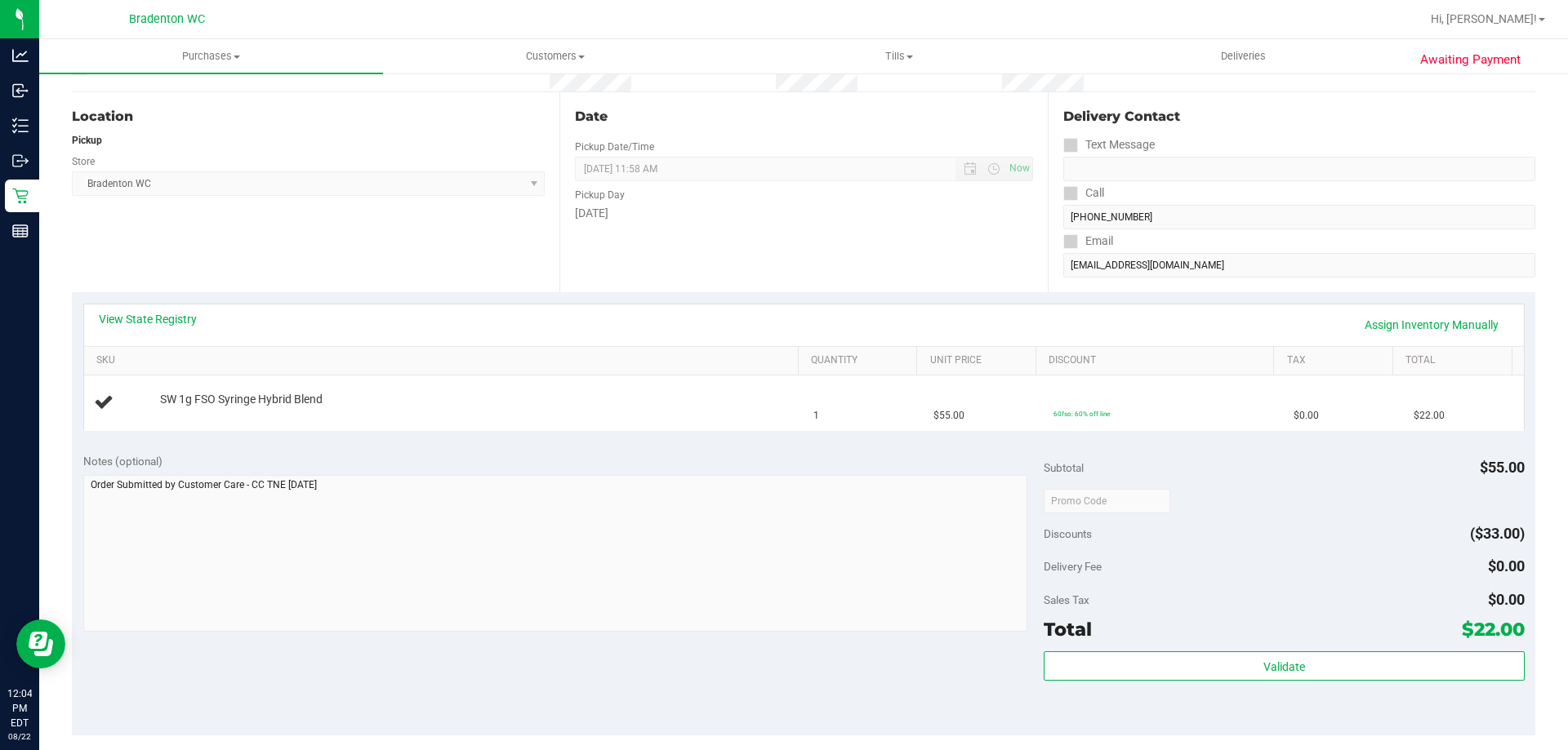
scroll to position [490, 0]
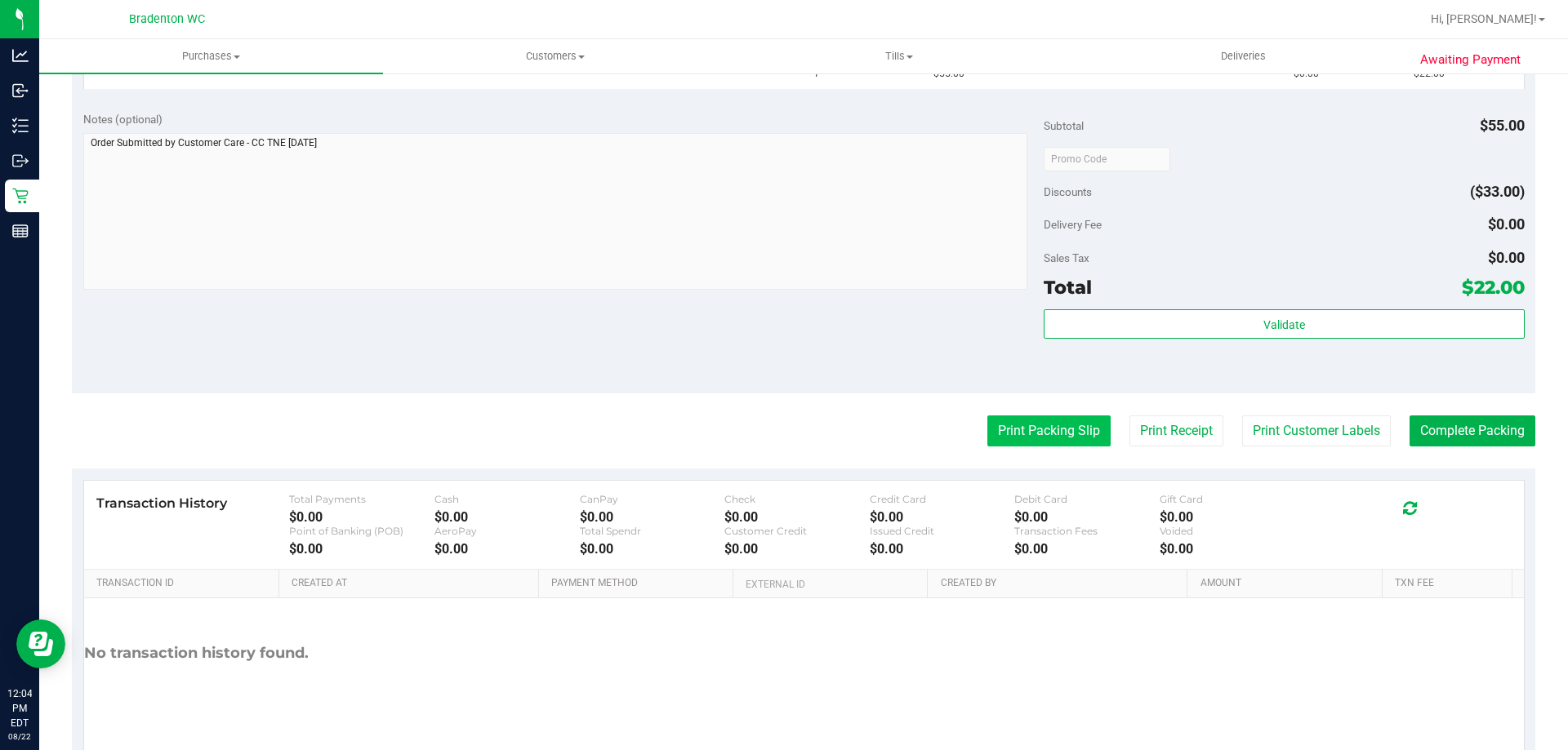
click at [1015, 435] on button "Print Packing Slip" at bounding box center [1049, 430] width 123 height 31
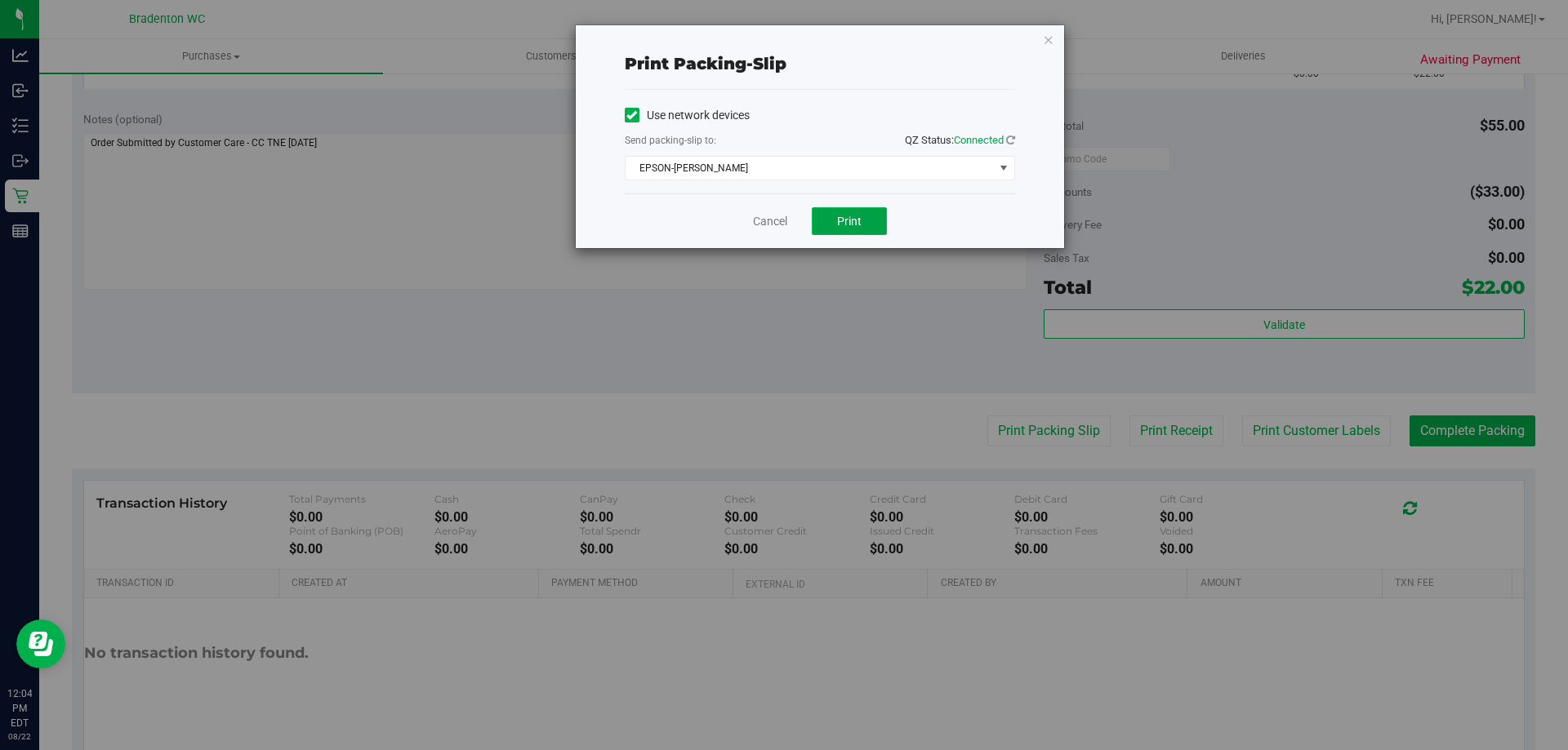
click at [858, 217] on span "Print" at bounding box center [849, 222] width 24 height 13
click at [1047, 42] on icon "button" at bounding box center [1049, 39] width 12 height 20
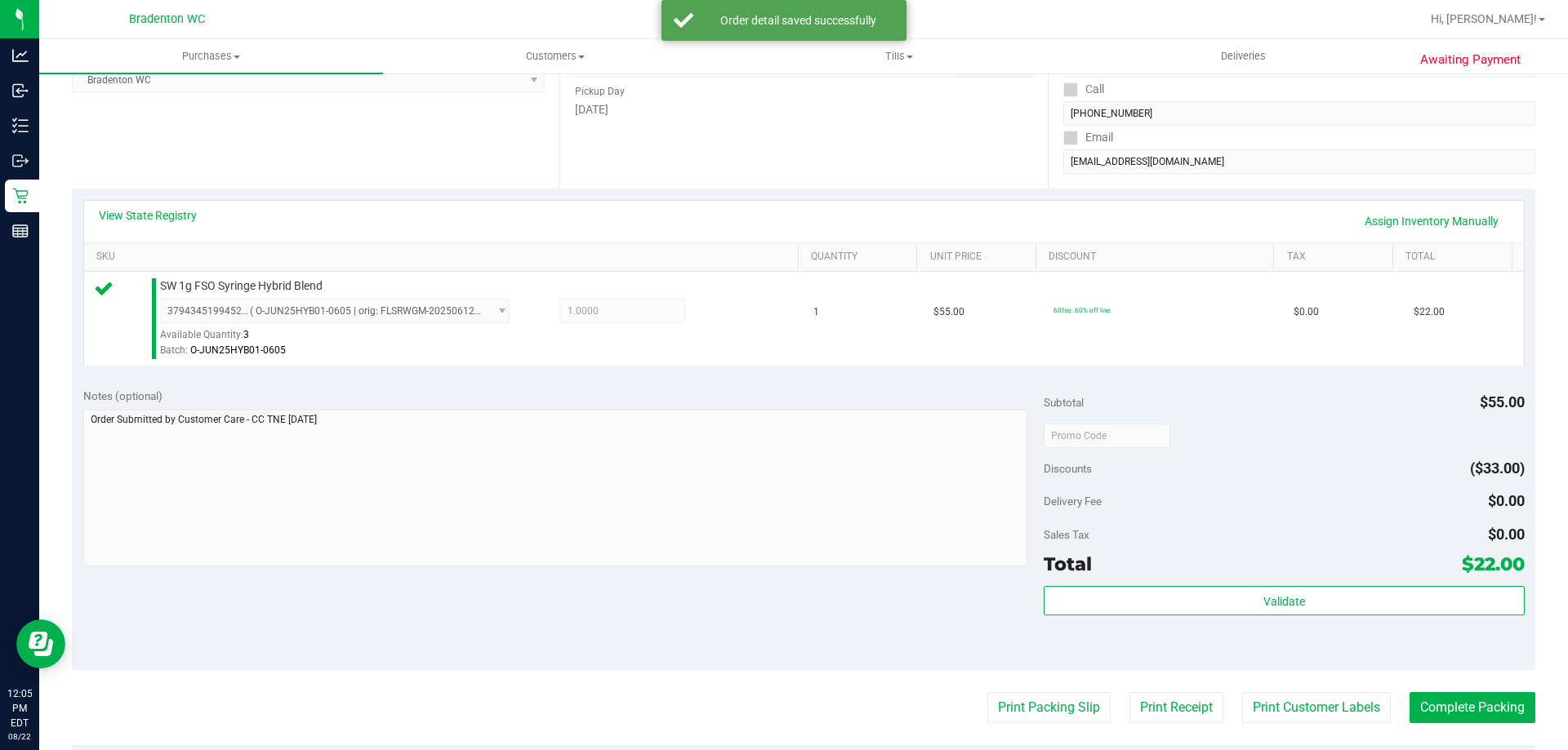
scroll to position [585, 0]
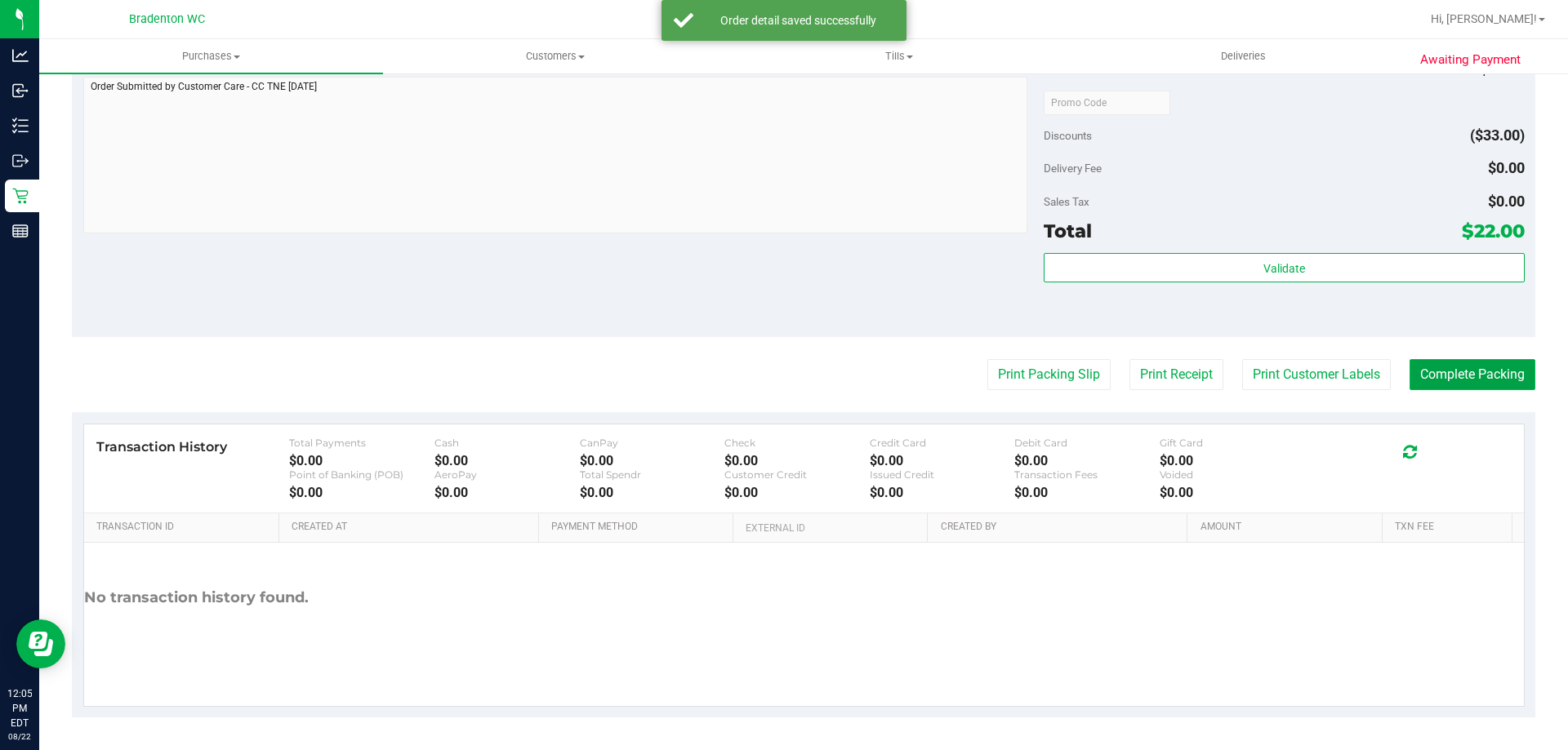
click at [1461, 373] on button "Complete Packing" at bounding box center [1472, 375] width 125 height 31
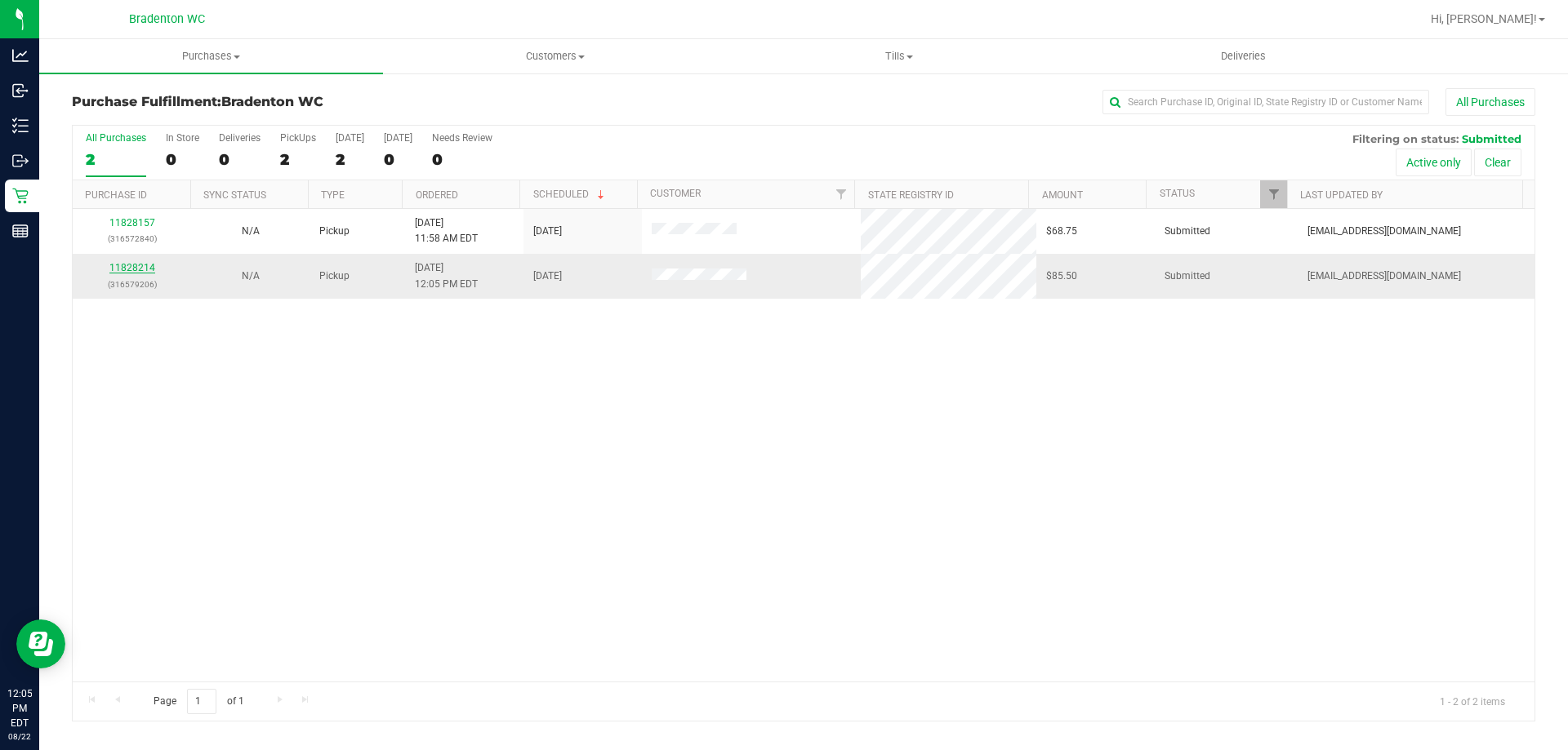
click at [135, 266] on link "11828214" at bounding box center [132, 268] width 46 height 12
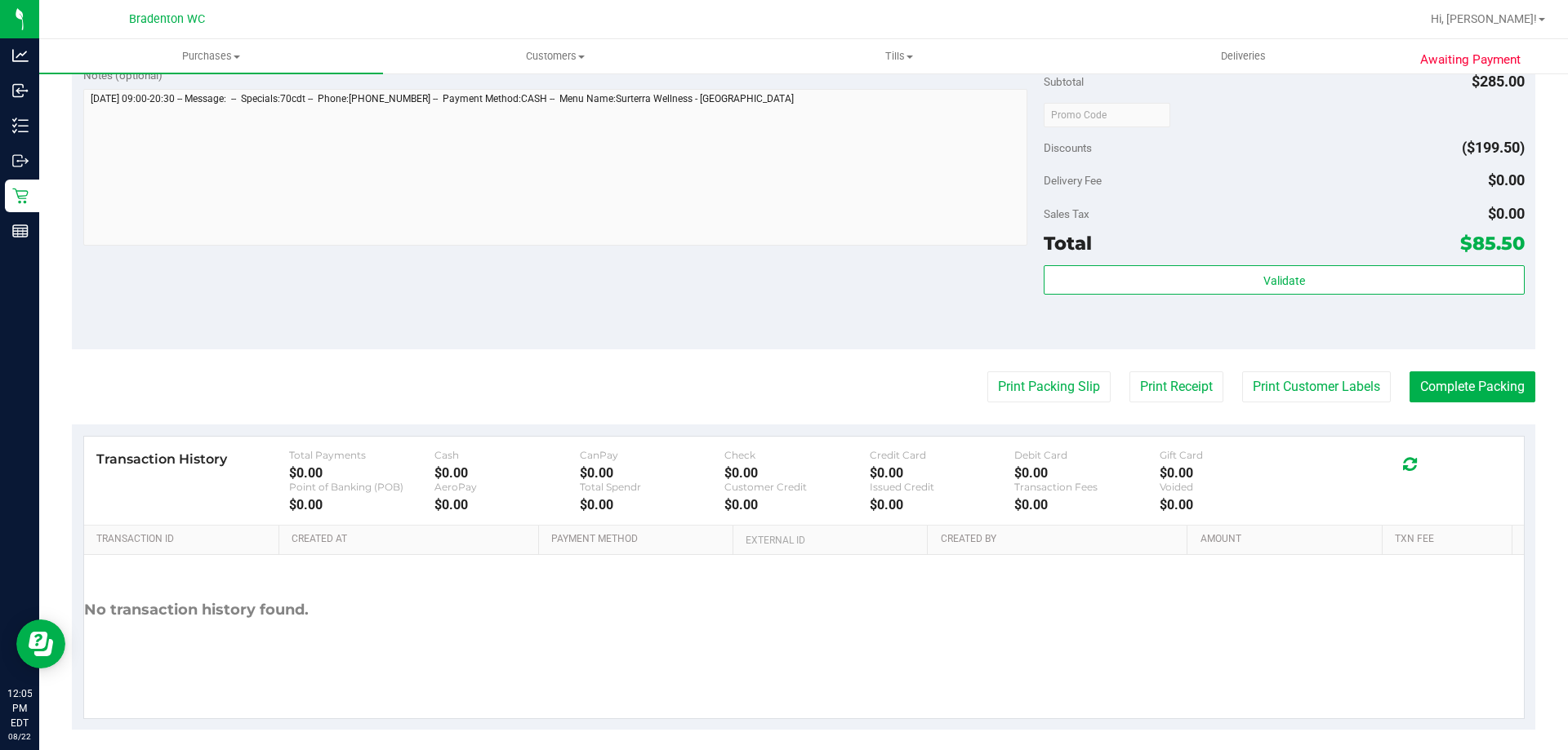
scroll to position [653, 0]
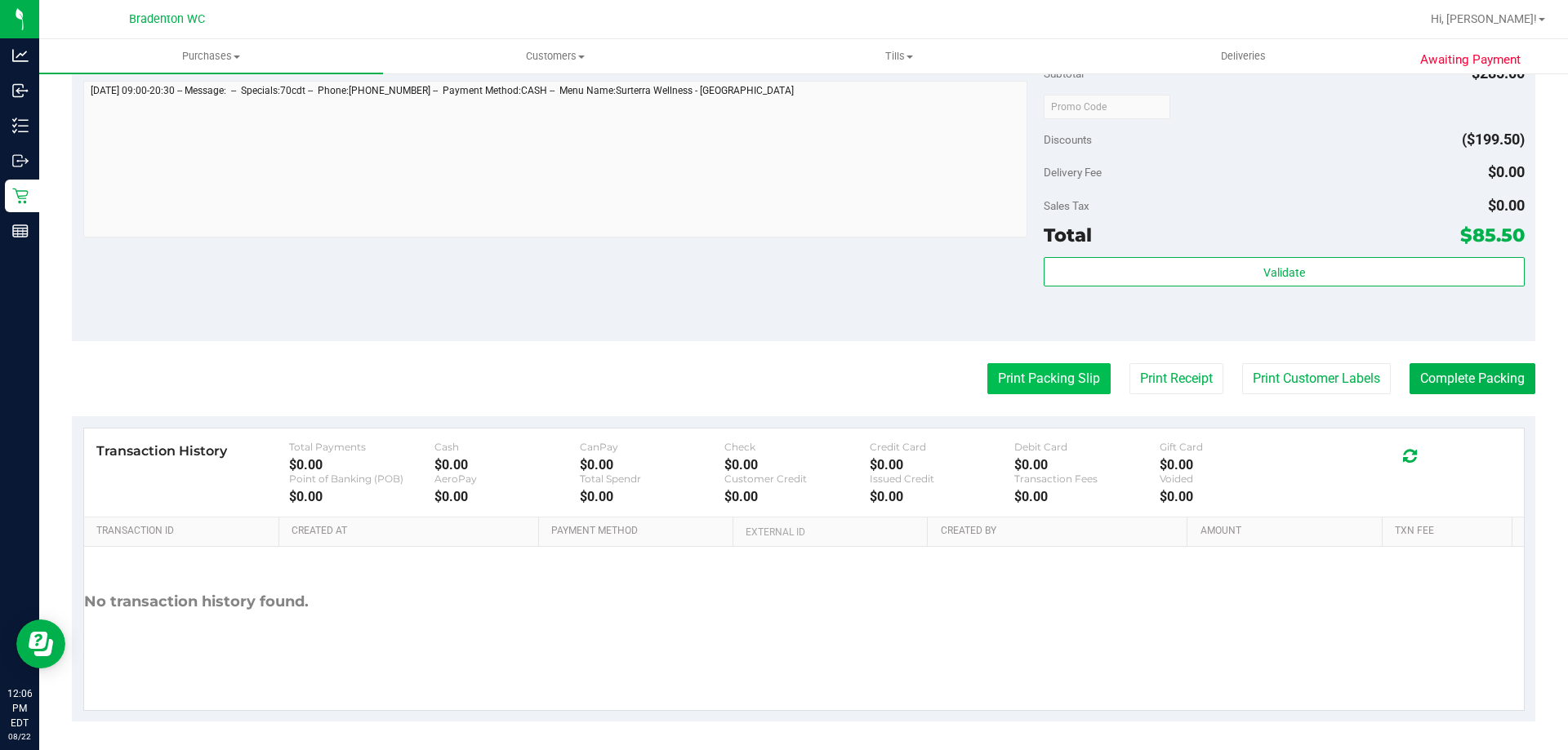
click at [995, 367] on button "Print Packing Slip" at bounding box center [1049, 378] width 123 height 31
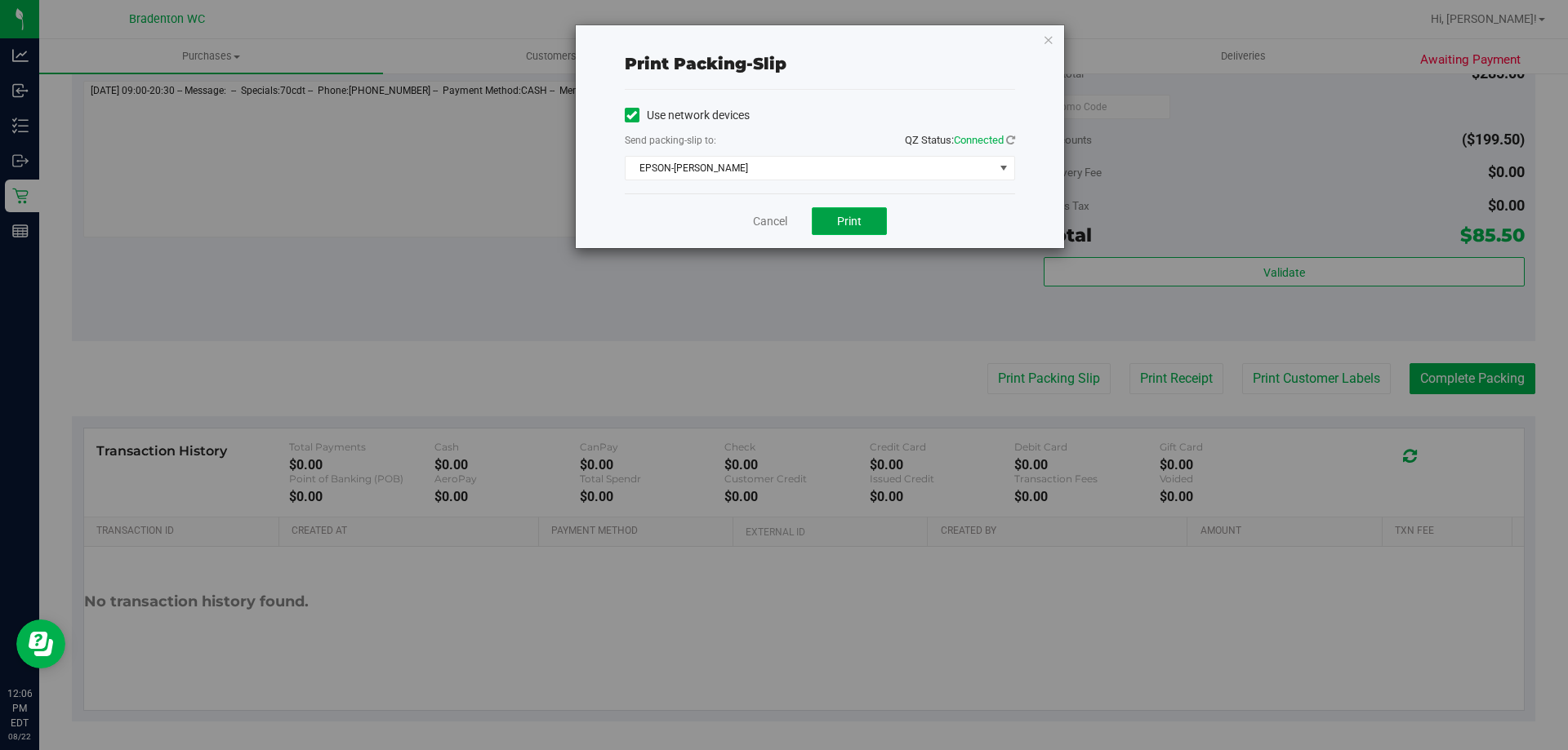
click at [851, 210] on button "Print" at bounding box center [849, 221] width 75 height 27
click at [1049, 42] on icon "button" at bounding box center [1049, 39] width 12 height 20
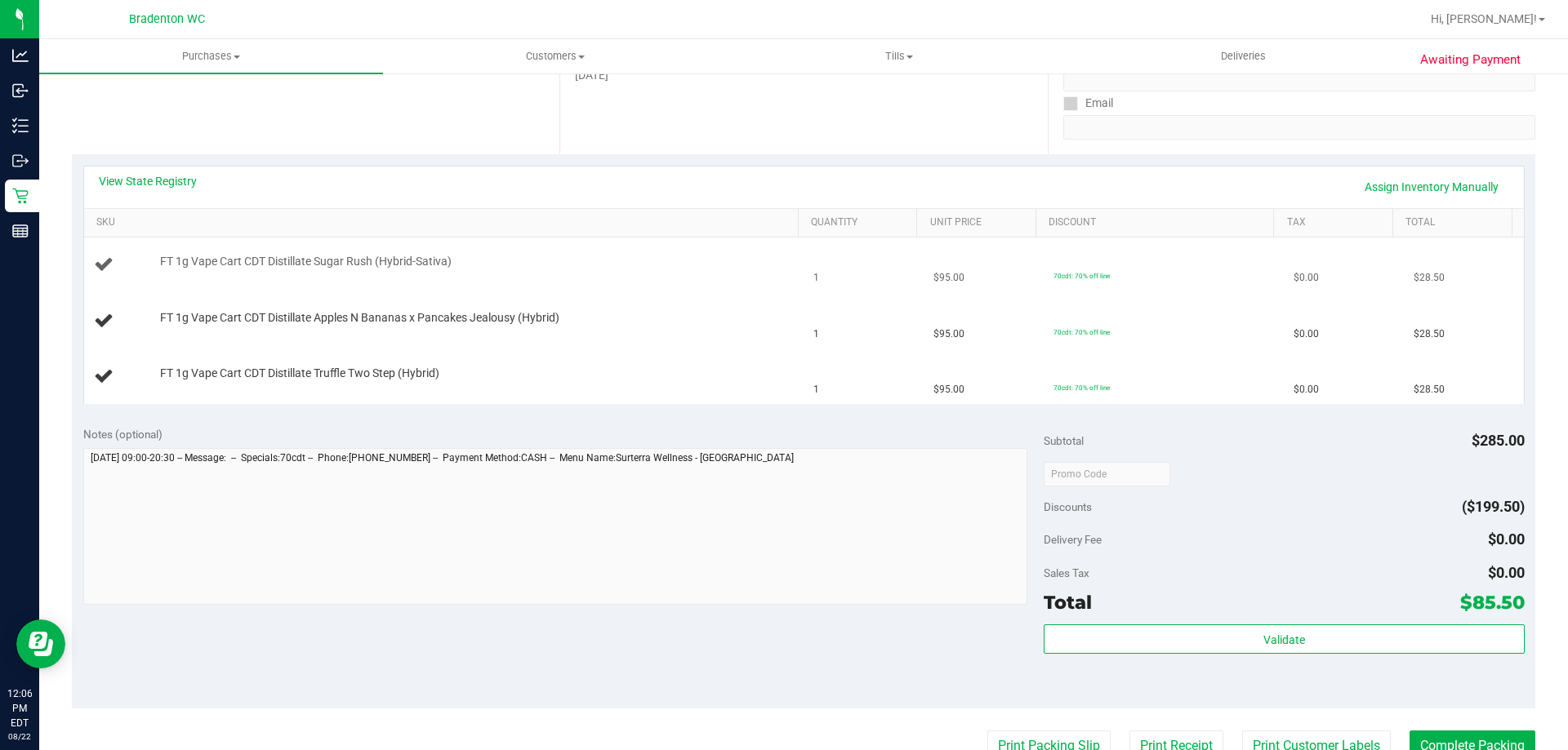
scroll to position [245, 0]
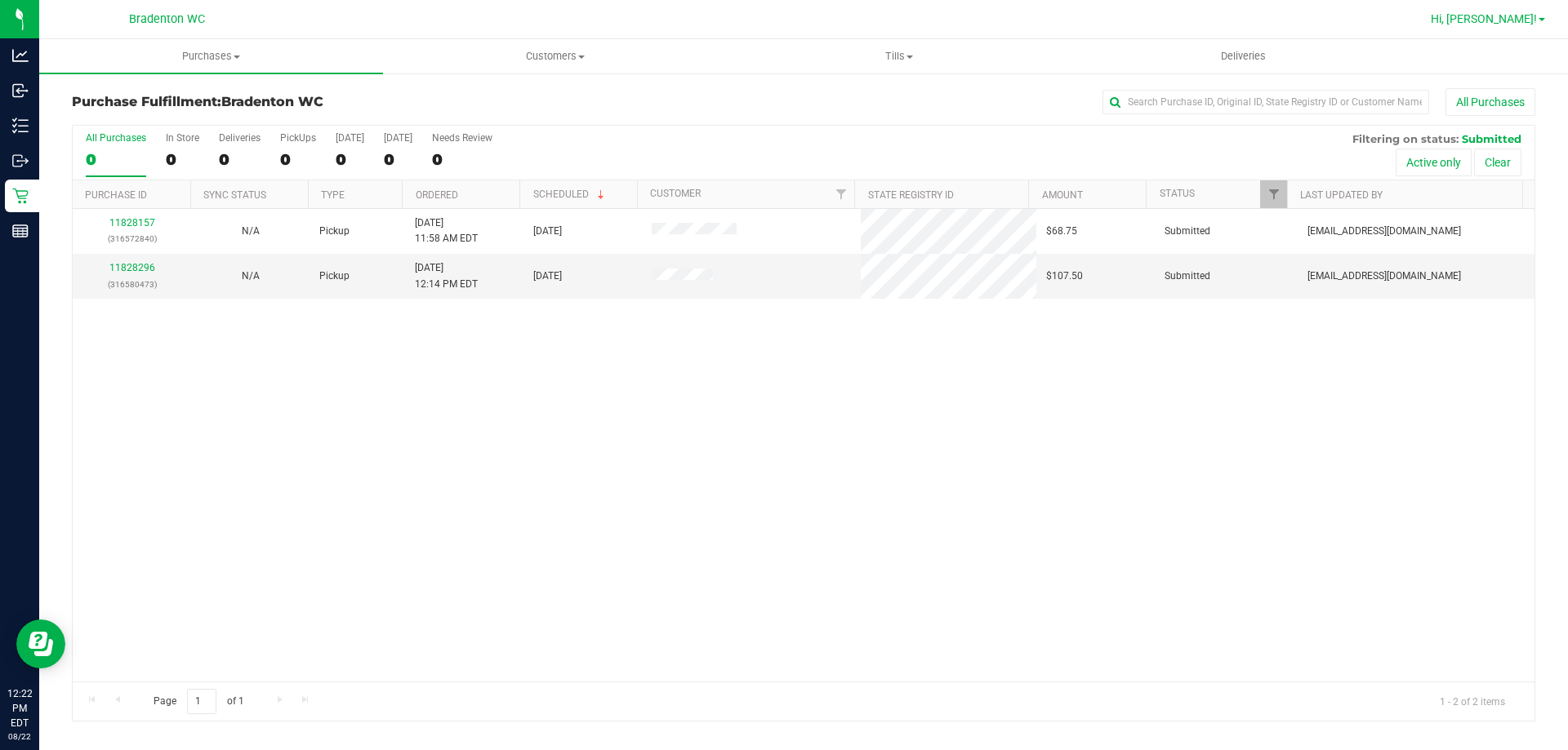
click at [1512, 12] on link "Hi, [PERSON_NAME]!" at bounding box center [1487, 19] width 127 height 17
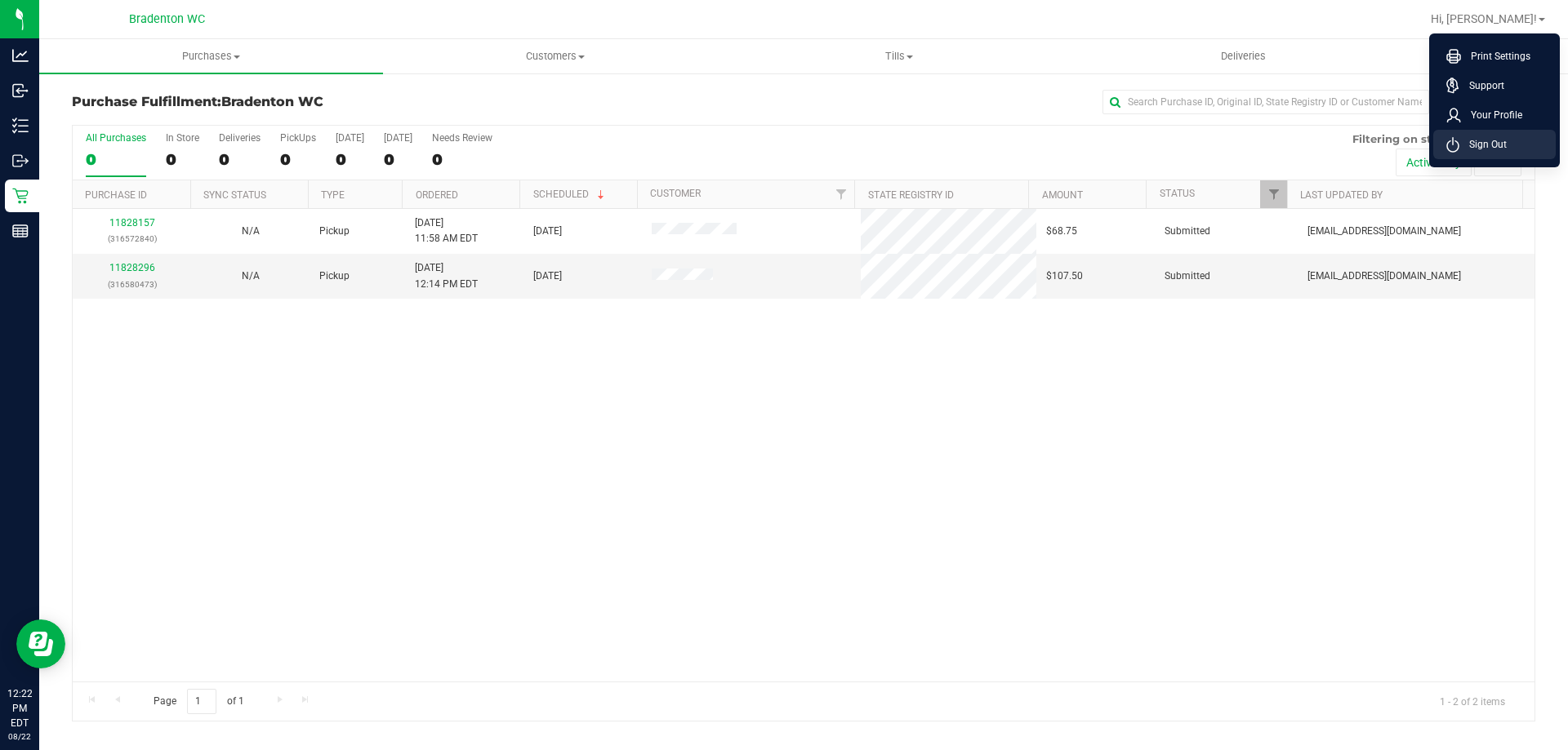
click at [1502, 145] on span "Sign Out" at bounding box center [1483, 145] width 47 height 17
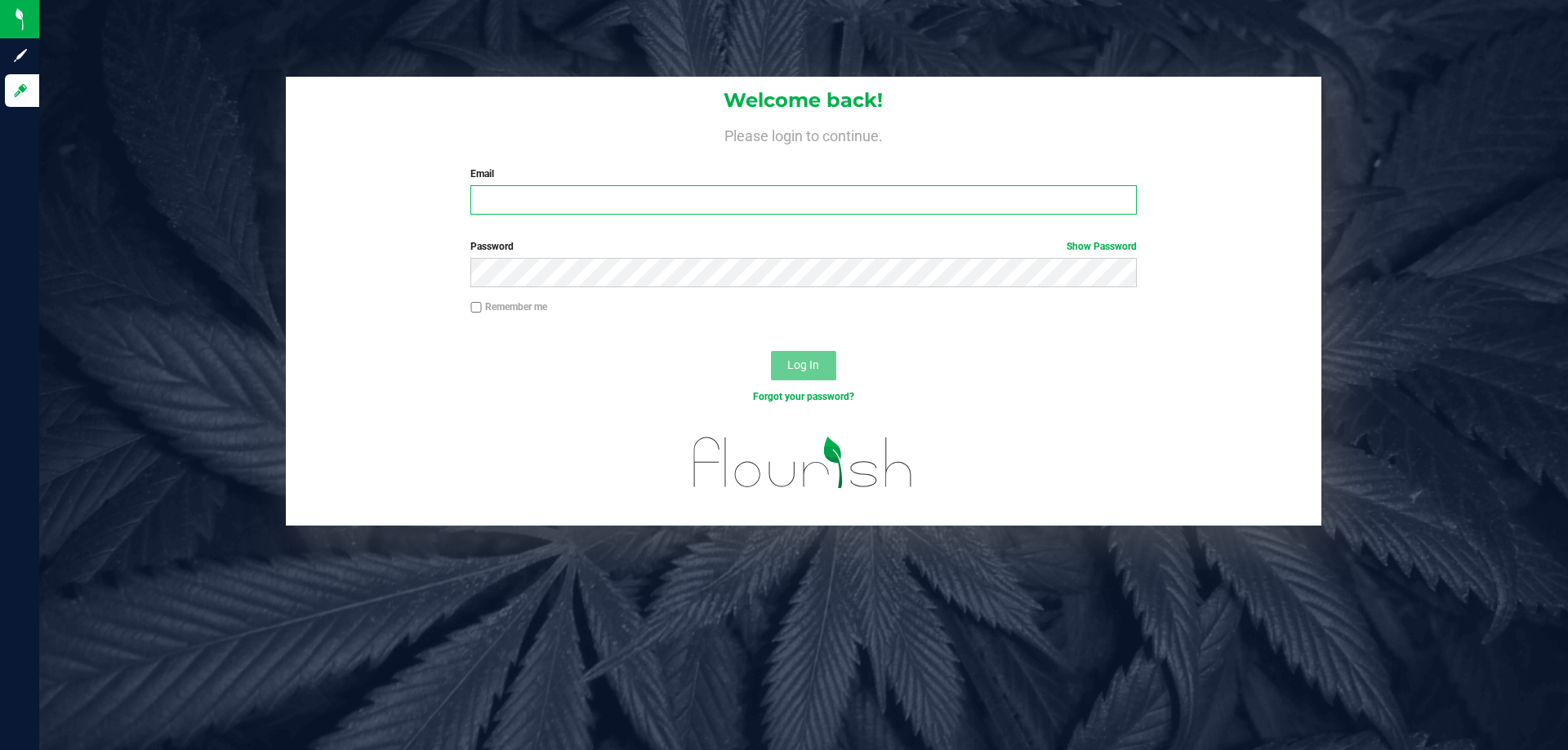
click at [824, 208] on input "Email" at bounding box center [803, 199] width 666 height 29
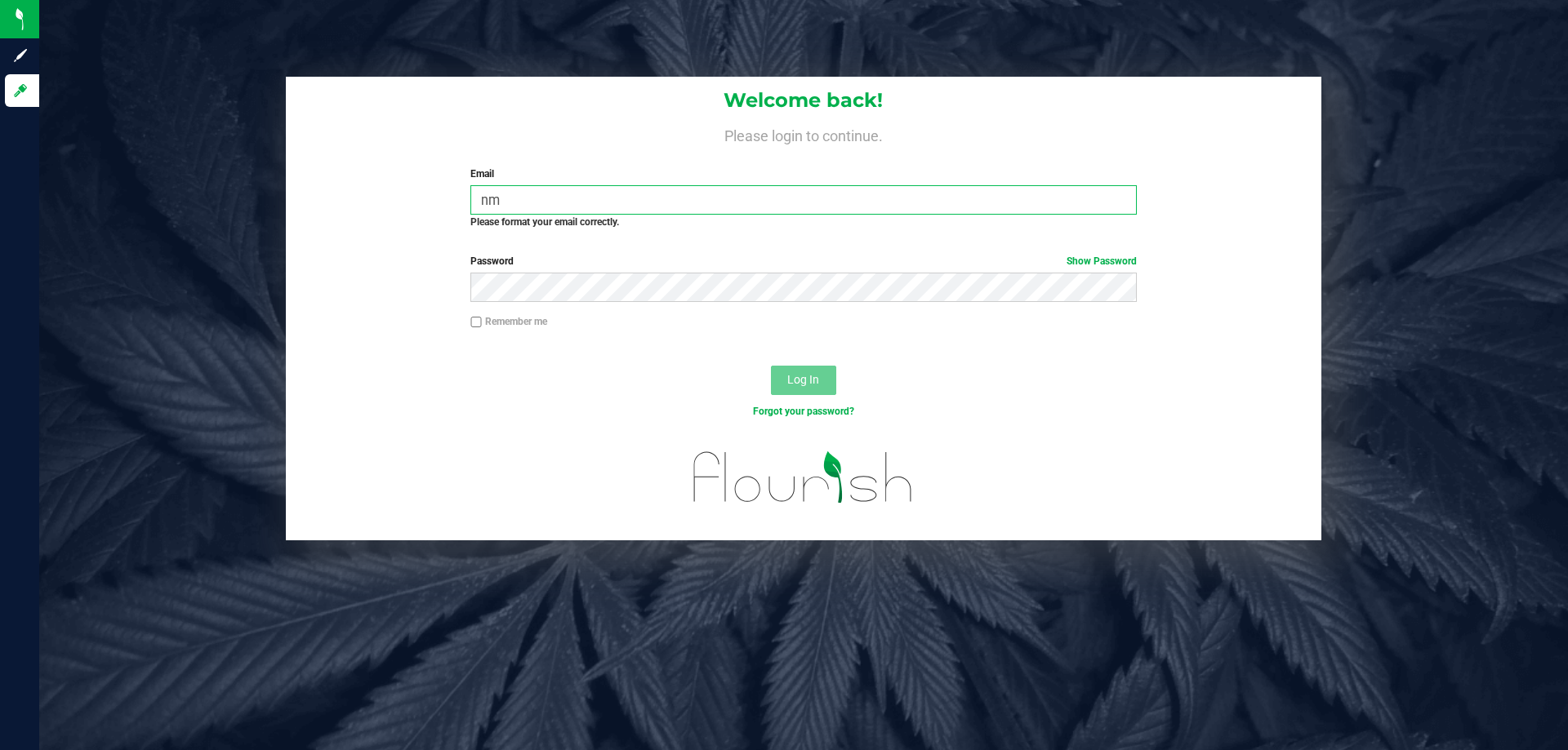
type input "n"
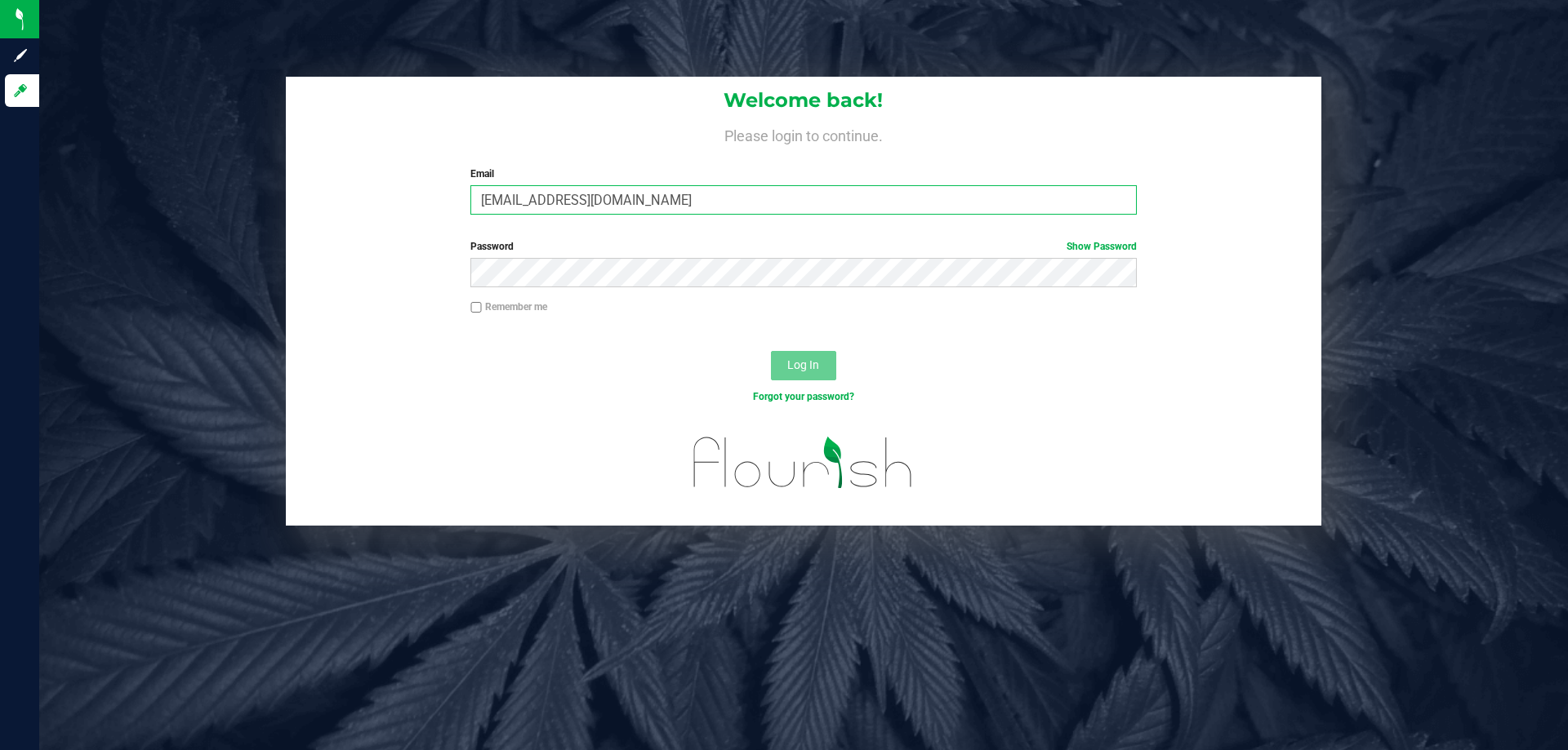
type input "[EMAIL_ADDRESS][DOMAIN_NAME]"
click at [771, 351] on button "Log In" at bounding box center [804, 365] width 66 height 29
